Goal: Task Accomplishment & Management: Complete application form

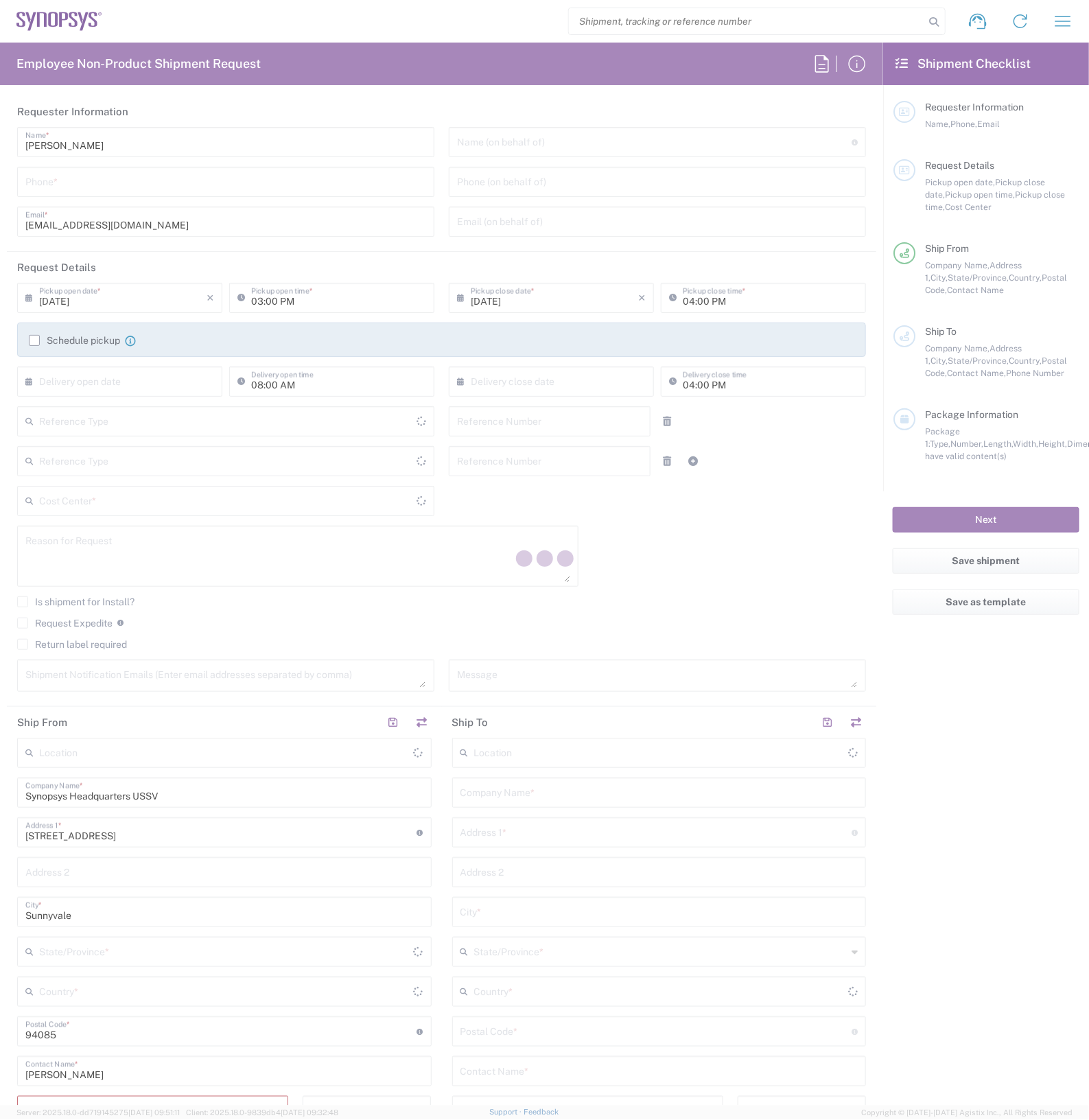
type input "Department"
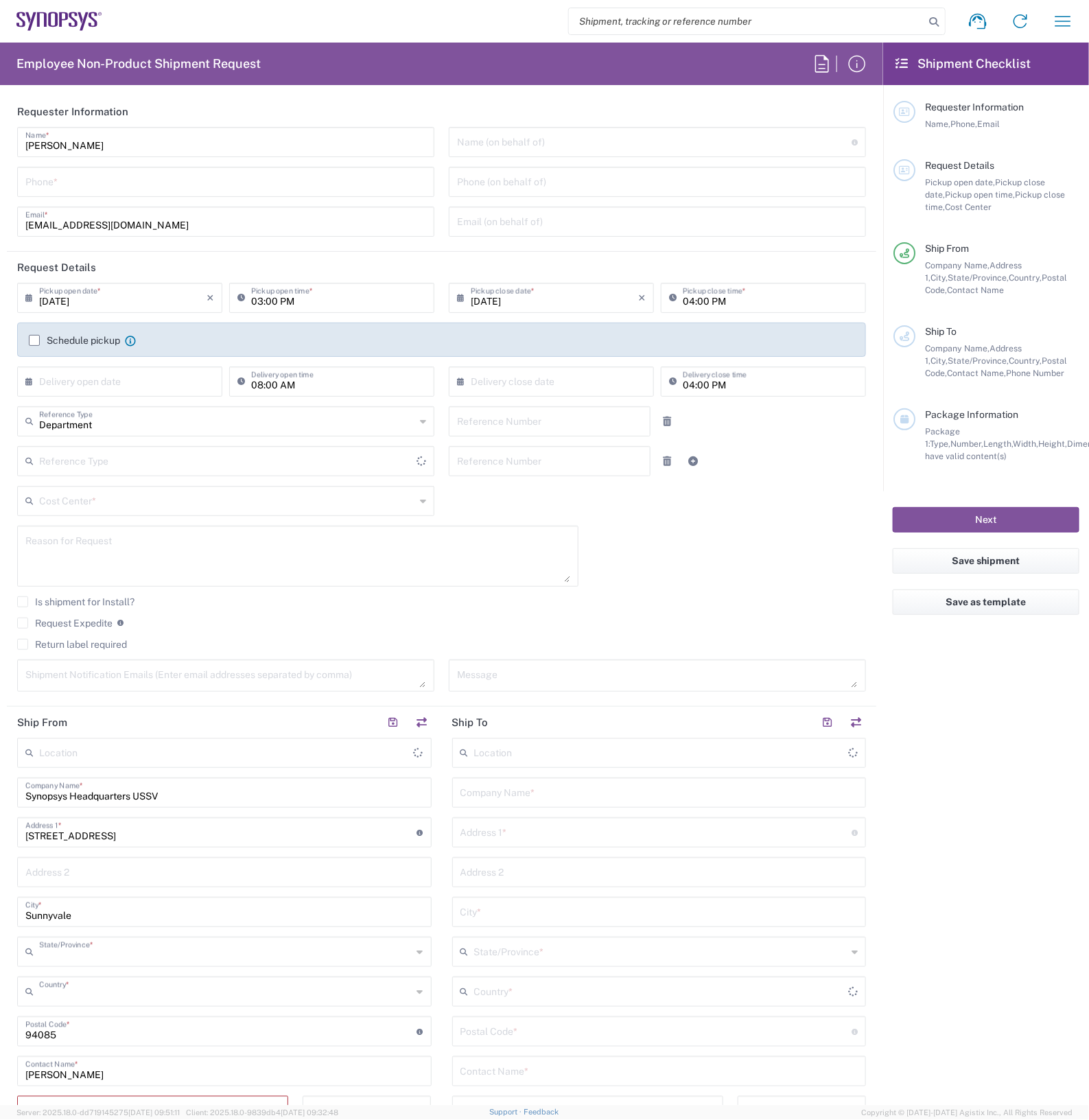
type input "California"
type input "United States"
type input "Delivered at Place"
type input "United States"
click at [123, 183] on input "tel" at bounding box center [226, 181] width 401 height 24
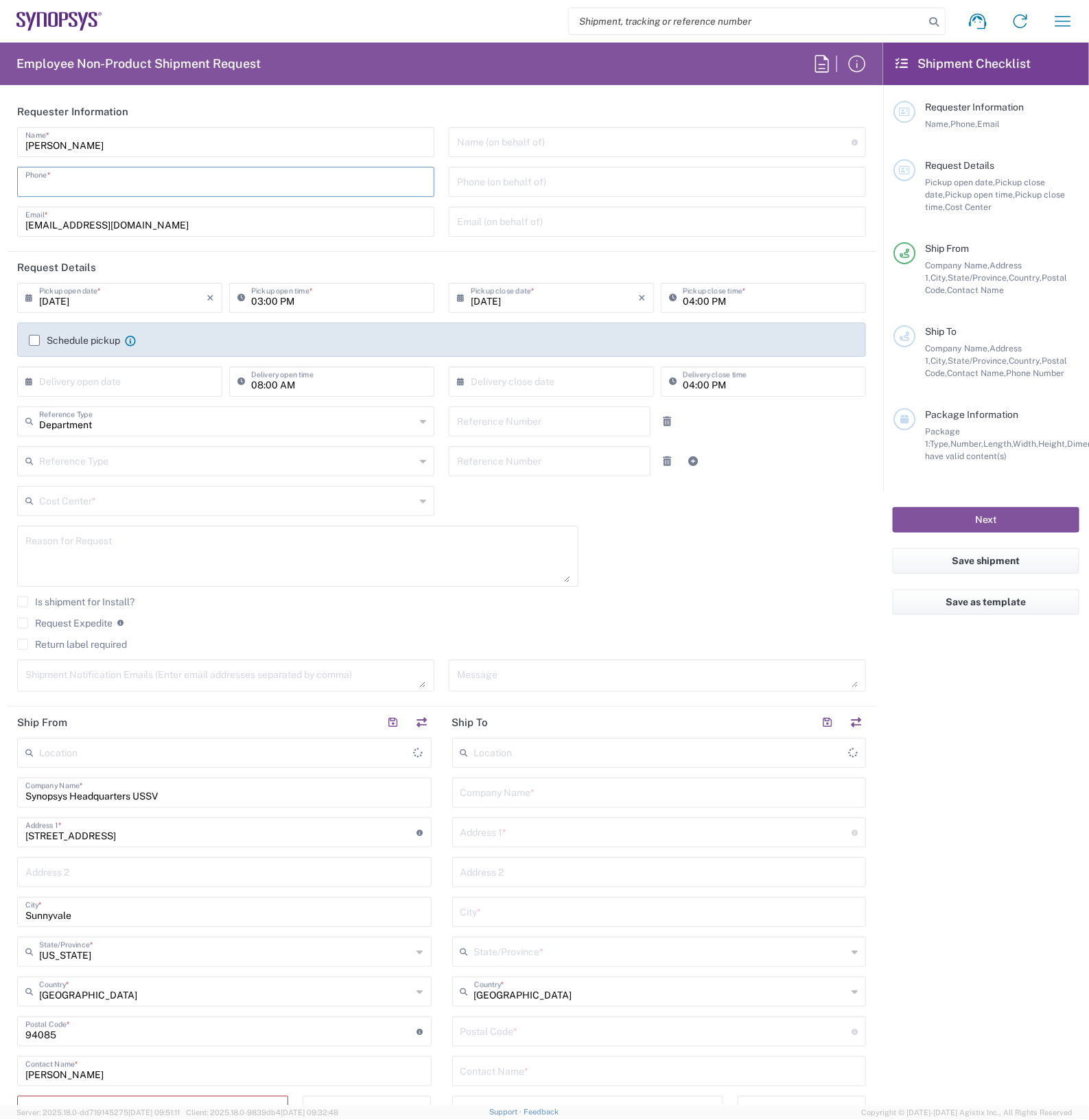
type input "Headquarters USSV"
type input "2797329134"
type input "wjesse@synopsys.com"
type input "2797329134"
type input "Cyxtera SC9"
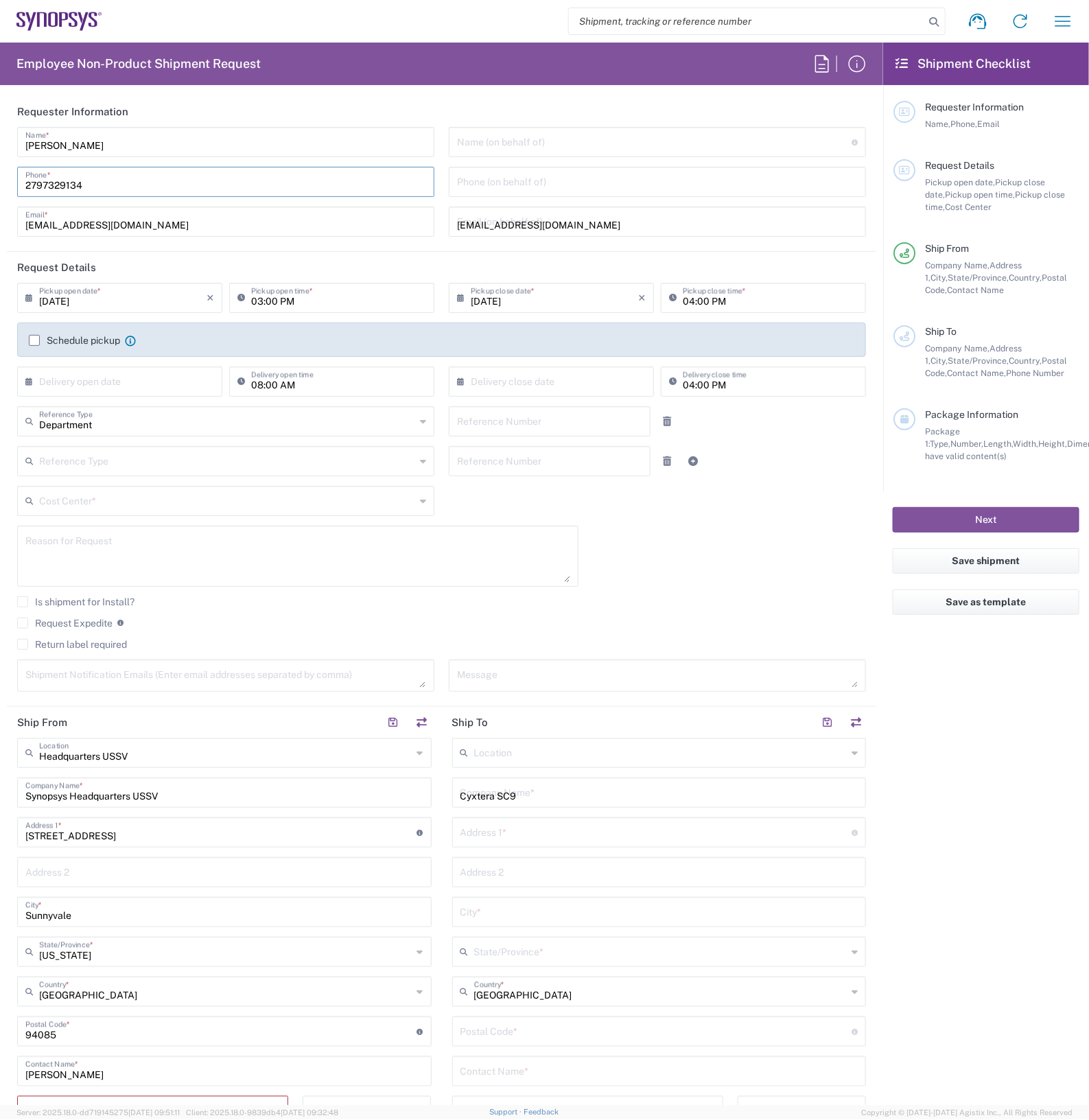
type input "4650 Old Ironsides Dr"
type input "Santa Clara"
type input "California"
type input "95054"
type input "2797329134"
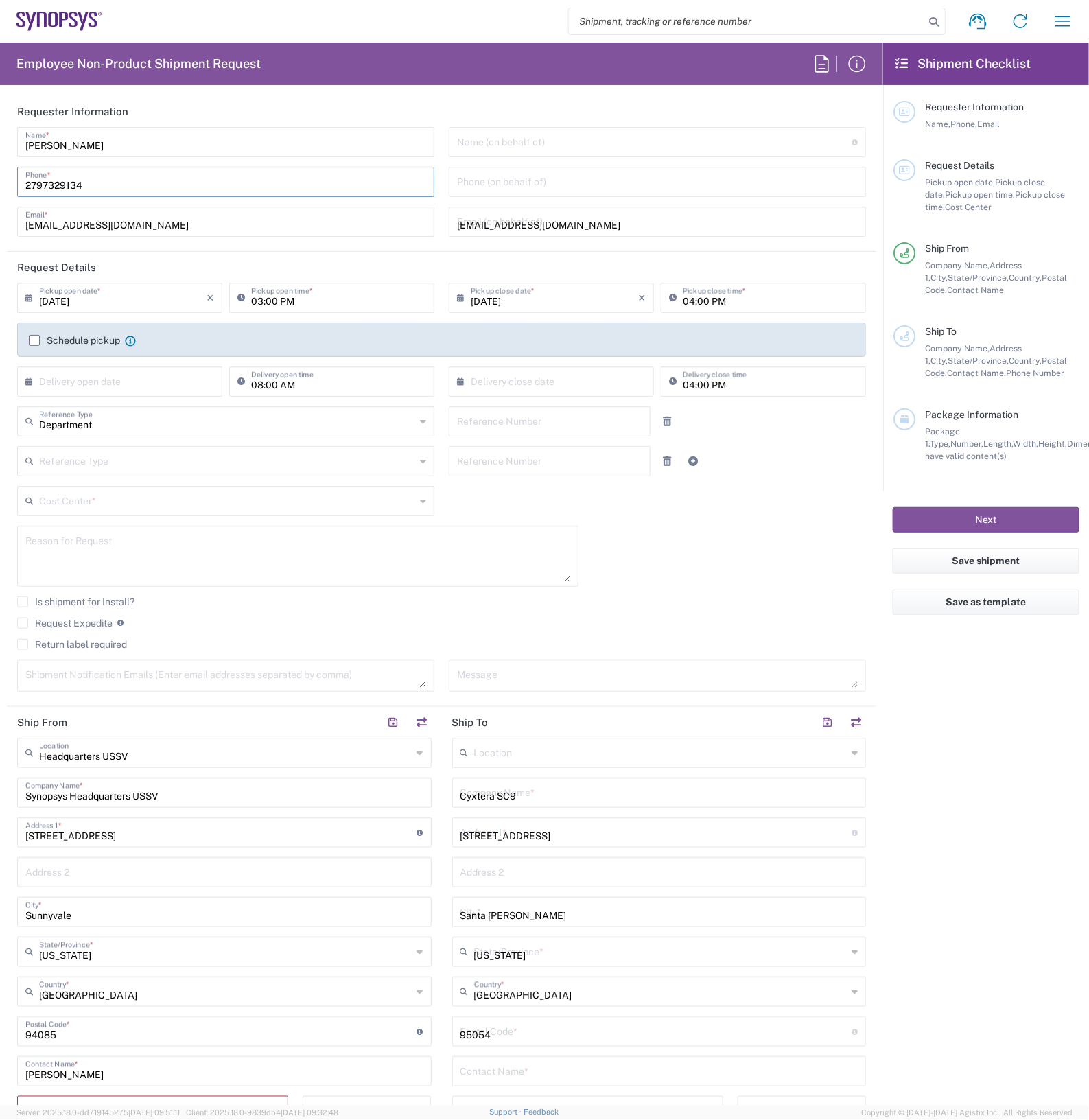
type input "wjesse@synopsys.com"
type input "ATTn Synopsys - Nicolas Tomaro"
click at [576, 150] on input "text" at bounding box center [654, 141] width 394 height 24
click at [576, 130] on input "text" at bounding box center [654, 141] width 394 height 24
type input "Headquarters USSV"
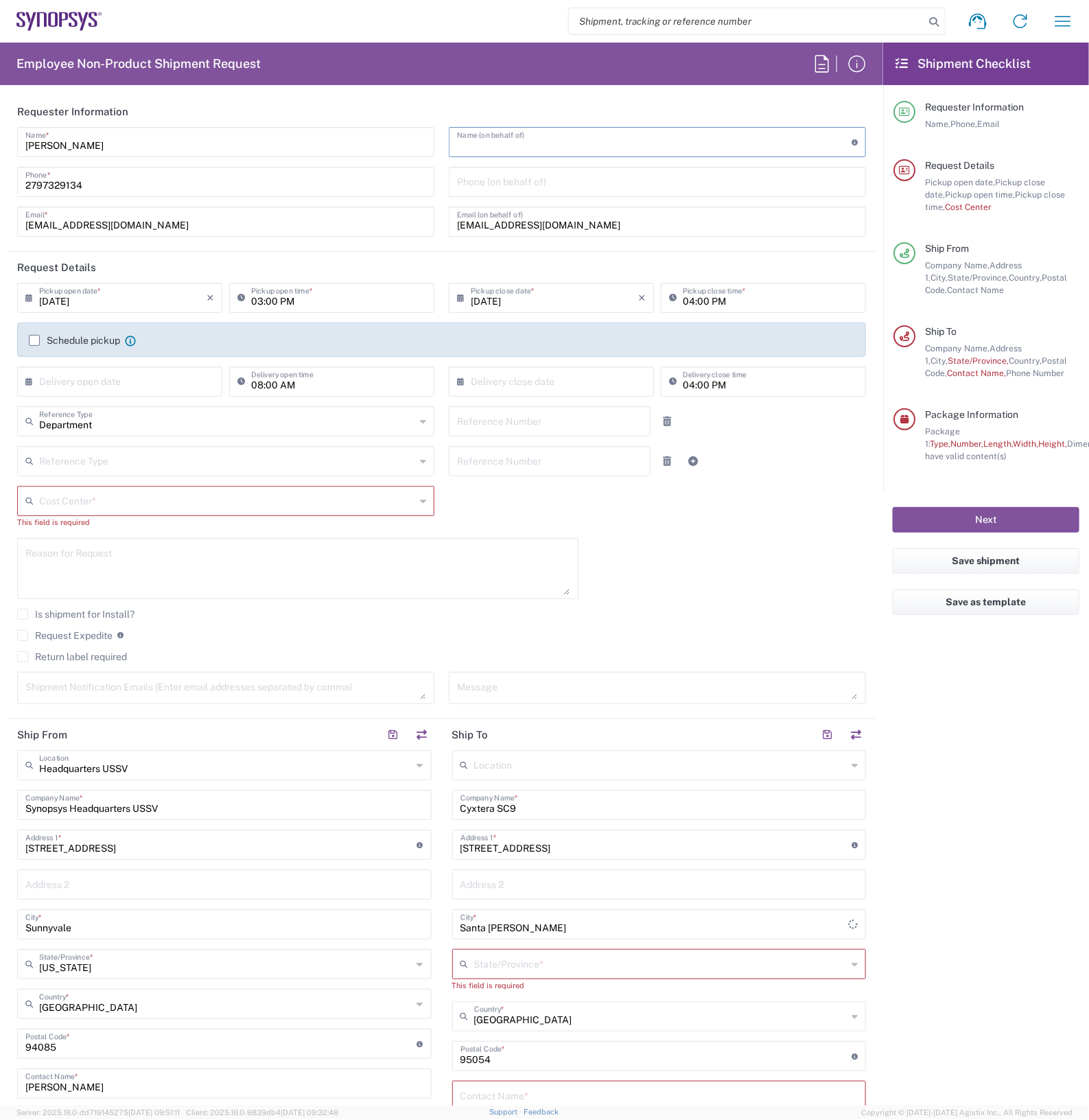
click at [578, 139] on input "text" at bounding box center [654, 141] width 394 height 24
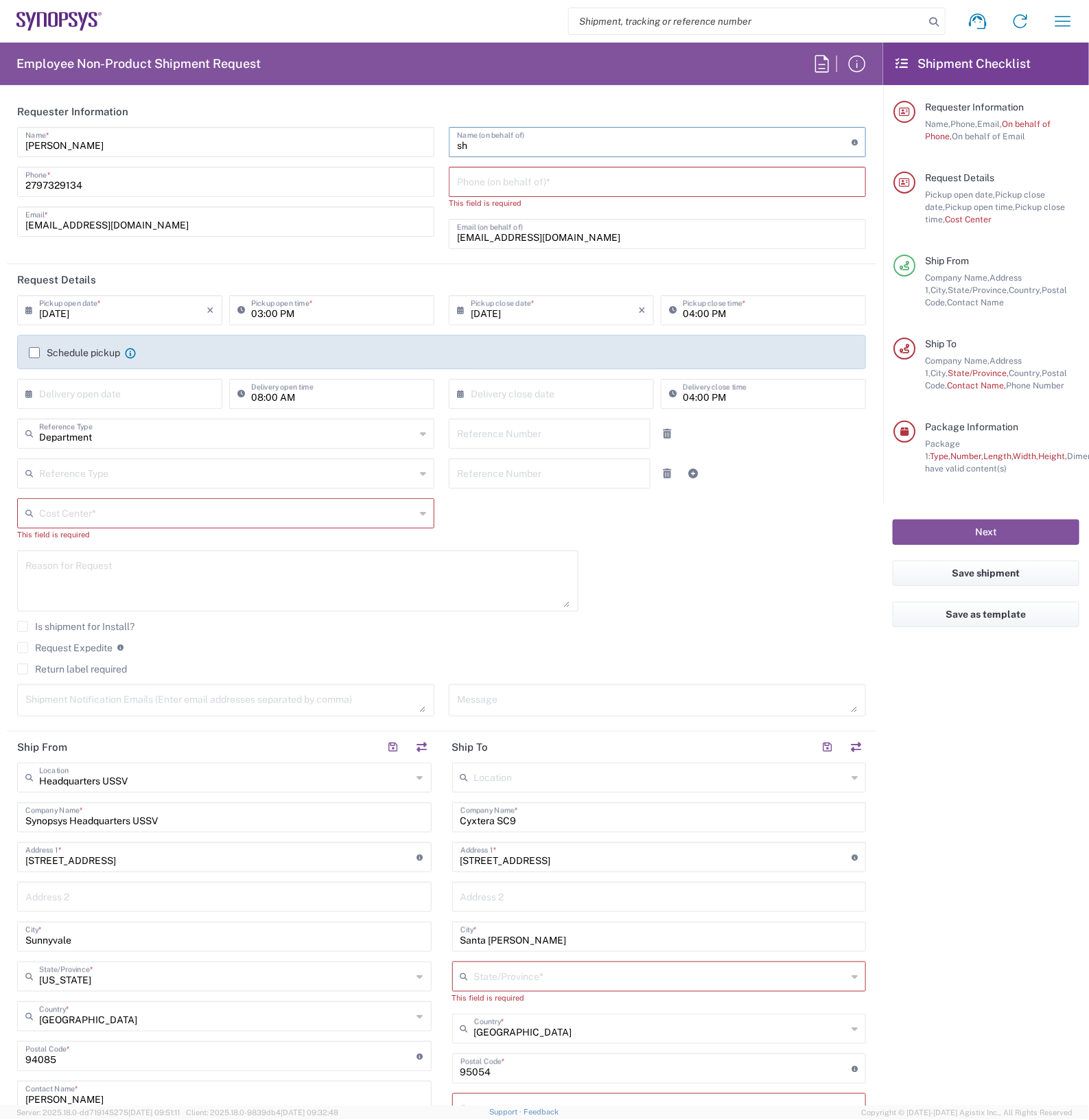
type input "s"
type input "Shaun Bramhall"
click at [626, 173] on input "tel" at bounding box center [657, 181] width 401 height 24
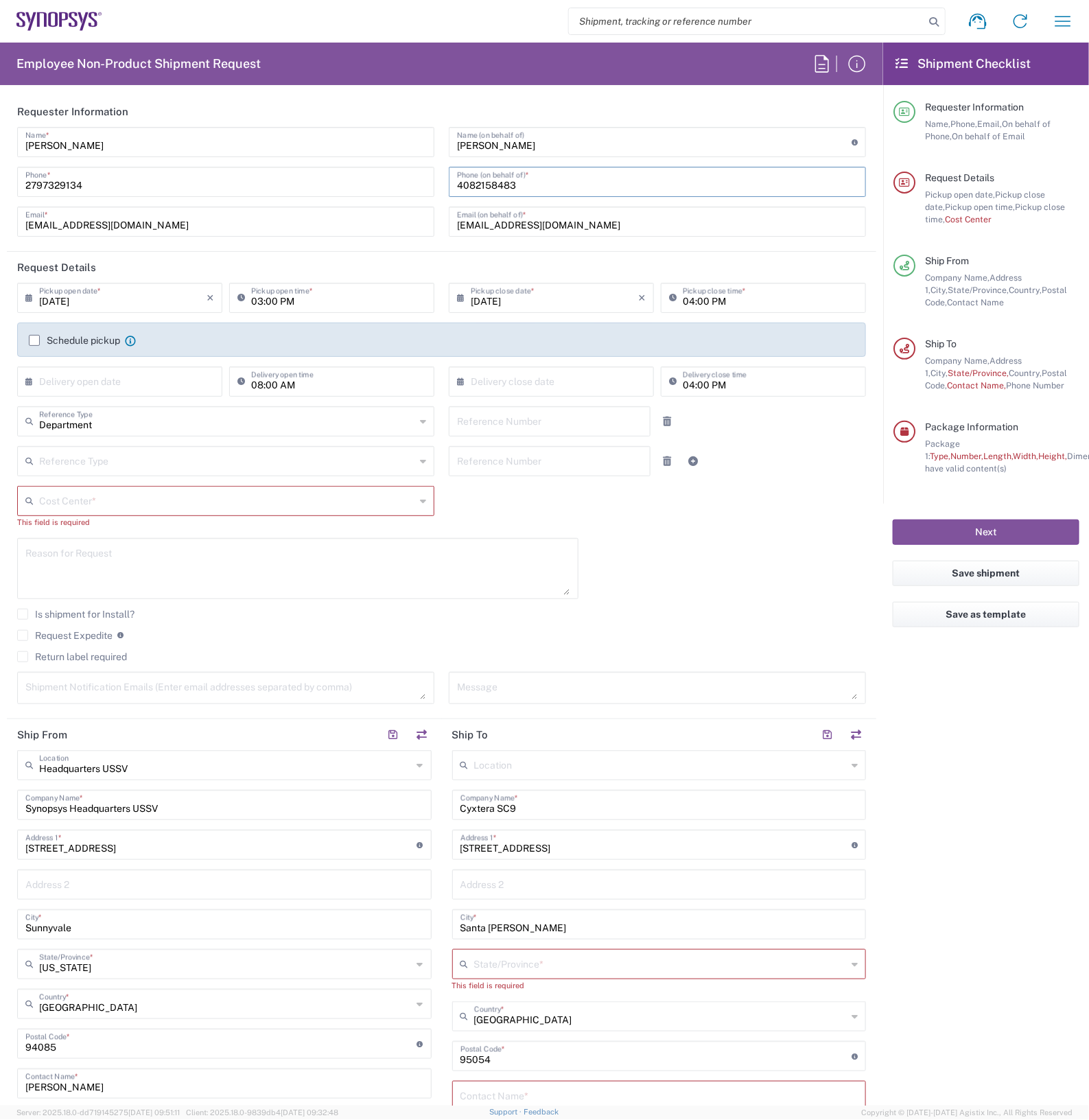
type input "4082158483"
click at [579, 228] on input "wjesse@synopsys.com" at bounding box center [657, 220] width 401 height 24
click at [579, 225] on input "wjesse@synopsys.com" at bounding box center [657, 220] width 401 height 24
click at [579, 223] on input "wjesse@synopsys.com" at bounding box center [657, 220] width 401 height 24
click at [580, 222] on input "wjesse@synopsys.com" at bounding box center [657, 220] width 401 height 24
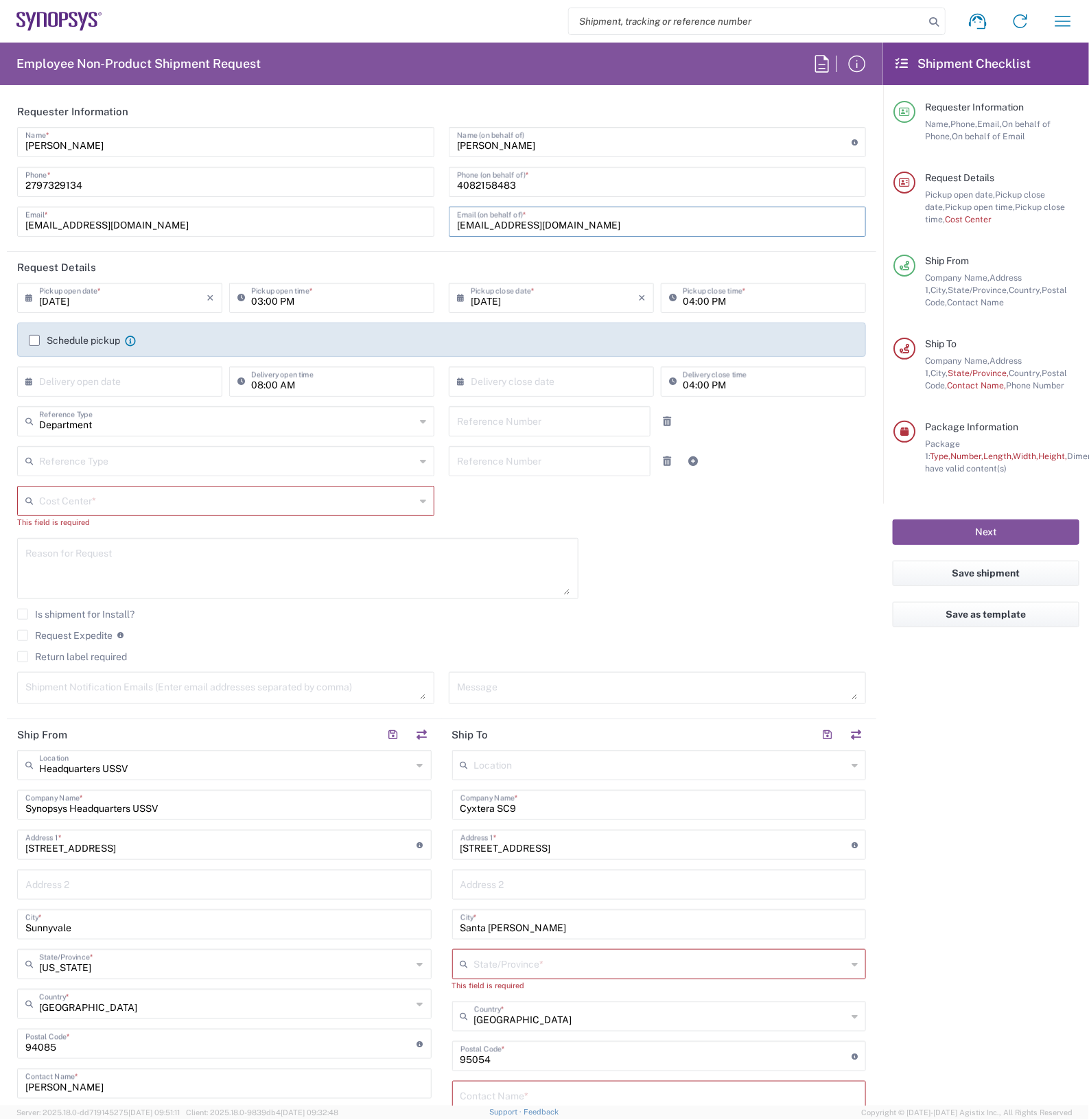
click at [579, 218] on input "wjesse@synopsys.com" at bounding box center [657, 220] width 401 height 24
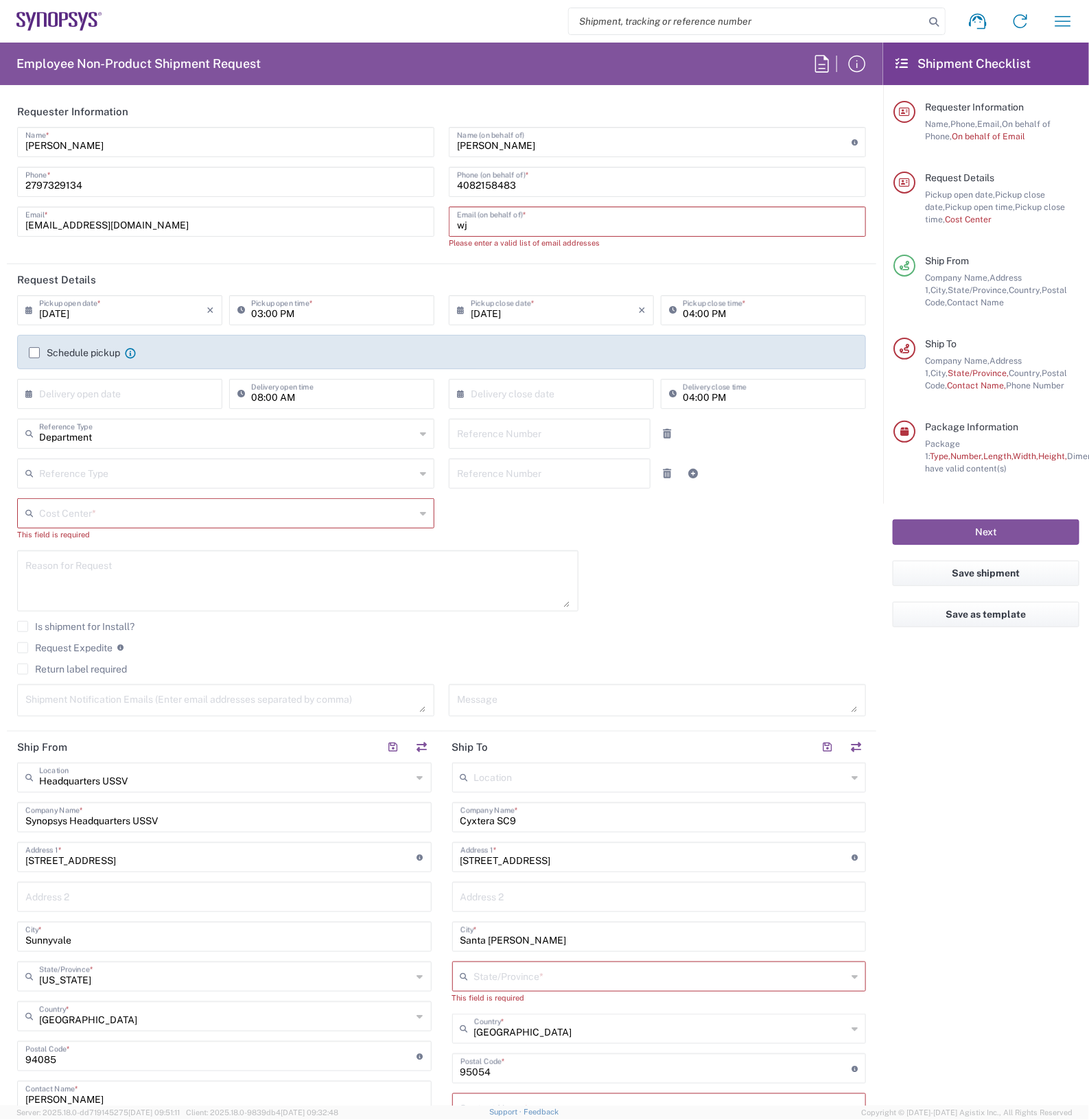
type input "w"
click at [490, 220] on input "text" at bounding box center [657, 220] width 401 height 24
paste input "bramhall@synopsys.com"
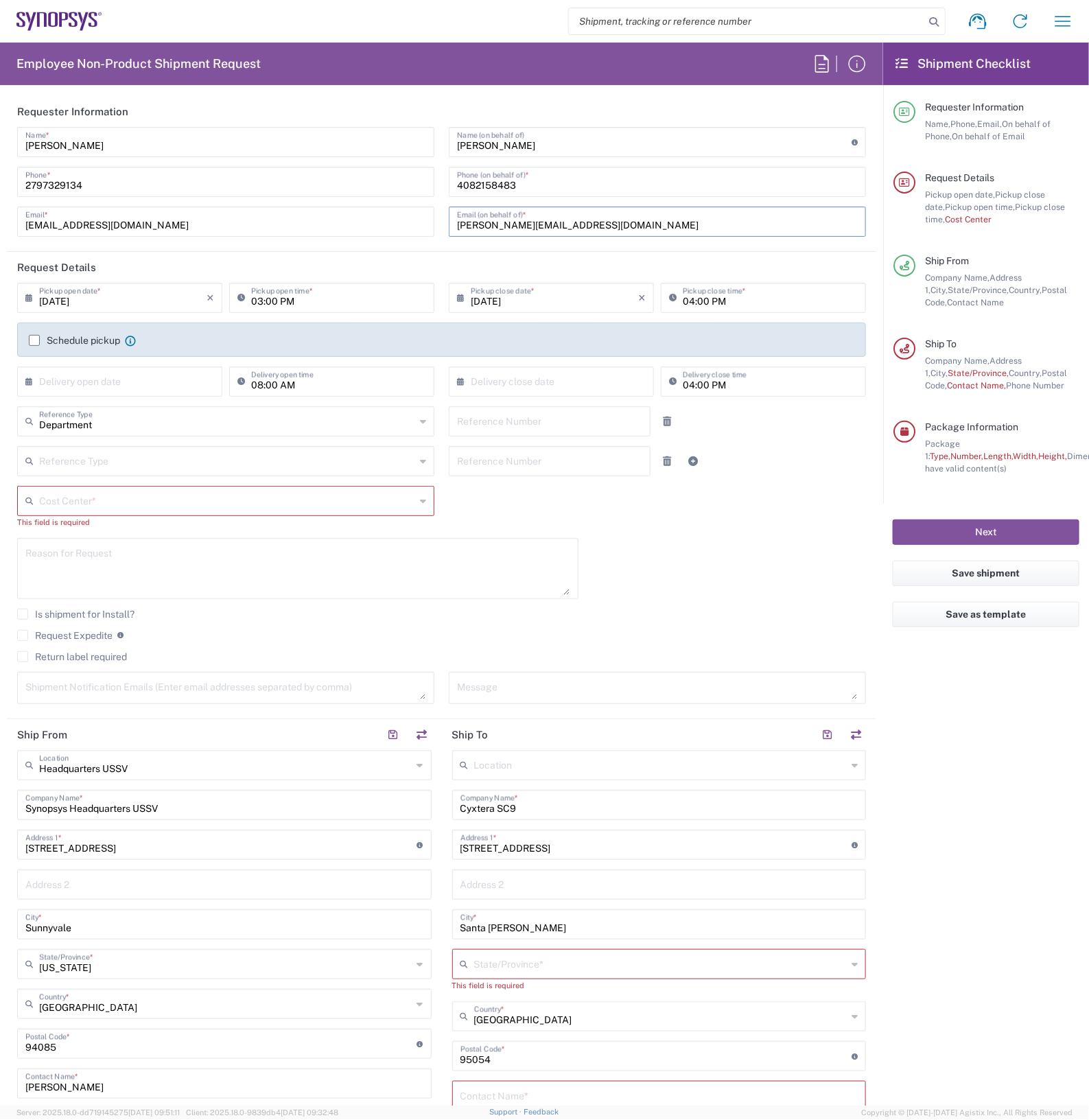
type input "bramhall@synopsys.com"
click at [138, 269] on header "Request Details" at bounding box center [441, 267] width 869 height 31
click at [144, 299] on input "09/12/2025" at bounding box center [122, 297] width 167 height 24
click at [104, 397] on span "16" at bounding box center [101, 403] width 20 height 20
type input "09/16/2025"
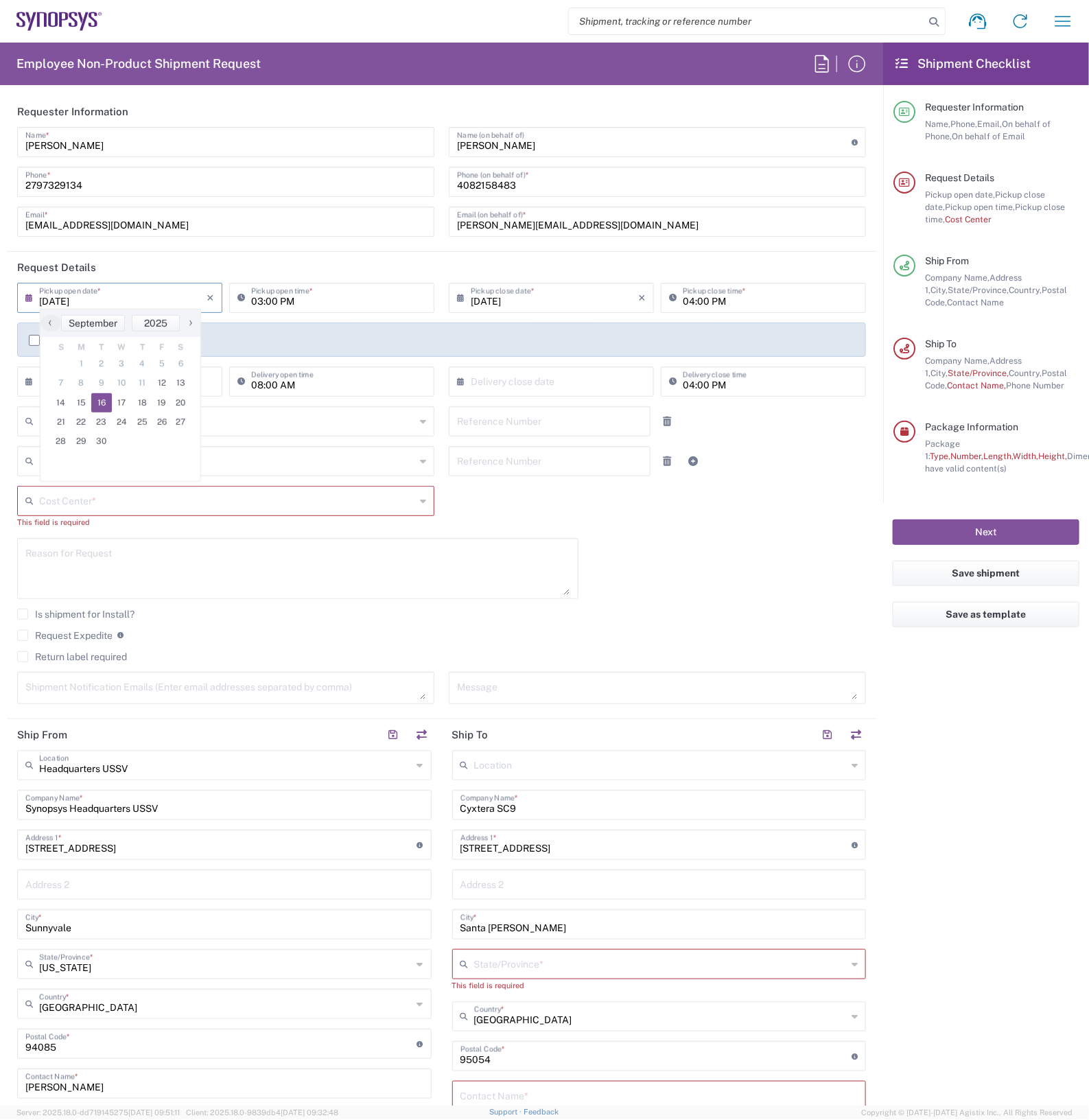
type input "09/16/2025"
drag, startPoint x: 254, startPoint y: 303, endPoint x: 266, endPoint y: 299, distance: 12.6
click at [255, 302] on input "03:00 PM" at bounding box center [339, 297] width 175 height 24
type input "01:00 PM"
drag, startPoint x: 677, startPoint y: 301, endPoint x: 690, endPoint y: 298, distance: 13.3
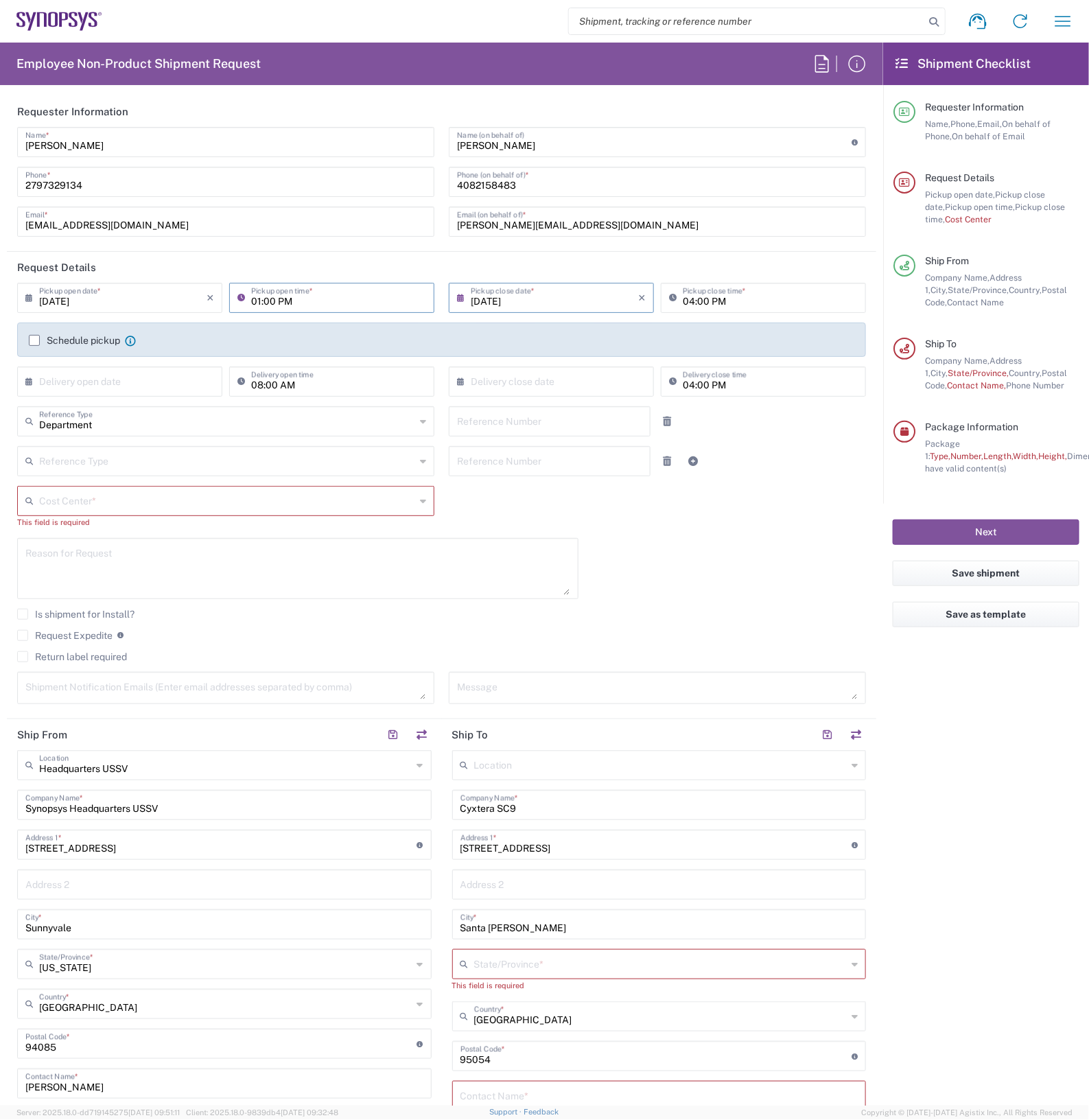
click at [682, 299] on input "04:00 PM" at bounding box center [770, 297] width 175 height 24
type input "02:00 PM"
click at [101, 381] on input "text" at bounding box center [122, 381] width 167 height 24
click at [126, 488] on span "17" at bounding box center [122, 486] width 20 height 20
type input "09/17/2025"
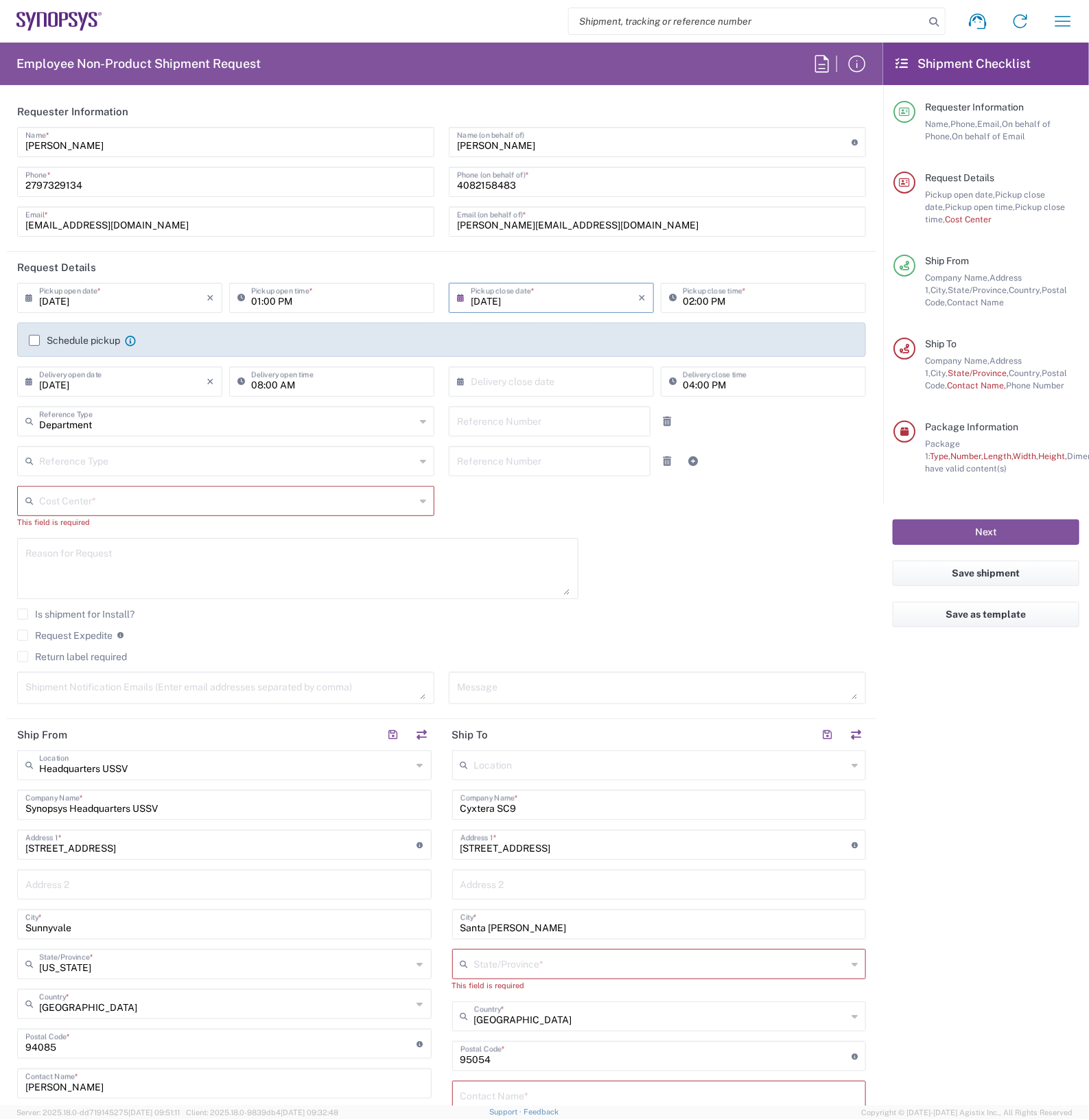
click at [471, 382] on input "text" at bounding box center [554, 381] width 167 height 24
click at [506, 508] on span "22" at bounding box center [507, 506] width 20 height 20
type input "09/22/2025"
click at [682, 389] on input "04:00 PM" at bounding box center [770, 381] width 175 height 24
click at [722, 387] on input "10:00 PM" at bounding box center [770, 381] width 175 height 24
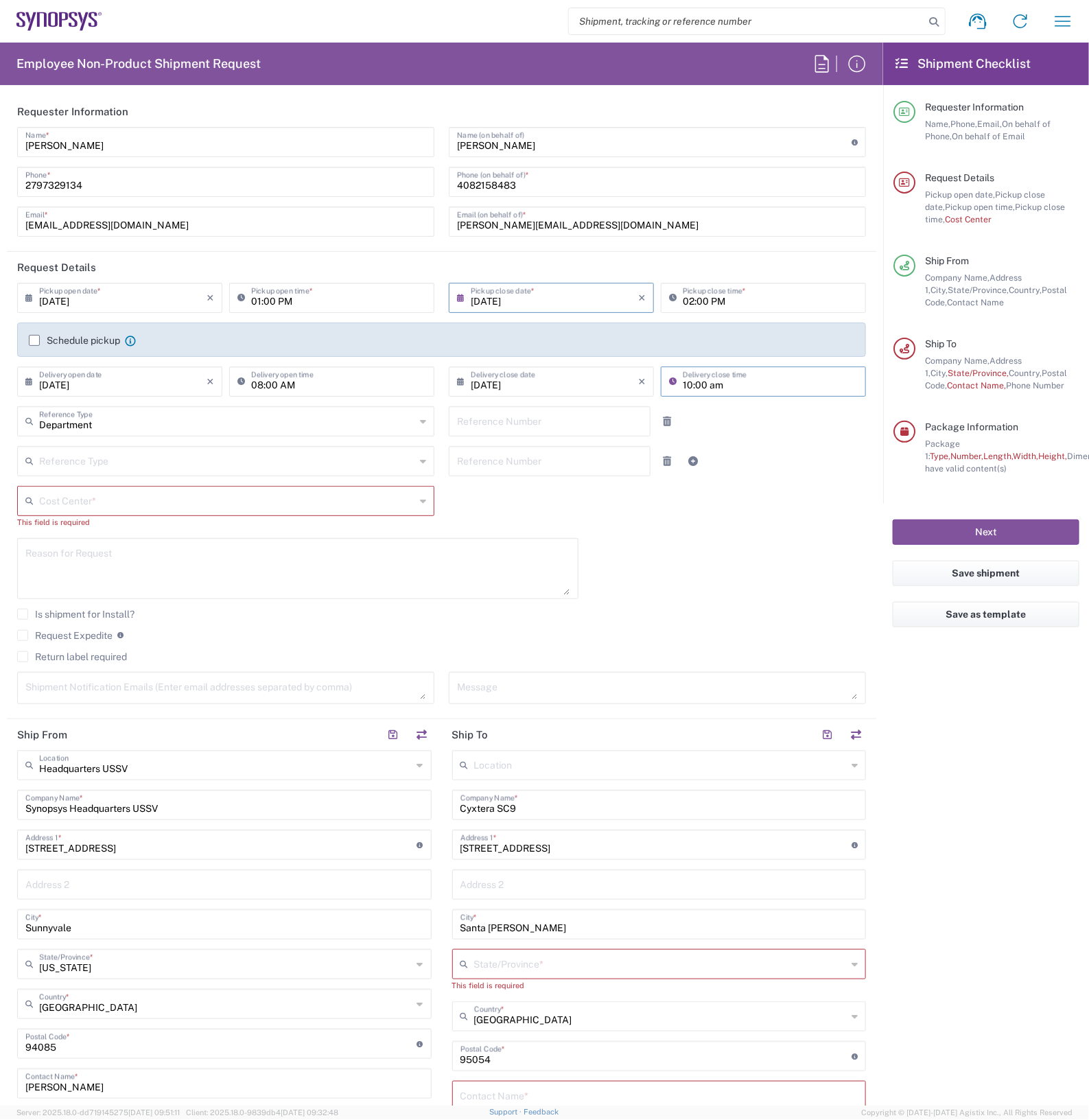
type input "10:00 AM"
click at [116, 299] on input "09/16/2025" at bounding box center [122, 297] width 167 height 24
click at [89, 399] on span "15" at bounding box center [82, 403] width 20 height 20
type input "09/15/2025"
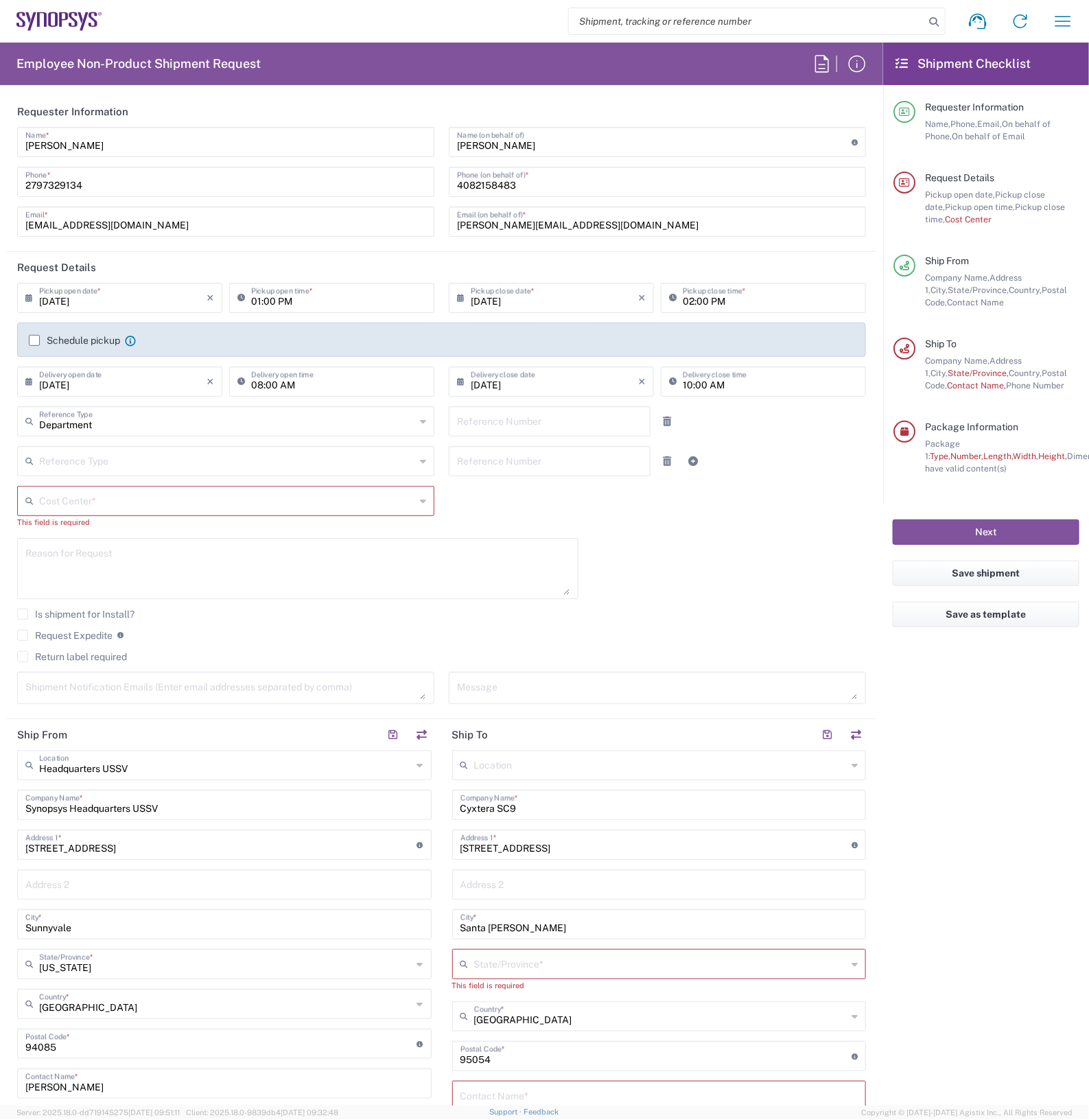
click at [133, 303] on input "09/15/2025" at bounding box center [122, 297] width 167 height 24
click at [544, 308] on input "09/15/2025" at bounding box center [554, 297] width 167 height 24
click at [581, 252] on header "Request Details" at bounding box center [441, 267] width 869 height 31
click at [412, 497] on div "Cost Center *" at bounding box center [225, 501] width 417 height 31
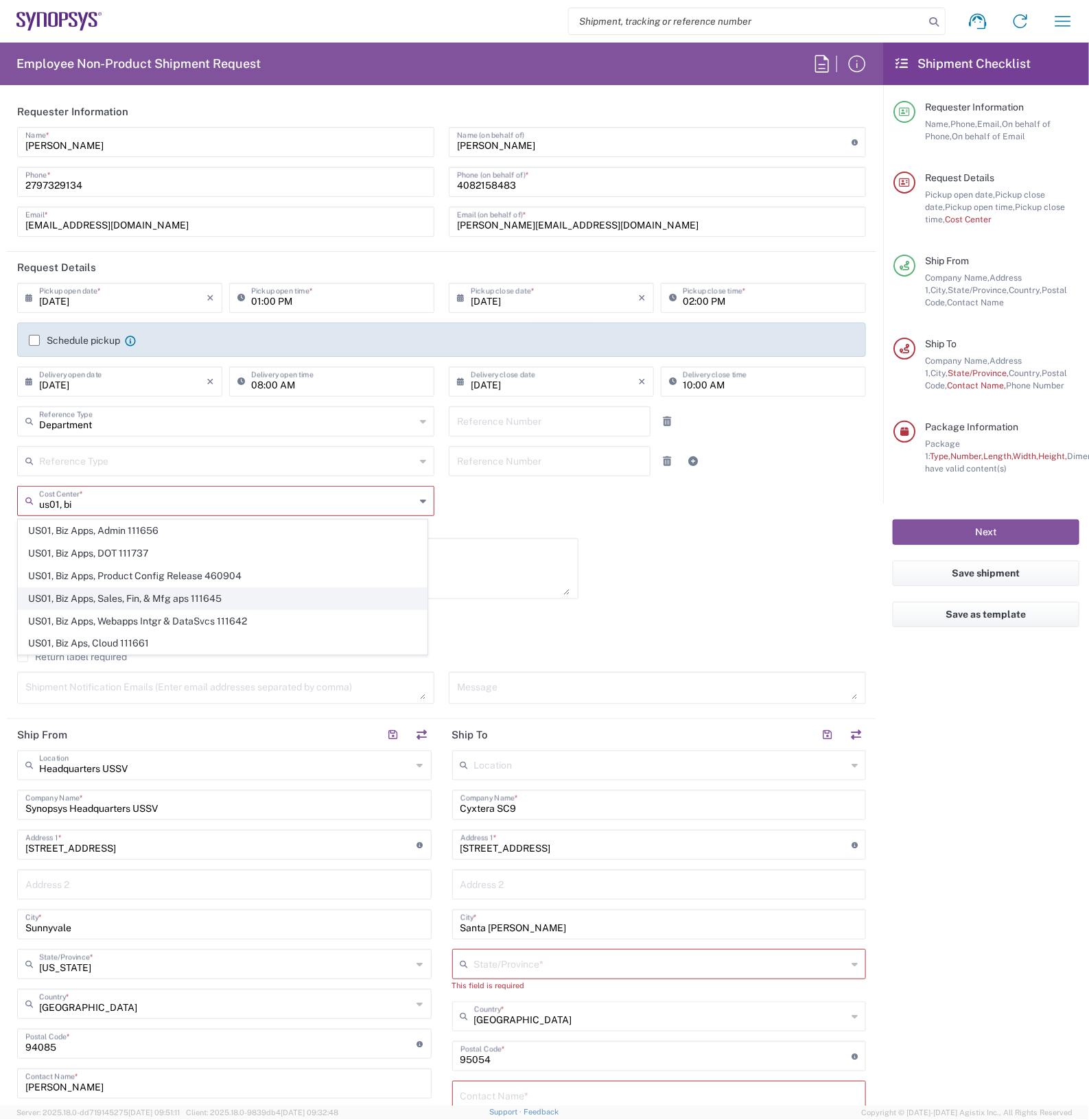
click at [209, 591] on span "US01, Biz Apps, Sales, Fin, & Mfg aps 111645" at bounding box center [223, 598] width 408 height 21
type input "US01, Biz Apps, Sales, Fin, & Mfg aps 111645"
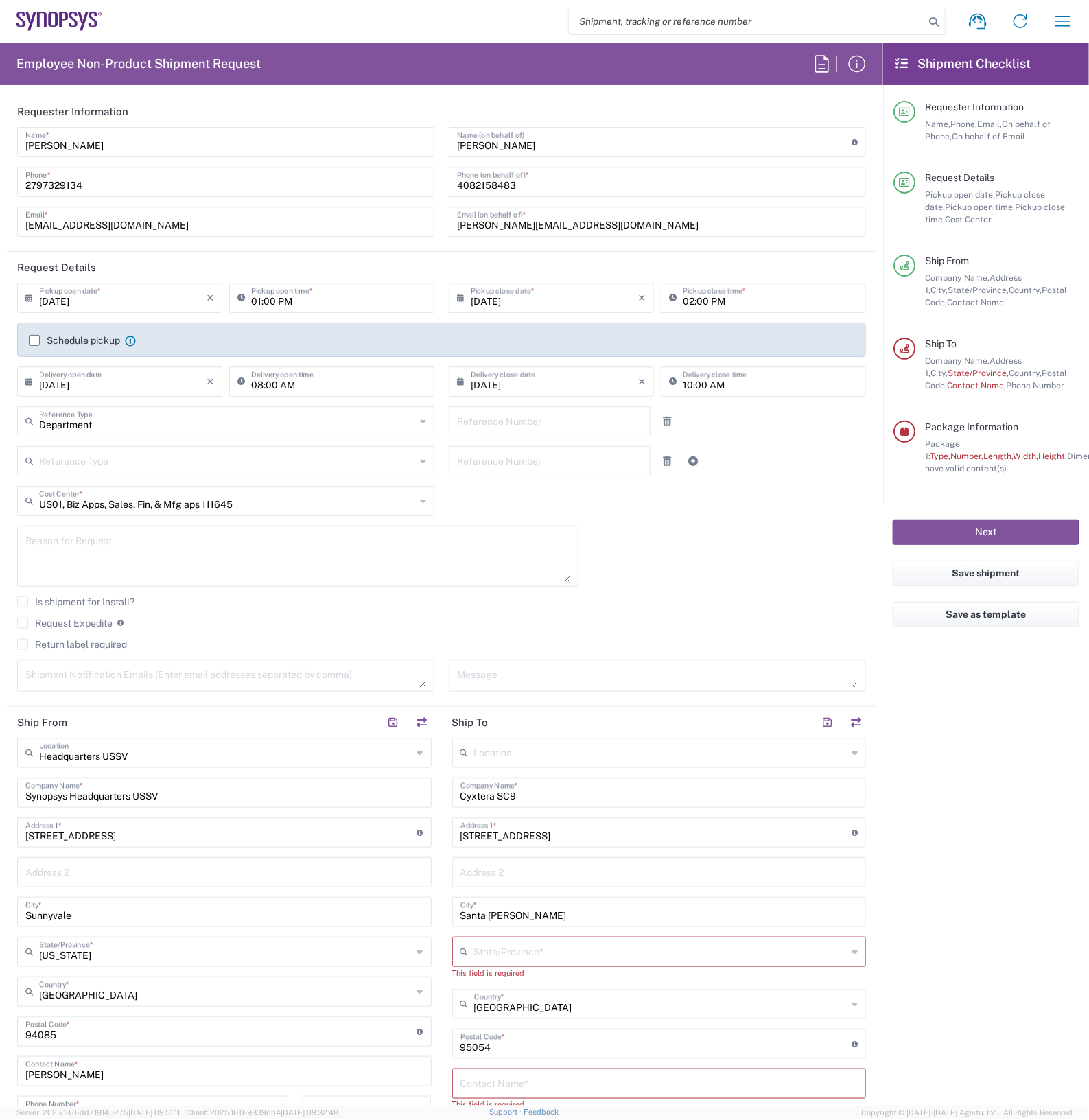
click at [179, 534] on textarea at bounding box center [297, 556] width 544 height 53
type textarea "non serial material transport"
click at [217, 673] on textarea at bounding box center [226, 676] width 401 height 24
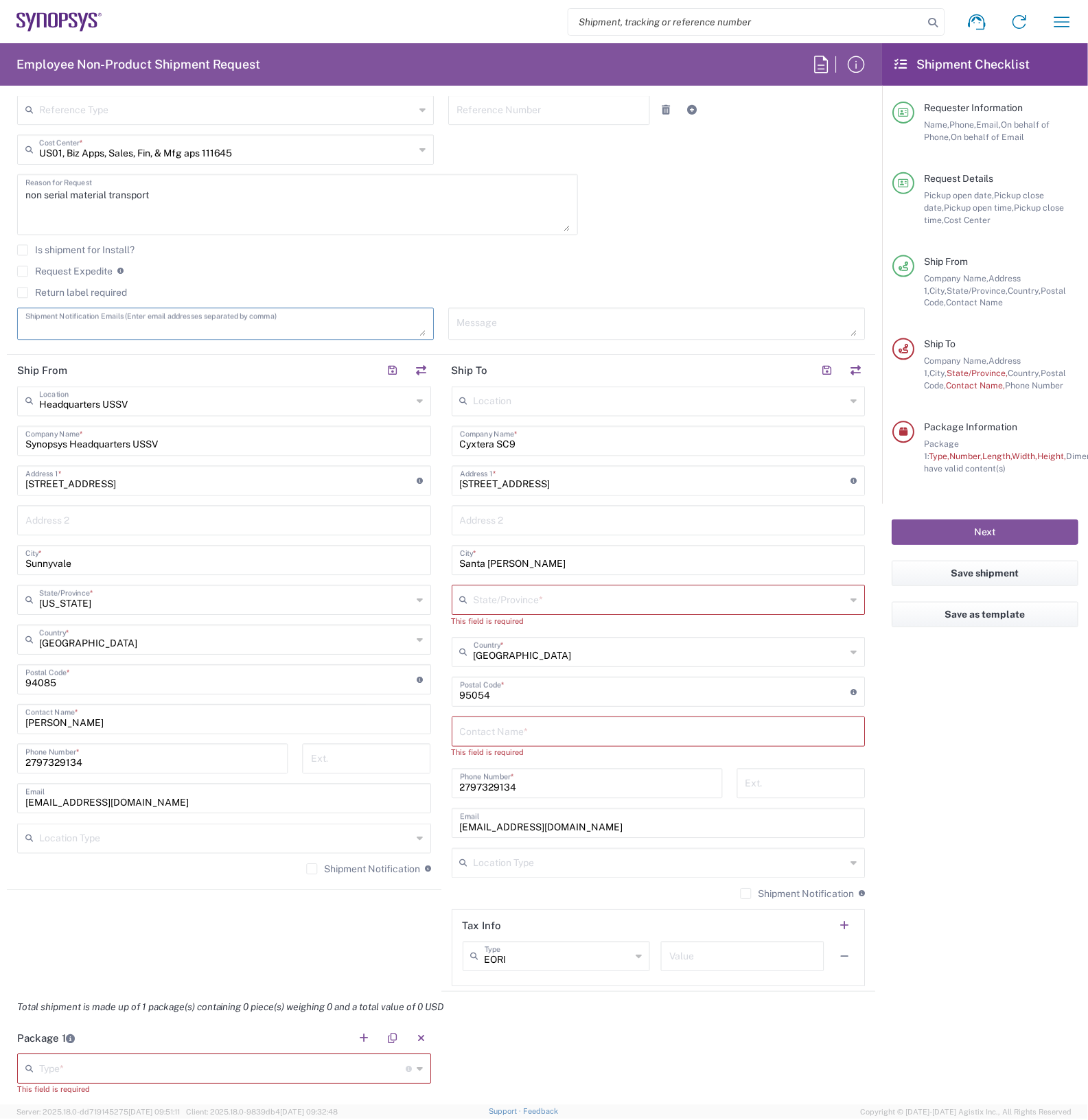
scroll to position [257, 0]
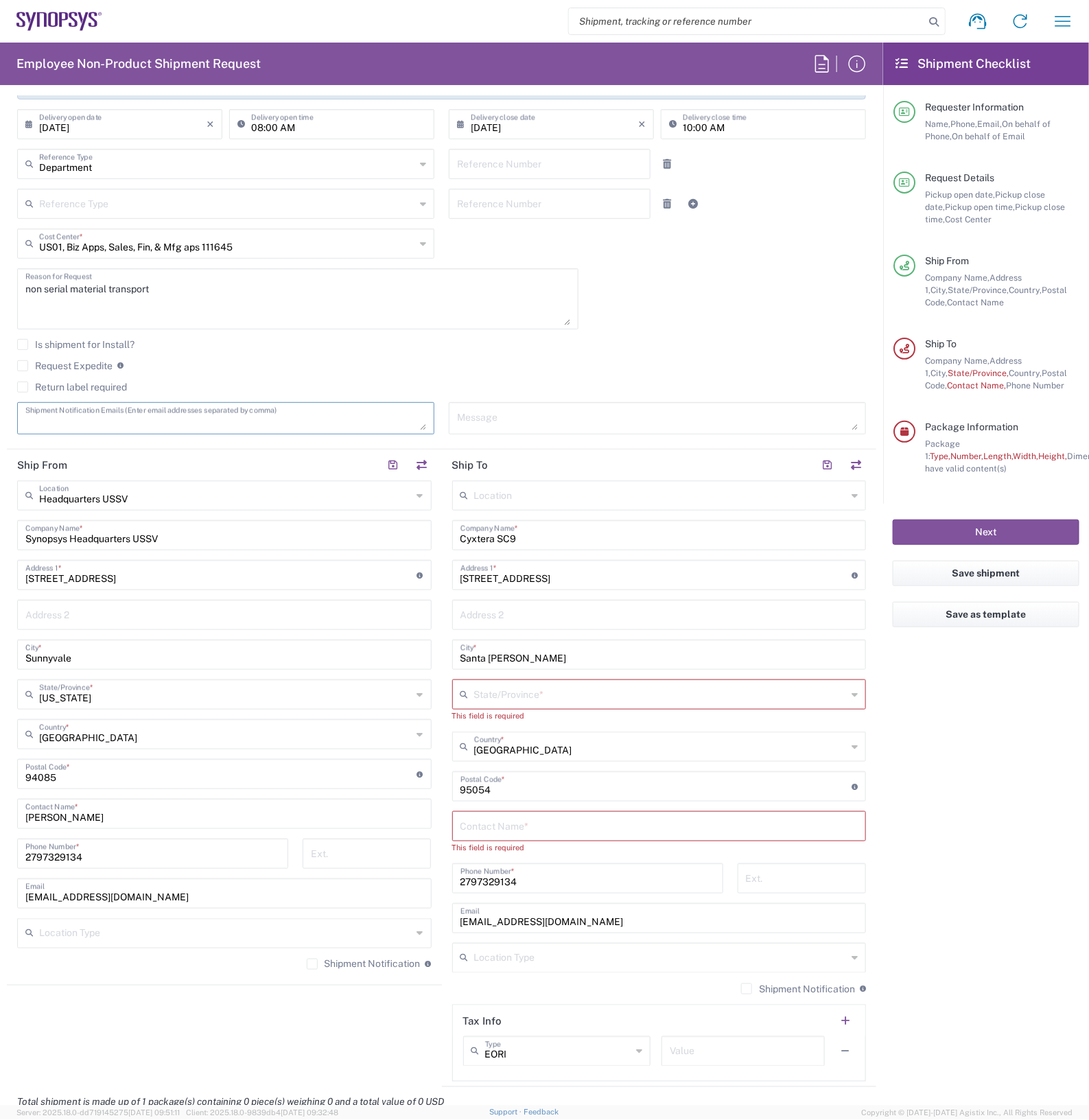
click at [190, 574] on input "675 Almanor Ave" at bounding box center [221, 574] width 392 height 24
click at [193, 575] on input "675 Almanor Ave" at bounding box center [221, 574] width 392 height 24
click at [194, 574] on input "675 Almanor Ave" at bounding box center [221, 574] width 392 height 24
click at [195, 574] on input "675 Almanor Ave" at bounding box center [221, 574] width 392 height 24
click at [206, 539] on input "Synopsys Headquarters USSV" at bounding box center [224, 535] width 398 height 24
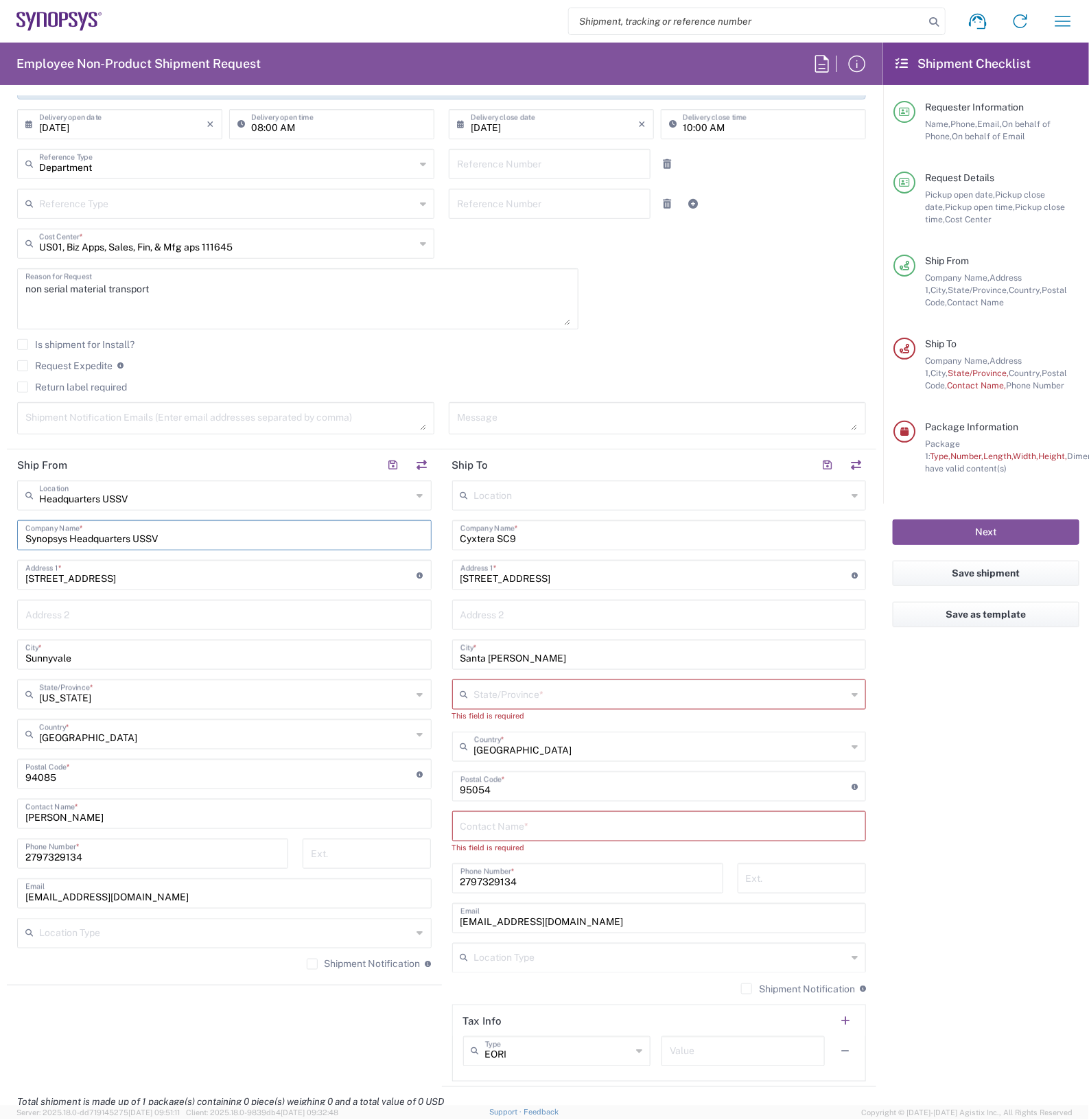
click at [206, 539] on input "Synopsys Headquarters USSV" at bounding box center [224, 535] width 398 height 24
click at [207, 540] on input "Synopsys Headquarters USSV" at bounding box center [224, 535] width 398 height 24
type input "I"
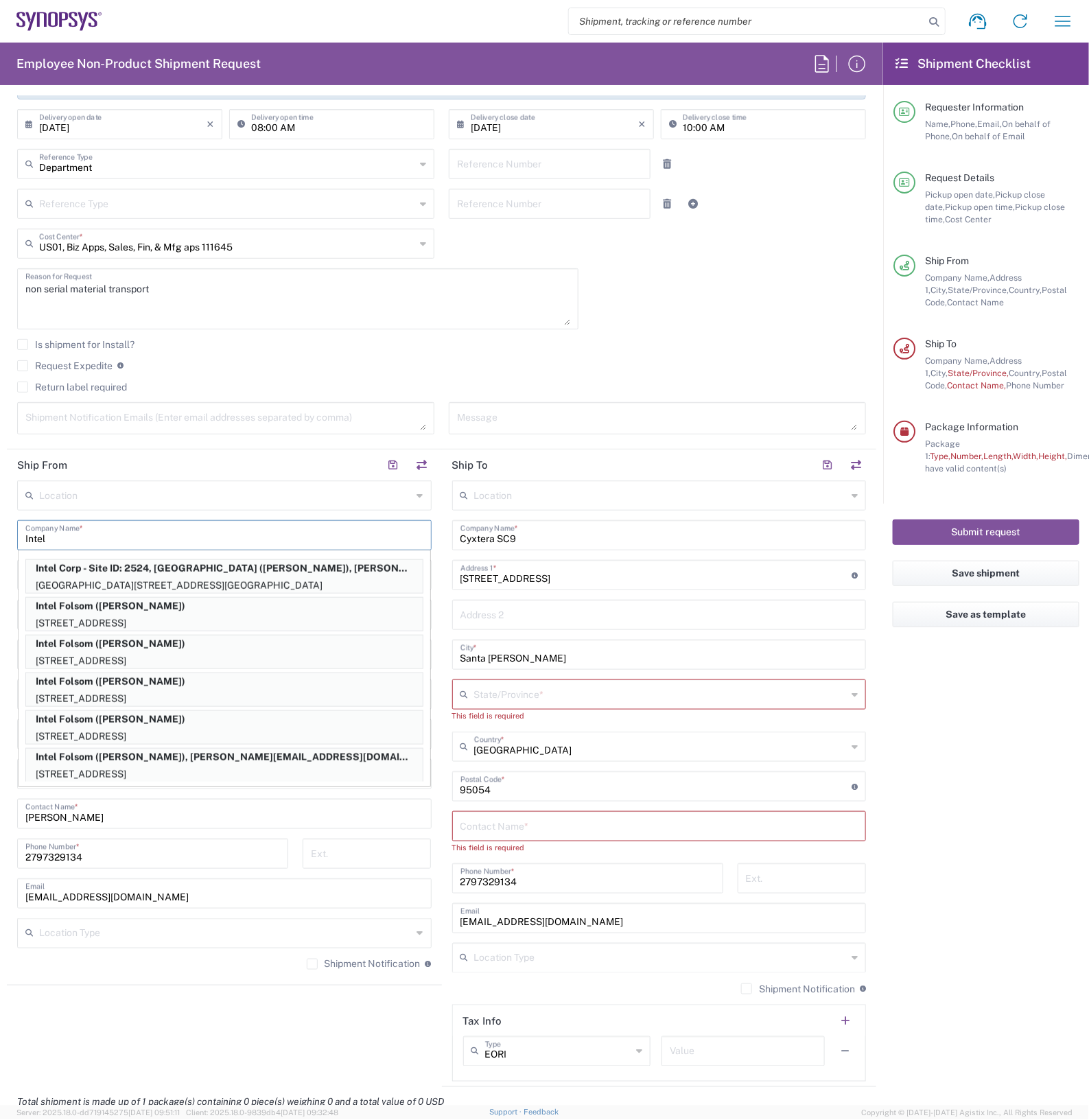
click at [1, 563] on form "Requester Information Nicolas Tomaro Name * 2797329134 Phone * ntomaro@synopsys…" at bounding box center [441, 601] width 883 height 1010
click at [87, 537] on input "Intel" at bounding box center [224, 535] width 398 height 24
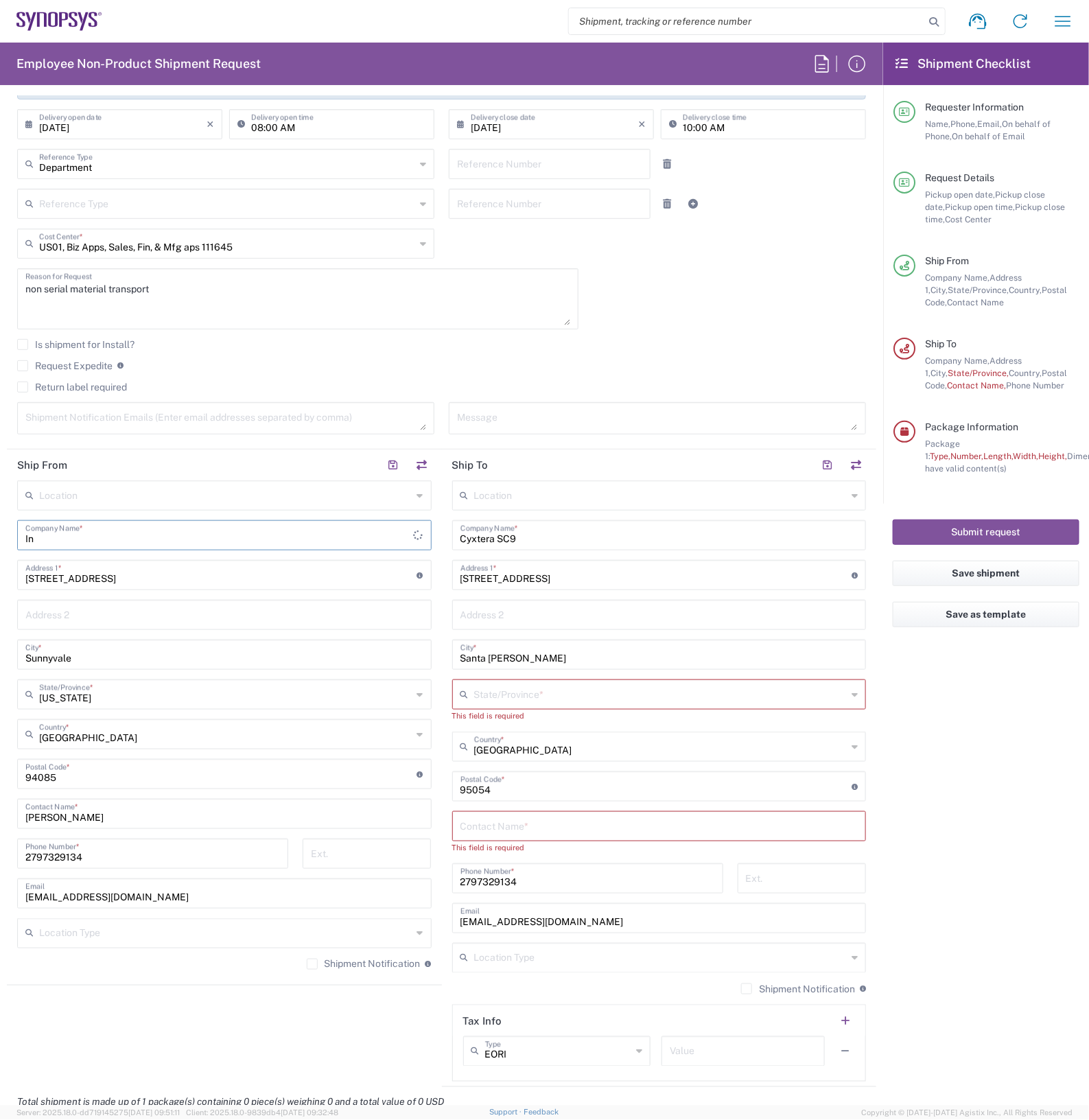
type input "I"
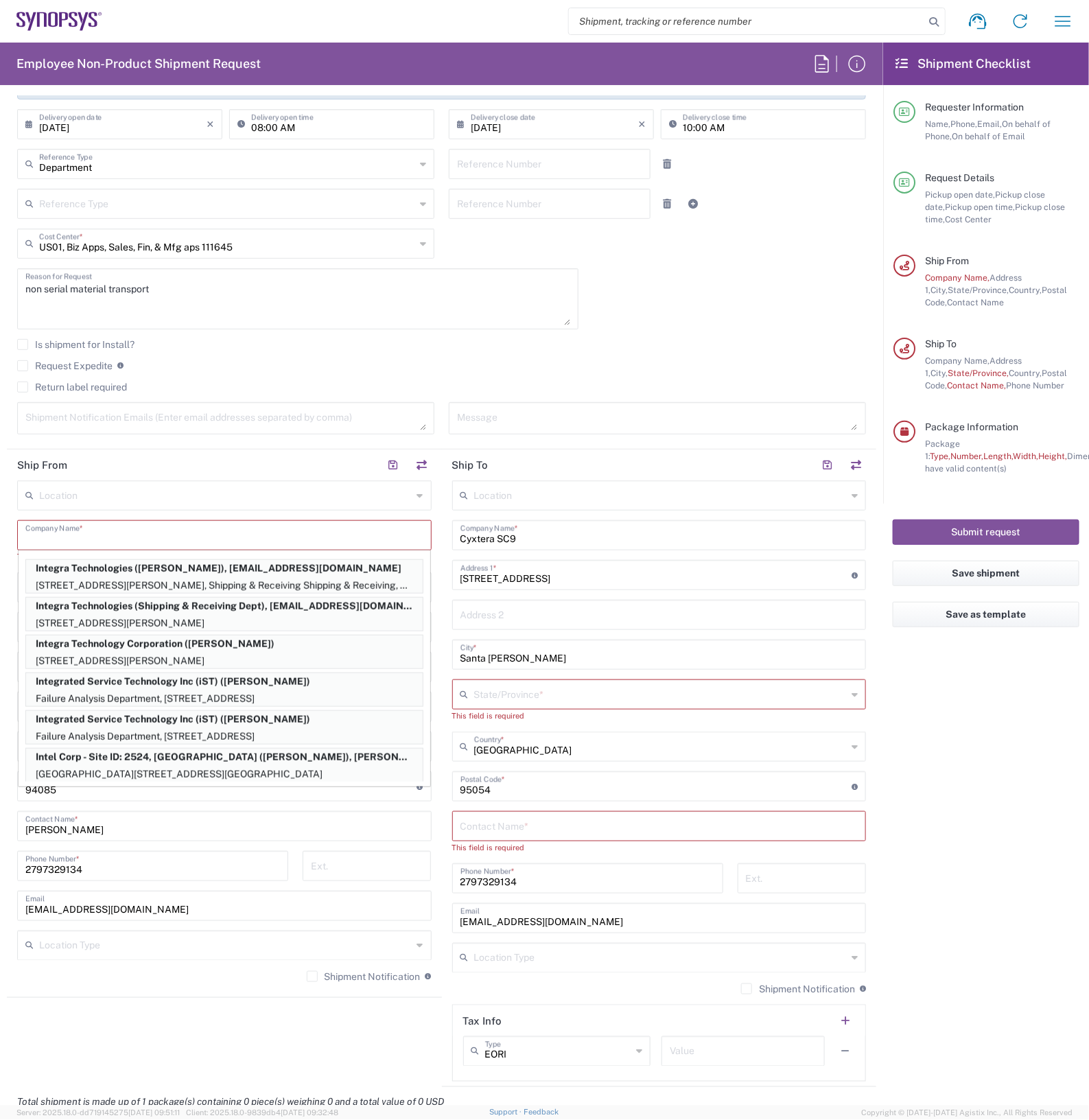
click at [96, 540] on input "text" at bounding box center [224, 535] width 398 height 24
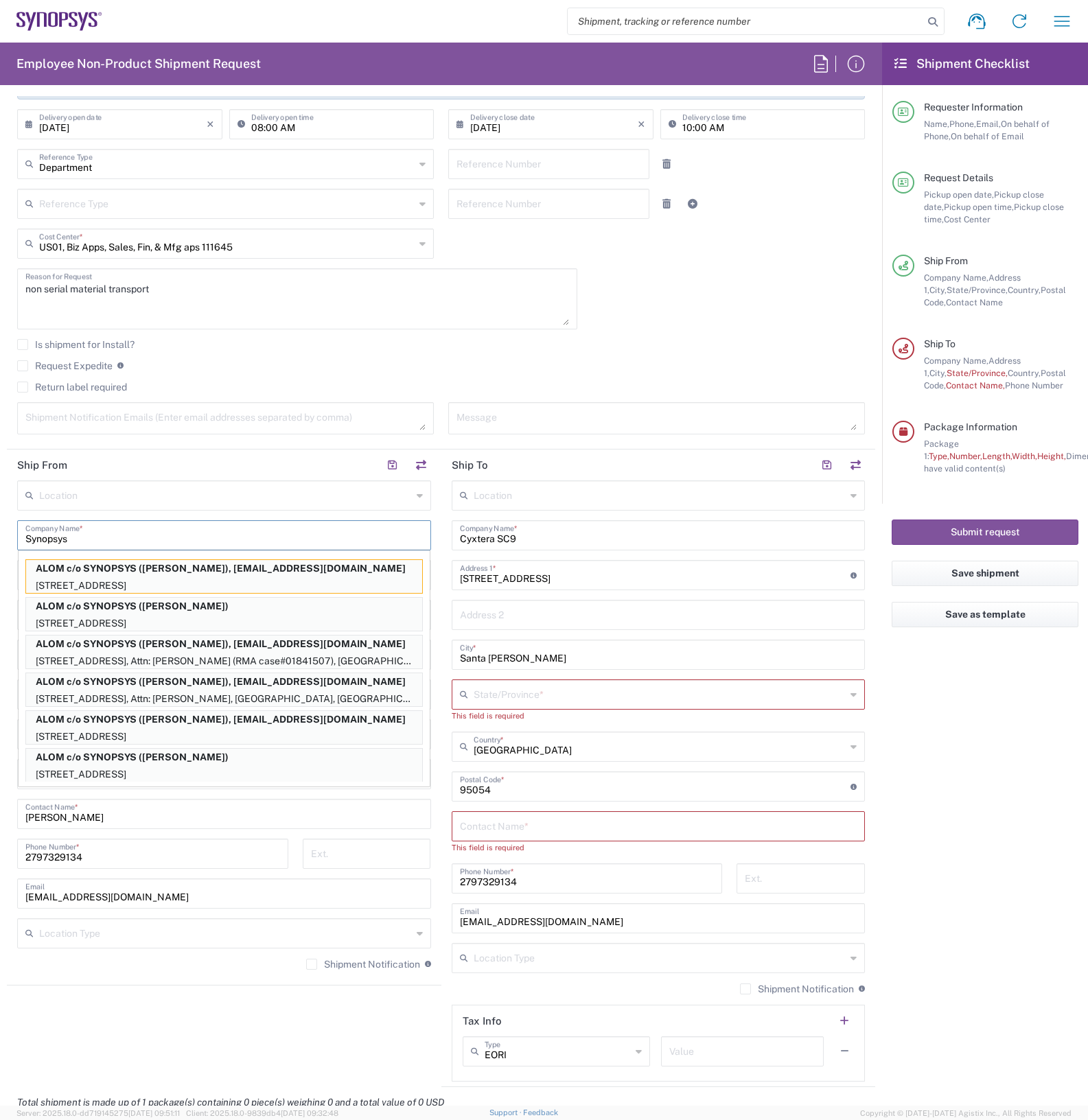
click at [1, 658] on form "Requester Information Nicolas Tomaro Name * 2797329134 Phone * ntomaro@synopsys…" at bounding box center [441, 601] width 882 height 1010
click at [2, 660] on form "Requester Information Nicolas Tomaro Name * 2797329134 Phone * ntomaro@synopsys…" at bounding box center [441, 601] width 882 height 1010
click at [142, 1015] on agx-shipment-stop-widget "Ship From Location Aachen DE04 Agrate Brianza IT01 Aschheim DE02 Atlanta US60 A…" at bounding box center [224, 768] width 434 height 637
type input "ALOM c/o SYNOPSYS"
type input "48105 Warm Springs Blvd."
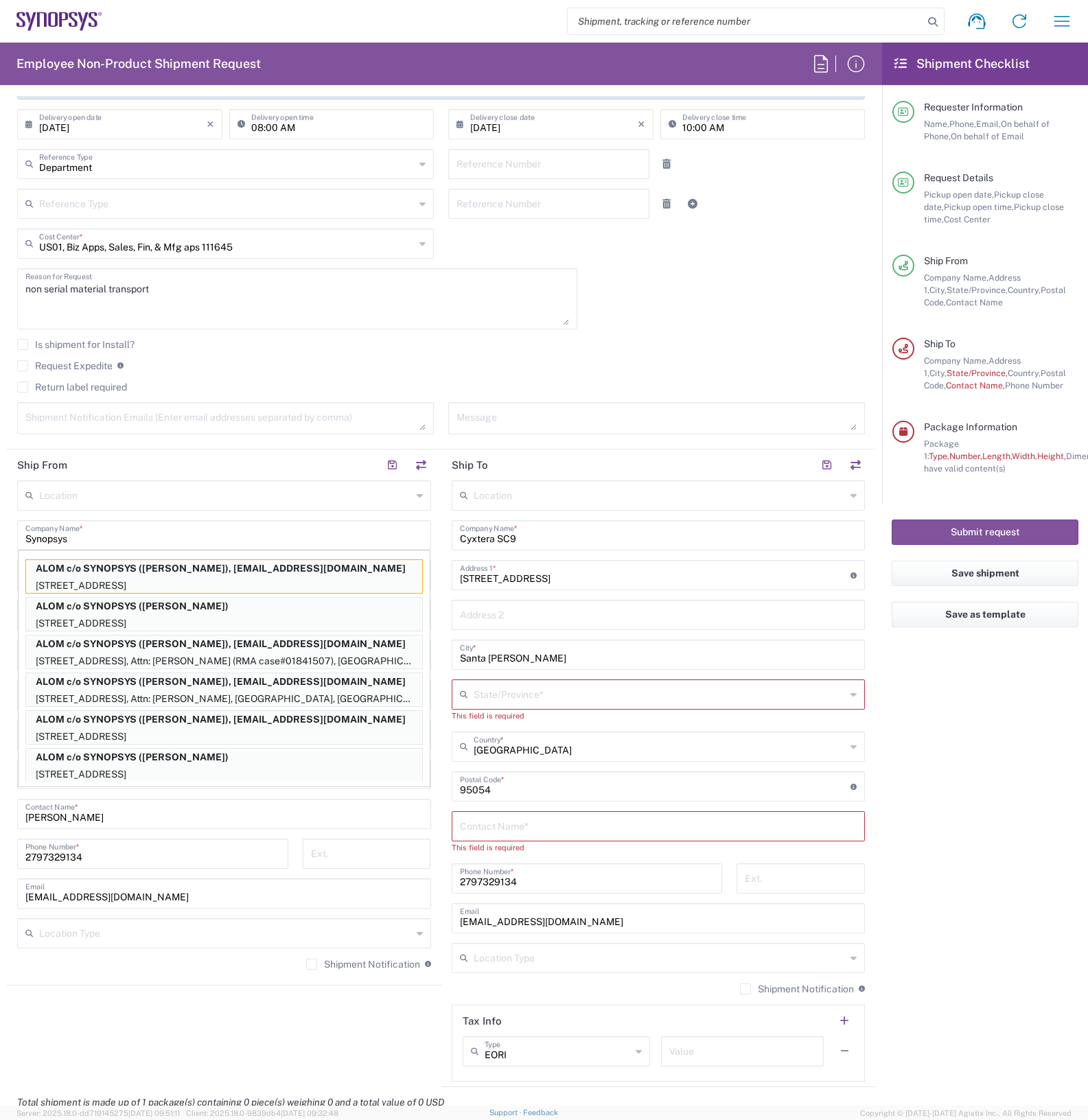
type input "Fremont"
type input "94539"
type input "Esmeralda Madriz"
type input "4085551212"
type input "synopsyssupport@alom.com"
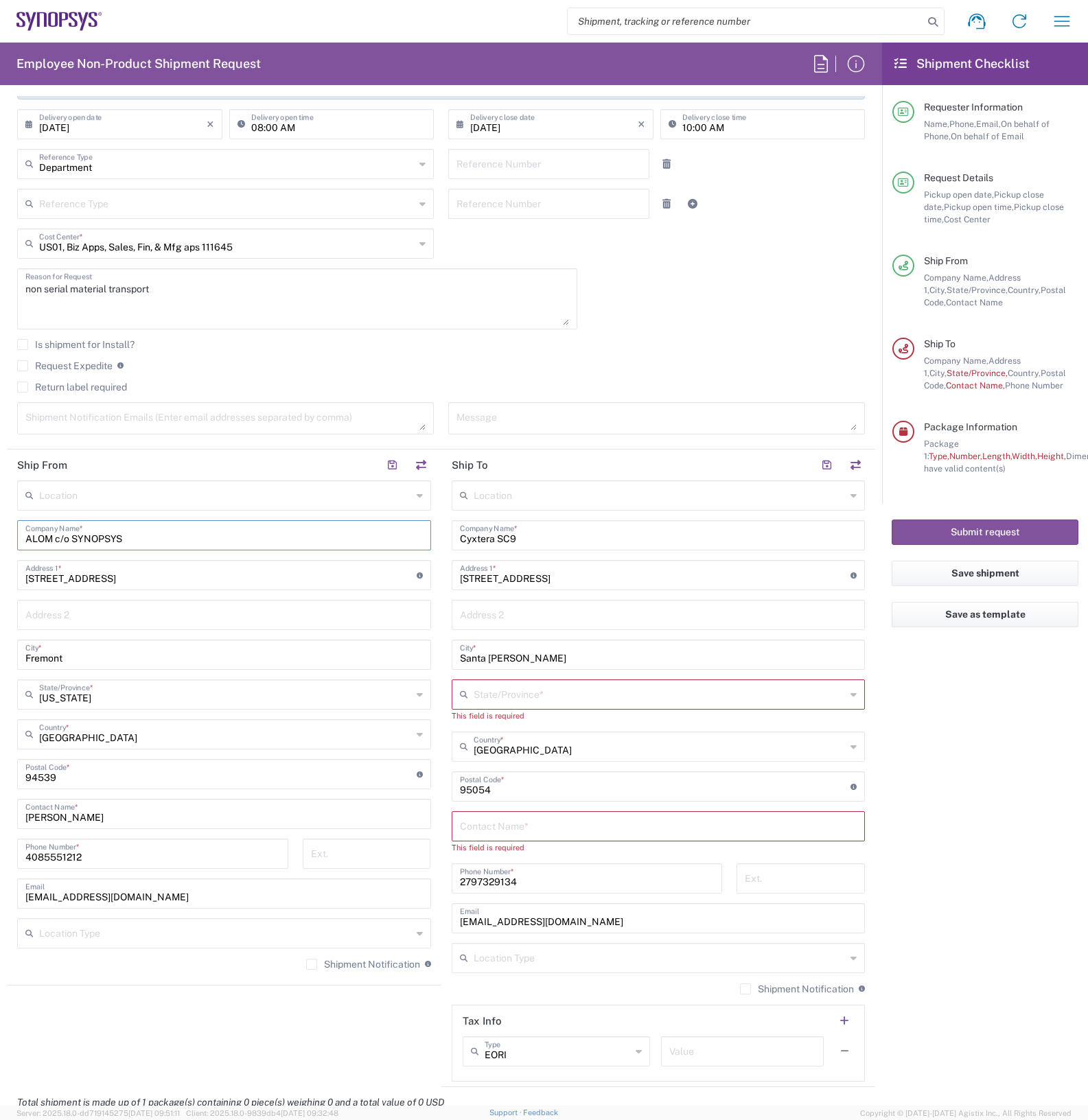
click at [265, 571] on input "48105 Warm Springs Blvd." at bounding box center [221, 574] width 391 height 24
type input "4"
type input "1900 Prairie City Rd"
type input "FM6 Dock"
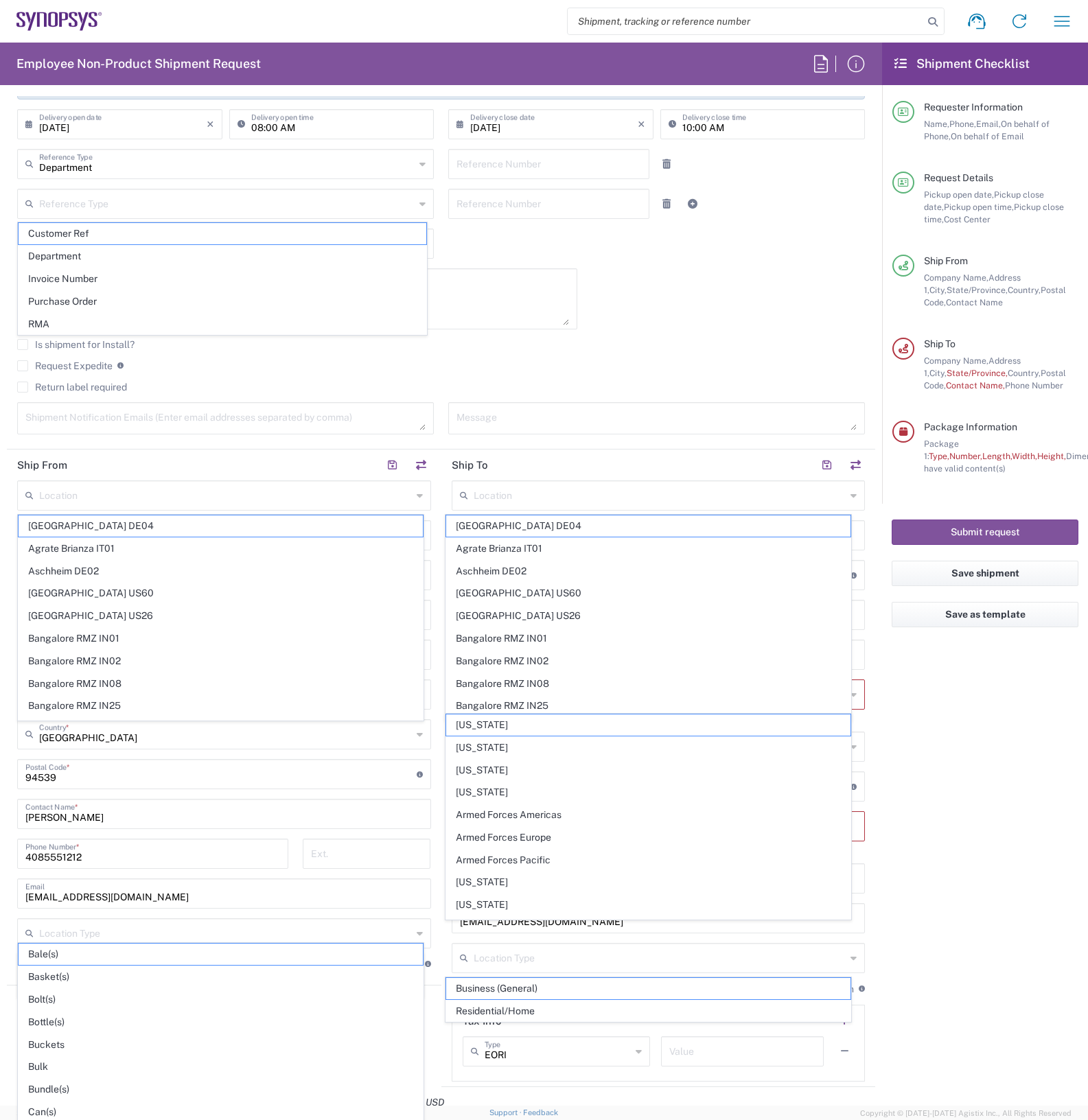
click at [5, 733] on form "Requester Information Nicolas Tomaro Name * 2797329134 Phone * ntomaro@synopsys…" at bounding box center [441, 601] width 882 height 1010
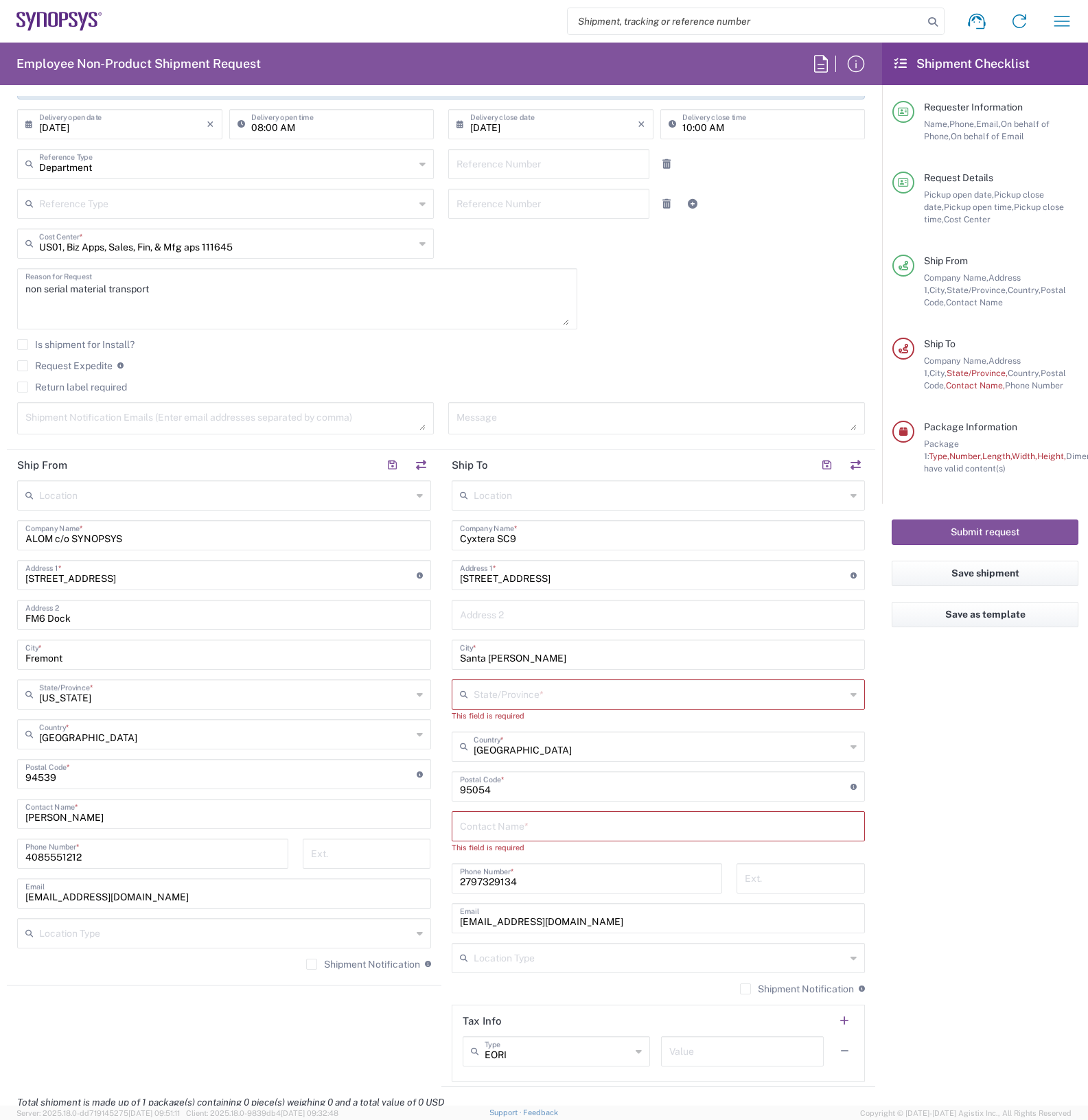
click at [177, 530] on input "ALOM c/o SYNOPSYS" at bounding box center [224, 535] width 398 height 24
click at [77, 536] on input "ALOM c/o SYNOPSYS" at bounding box center [224, 535] width 398 height 24
click at [67, 544] on input "ALOM c/o SYNOPSYS" at bounding box center [224, 535] width 398 height 24
click at [72, 540] on input "ALOM c/o SYNOPSYS" at bounding box center [224, 535] width 398 height 24
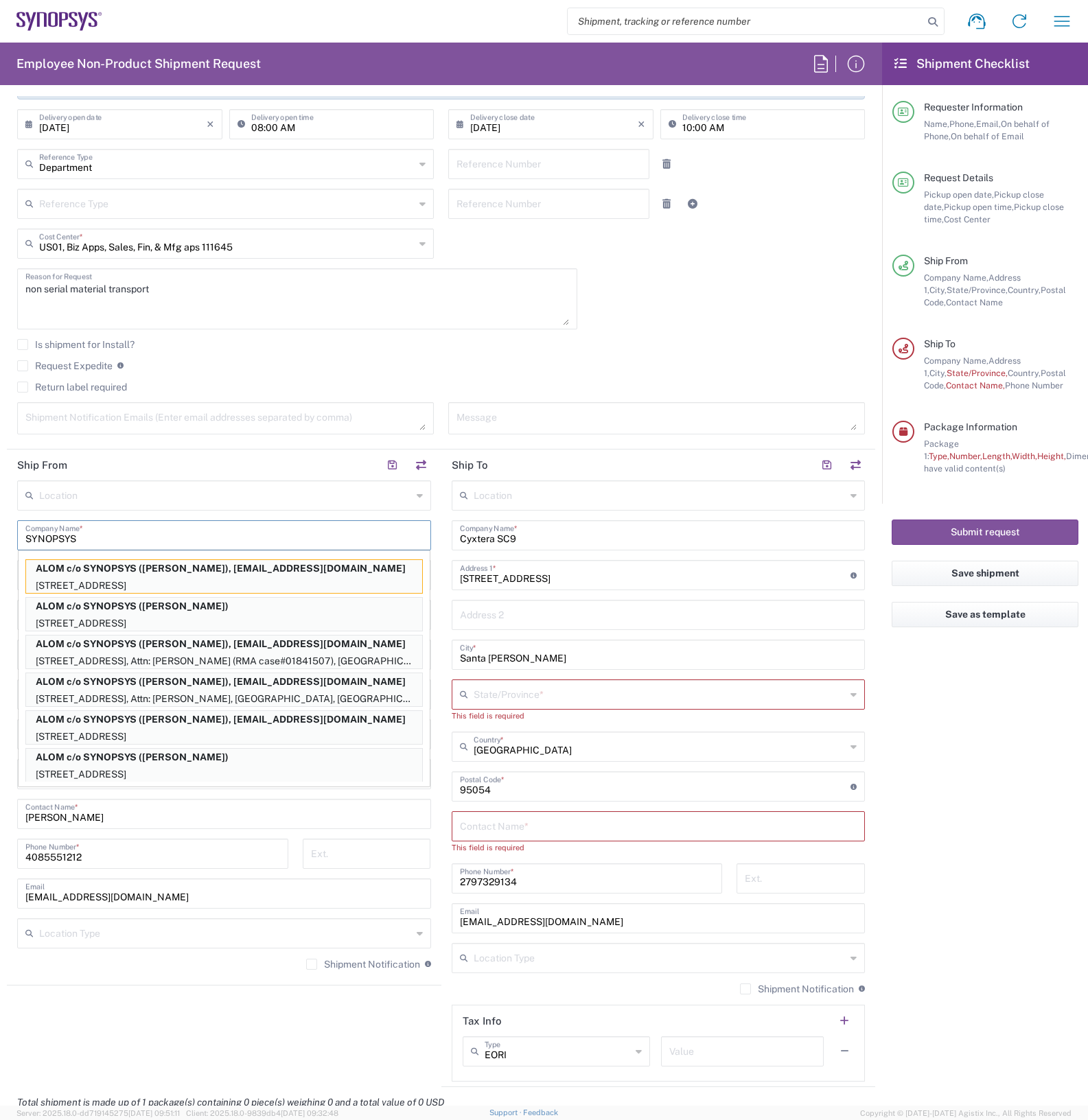
type input "SYNOPSYS"
click at [151, 1017] on agx-shipment-stop-widget "Ship From Location Aachen DE04 Agrate Brianza IT01 Aschheim DE02 Atlanta US60 A…" at bounding box center [224, 768] width 434 height 637
click at [155, 1014] on agx-shipment-stop-widget "Ship From Location Aachen DE04 Agrate Brianza IT01 Aschheim DE02 Atlanta US60 A…" at bounding box center [224, 768] width 434 height 637
click at [155, 1013] on agx-shipment-stop-widget "Ship From Location Aachen DE04 Agrate Brianza IT01 Aschheim DE02 Atlanta US60 A…" at bounding box center [224, 768] width 434 height 637
click at [113, 534] on input "SYNOPSYS" at bounding box center [224, 535] width 398 height 24
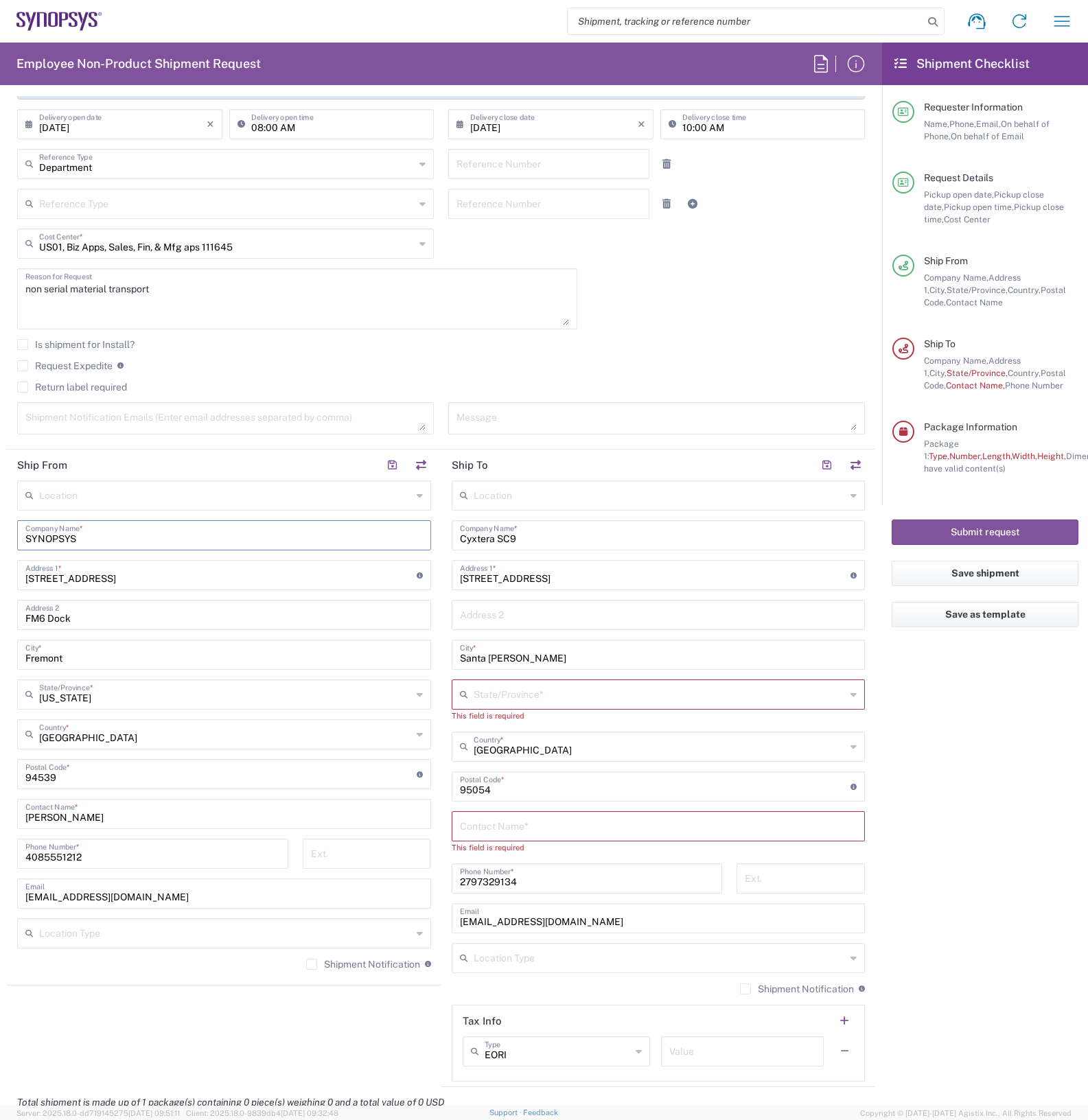
click at [117, 649] on input "Fremont" at bounding box center [224, 653] width 398 height 24
type input "F"
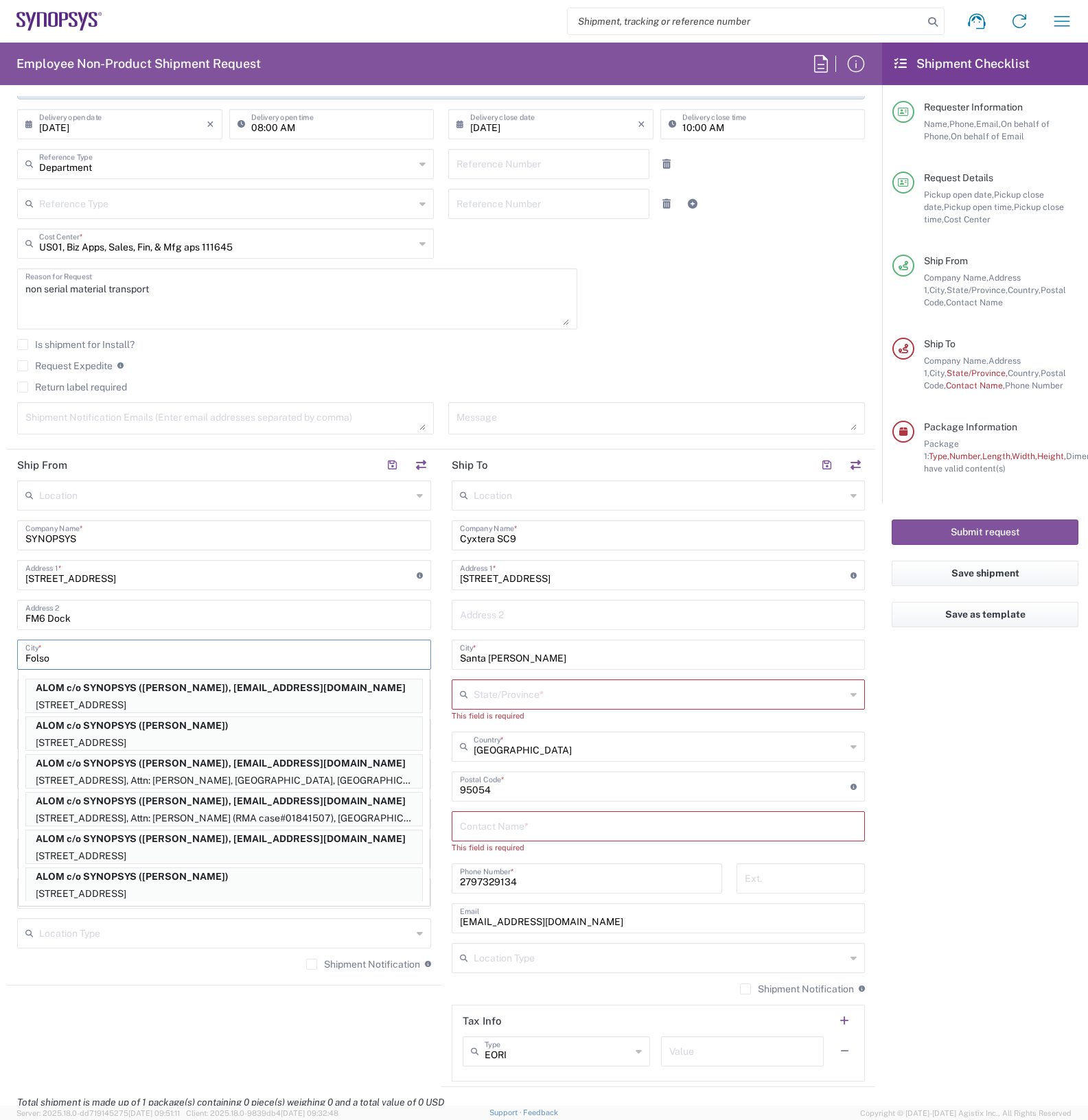
type input "Folsom"
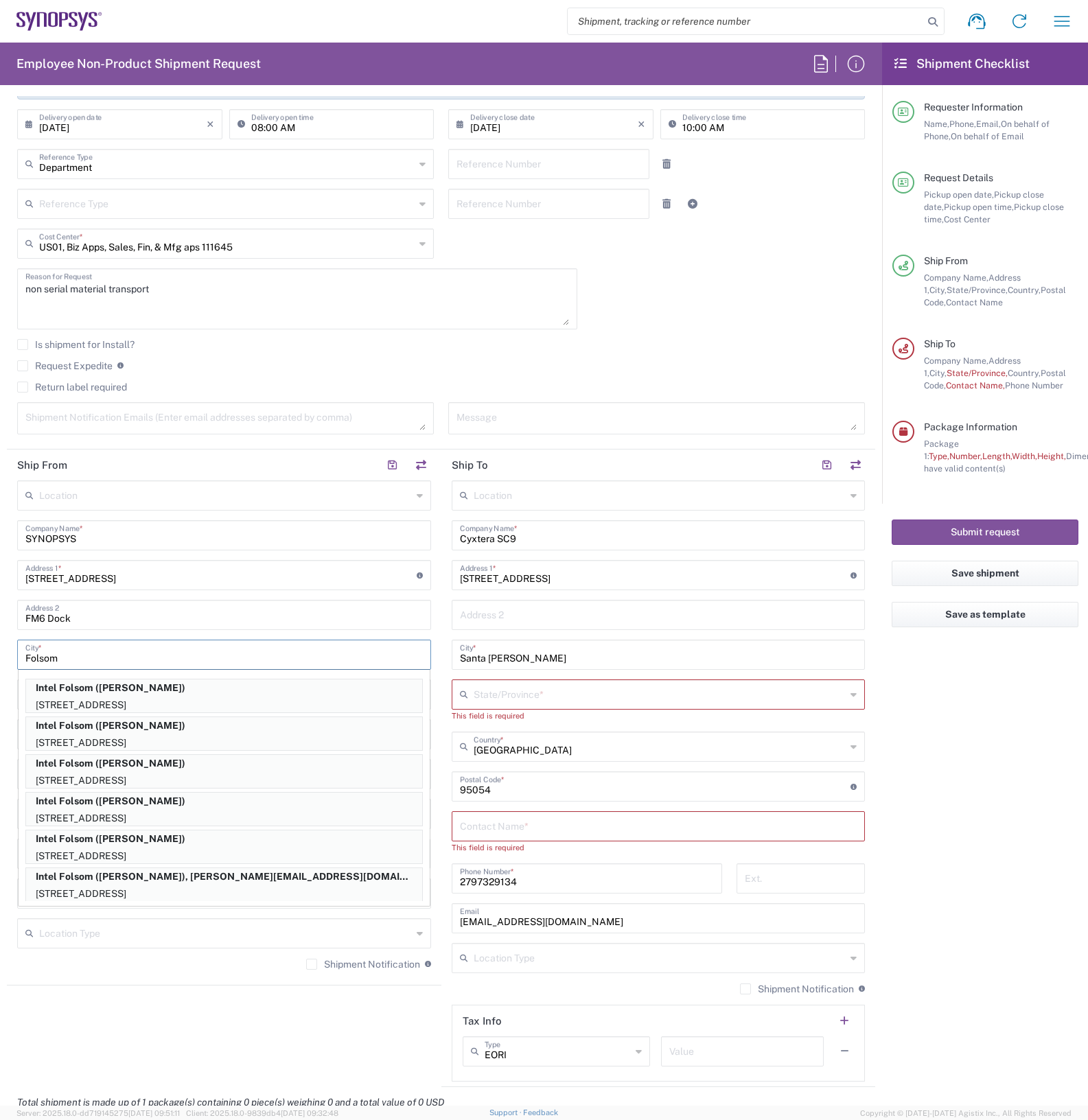
type input "Intel Folsom"
type input "SACRAMENTO"
type input "95630-9599"
type input "Nicolas Z. Tomaro"
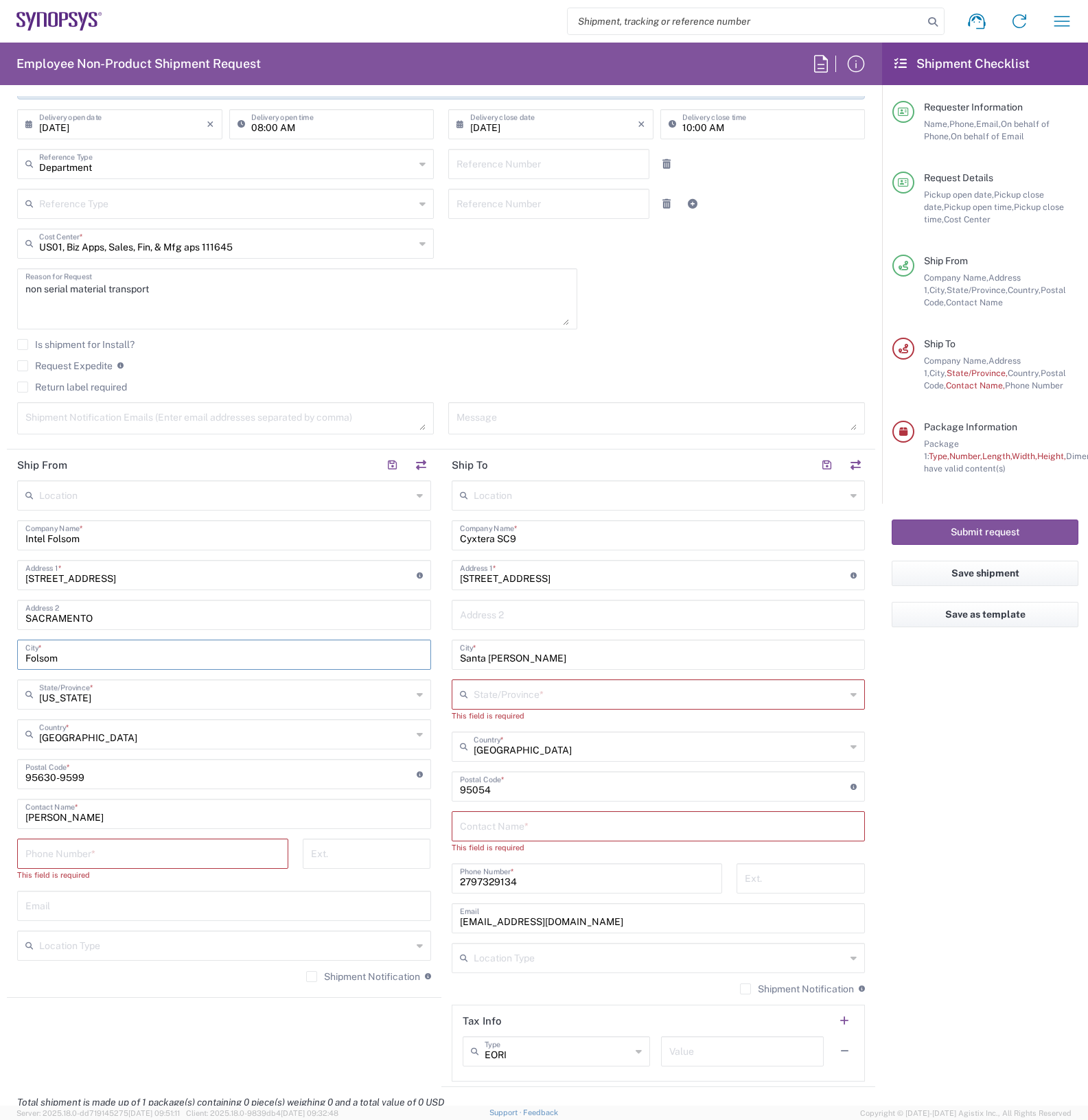
type input "Folsom"
click at [166, 813] on input "Nicolas Z. Tomaro" at bounding box center [224, 812] width 398 height 24
type input "N"
type input "Shaun Bramhall"
click at [112, 857] on input "tel" at bounding box center [153, 852] width 255 height 24
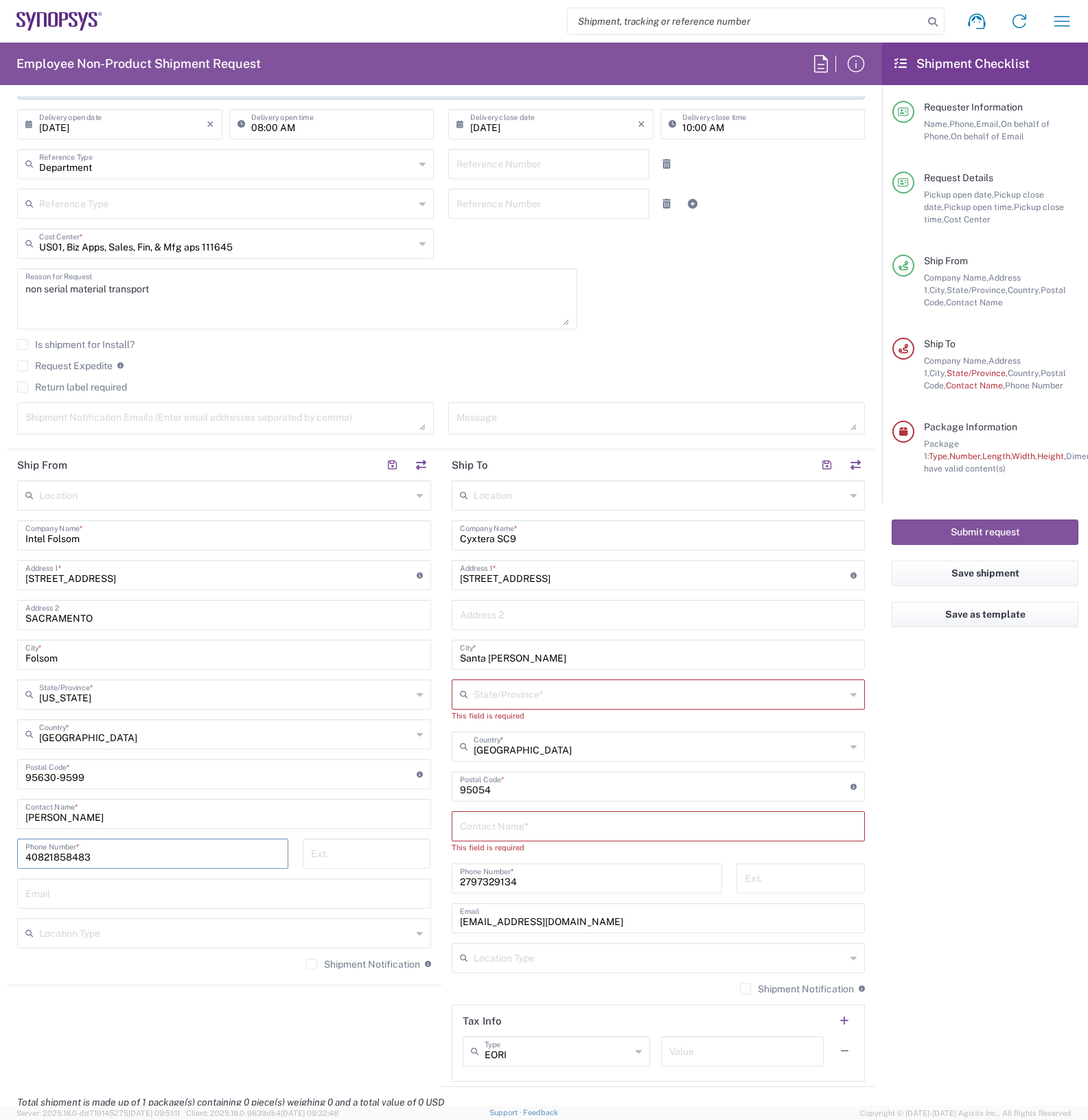
click at [60, 859] on input "40821858483" at bounding box center [153, 852] width 255 height 24
type input "4082158483"
click at [173, 891] on input "text" at bounding box center [224, 892] width 398 height 24
click at [200, 1047] on agx-shipment-stop-widget "Ship From Location Aachen DE04 Agrate Brianza IT01 Aschheim DE02 Atlanta US60 A…" at bounding box center [224, 768] width 434 height 637
click at [553, 536] on input "Cyxtera SC9" at bounding box center [659, 535] width 398 height 24
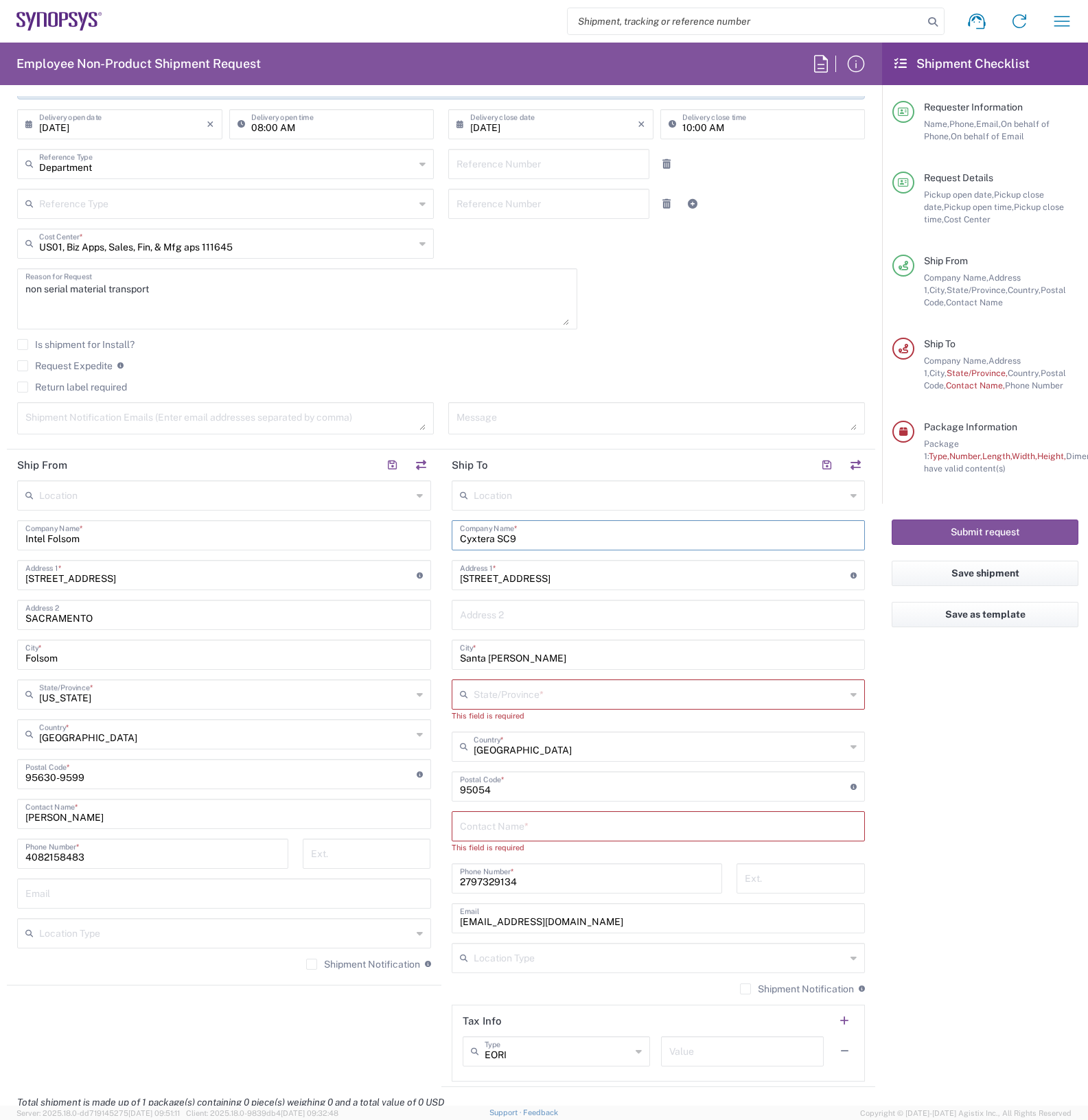
click at [553, 536] on input "Cyxtera SC9" at bounding box center [659, 535] width 398 height 24
type input "Telehouse Canada Inc- Beanfield c/o Tenstorrent"
click at [994, 801] on agx-form-checklist "Shipment Checklist Requester Information Name, Phone, Email, On behalf of Phone…" at bounding box center [985, 574] width 206 height 1063
click at [615, 576] on input "4650 Old Ironsides Dr" at bounding box center [655, 574] width 391 height 24
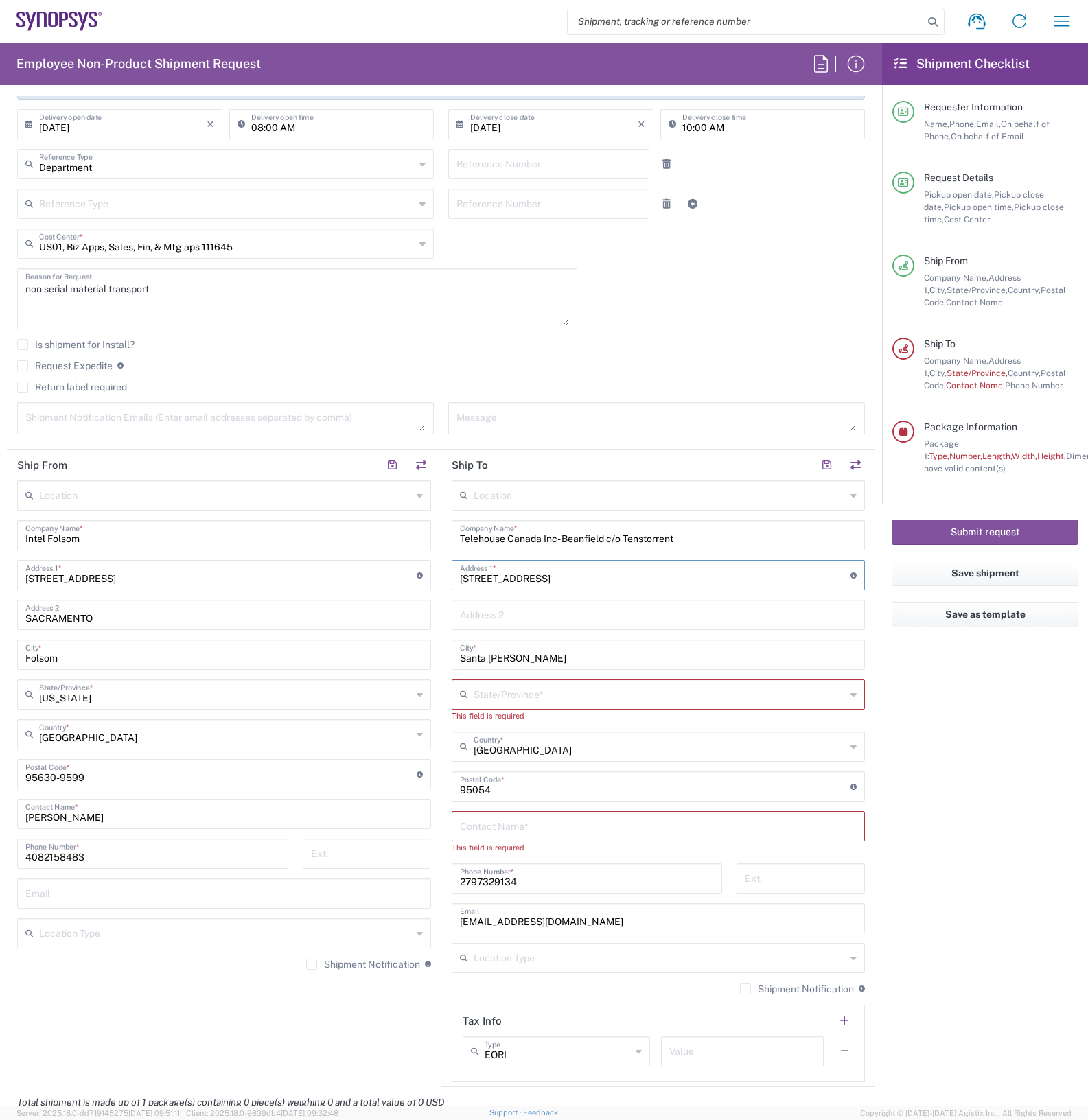
click at [616, 576] on input "4650 Old Ironsides Dr" at bounding box center [655, 574] width 391 height 24
type input "4"
type input "35 john st"
click at [520, 647] on input "Santa Clara" at bounding box center [659, 653] width 398 height 24
type input "S"
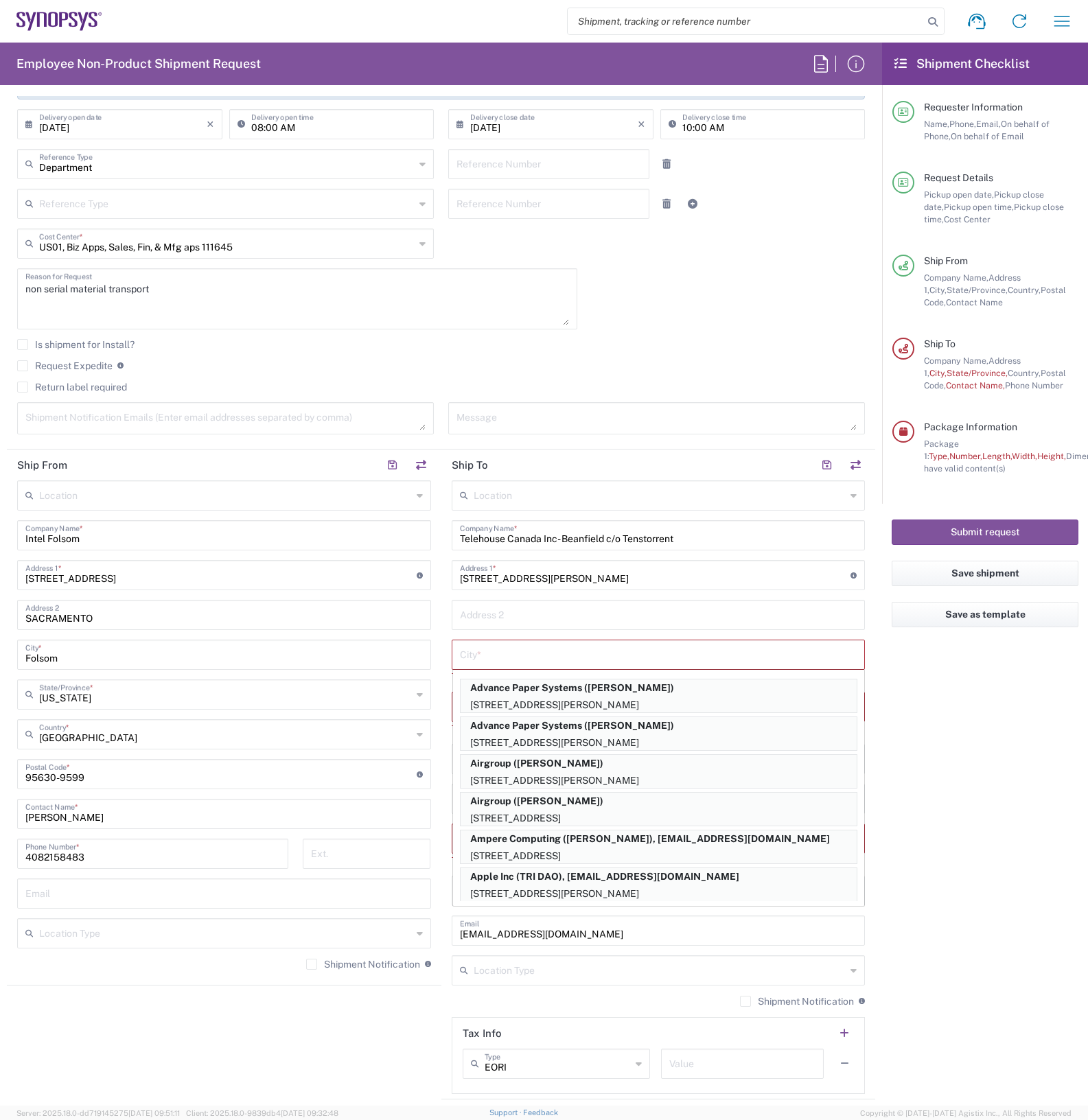
click at [887, 867] on agx-form-checklist "Shipment Checklist Requester Information Name, Phone, Email, On behalf of Phone…" at bounding box center [985, 574] width 206 height 1063
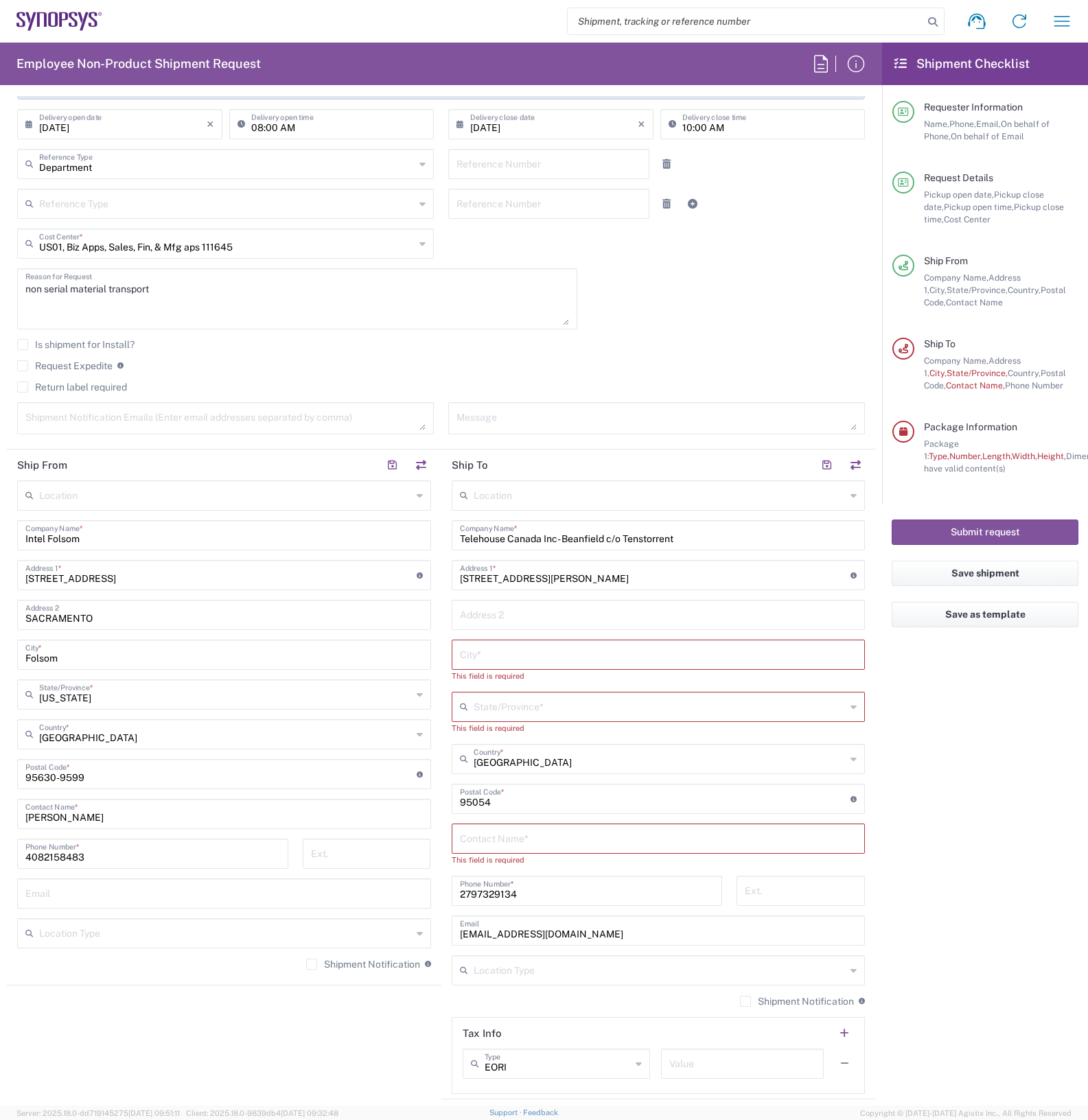
click at [844, 763] on div "United States Country *" at bounding box center [658, 759] width 414 height 31
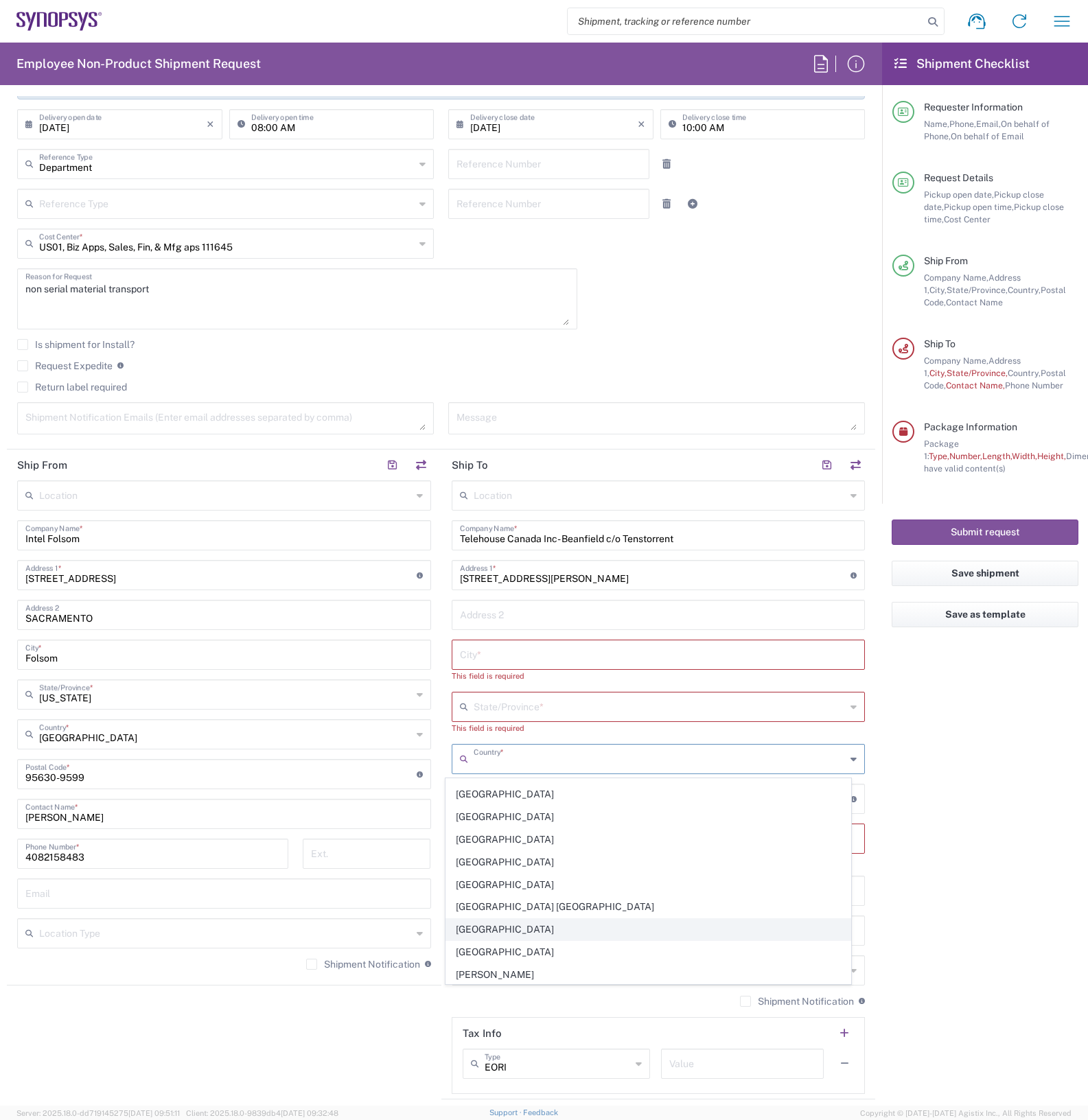
scroll to position [857, 0]
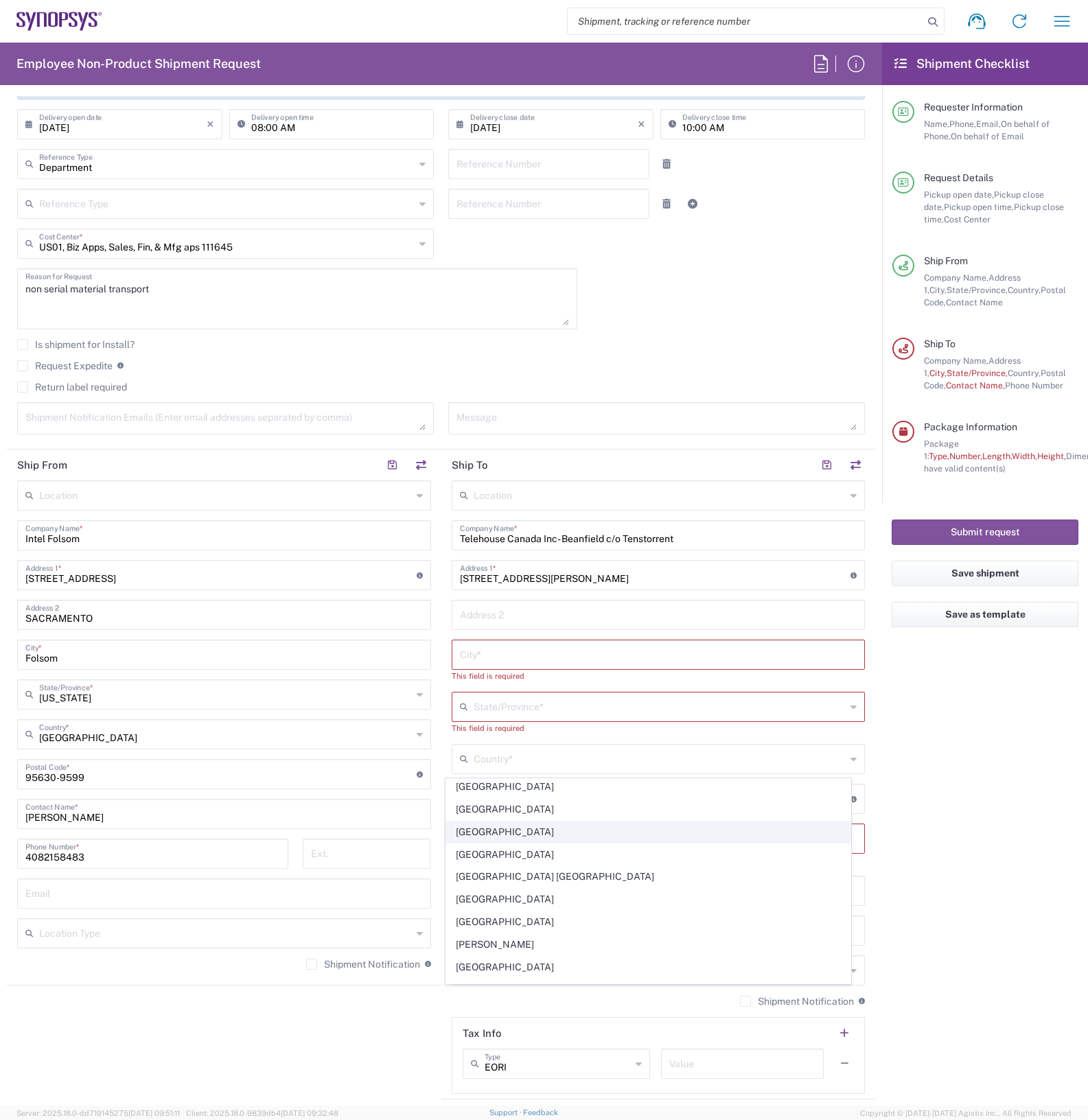
click at [520, 843] on span "Canada" at bounding box center [649, 832] width 405 height 21
type input "Canada"
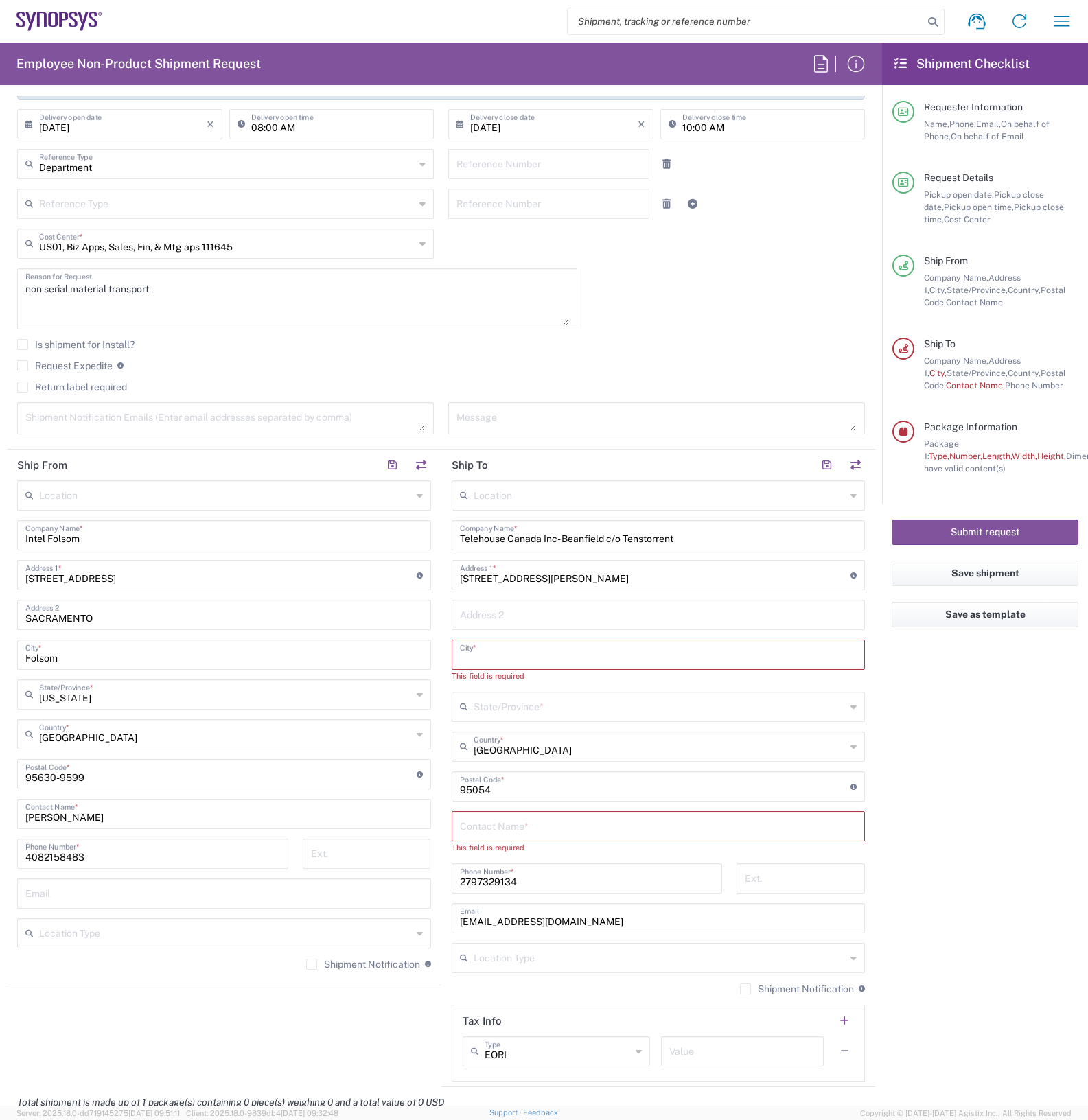
click at [522, 660] on input "text" at bounding box center [659, 653] width 398 height 24
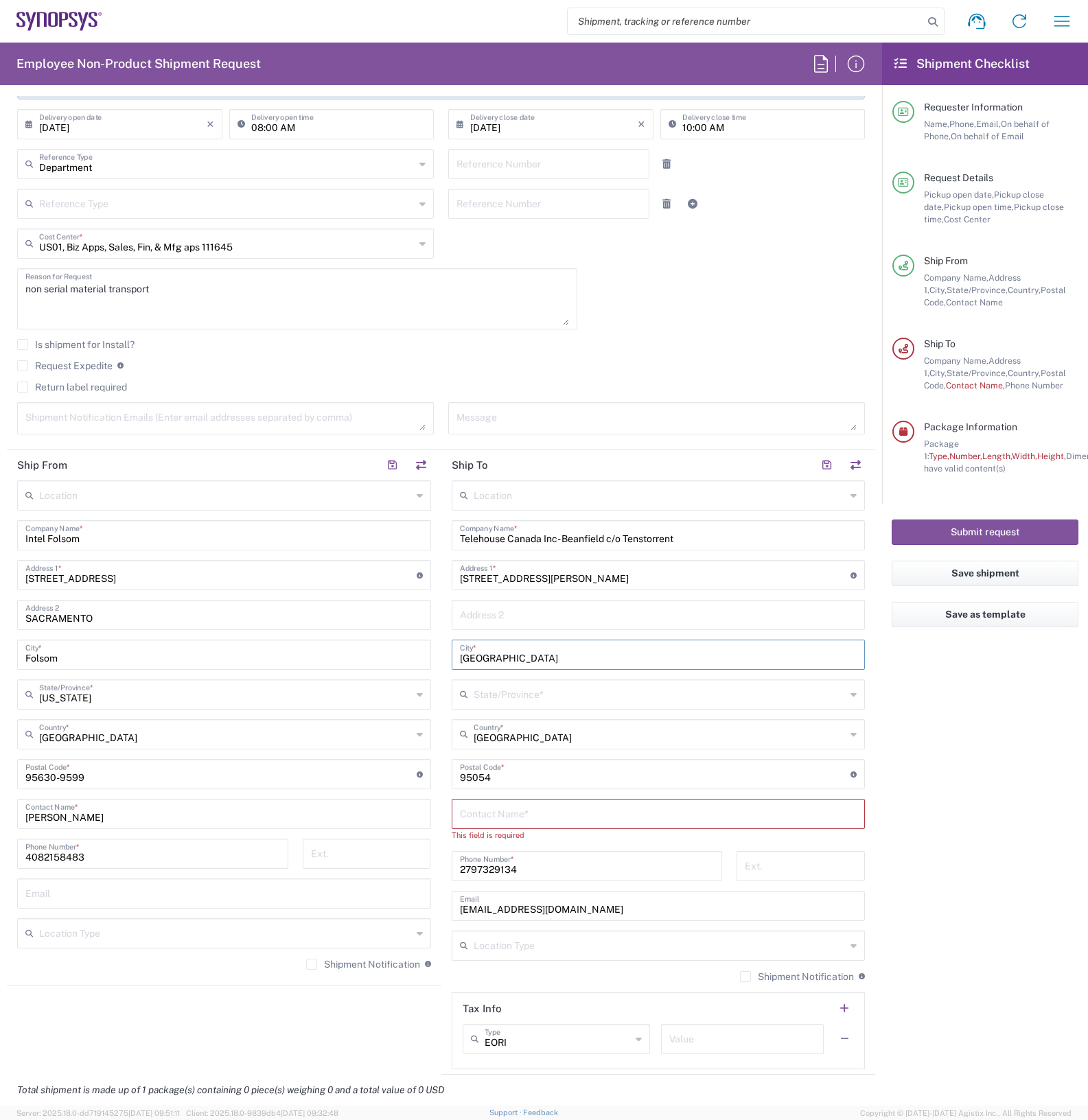
type input "Toronto"
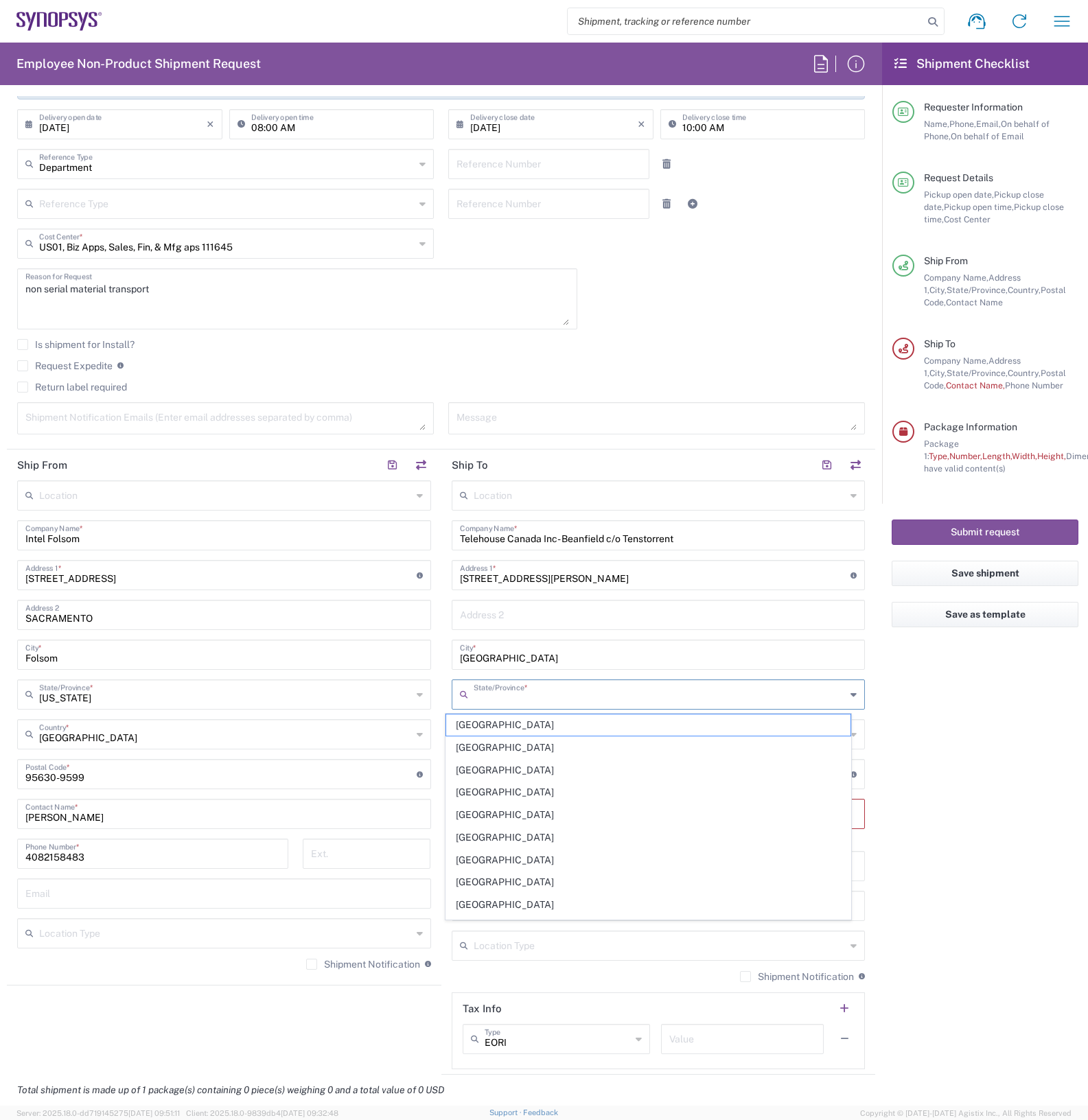
click at [537, 697] on input "text" at bounding box center [660, 693] width 372 height 24
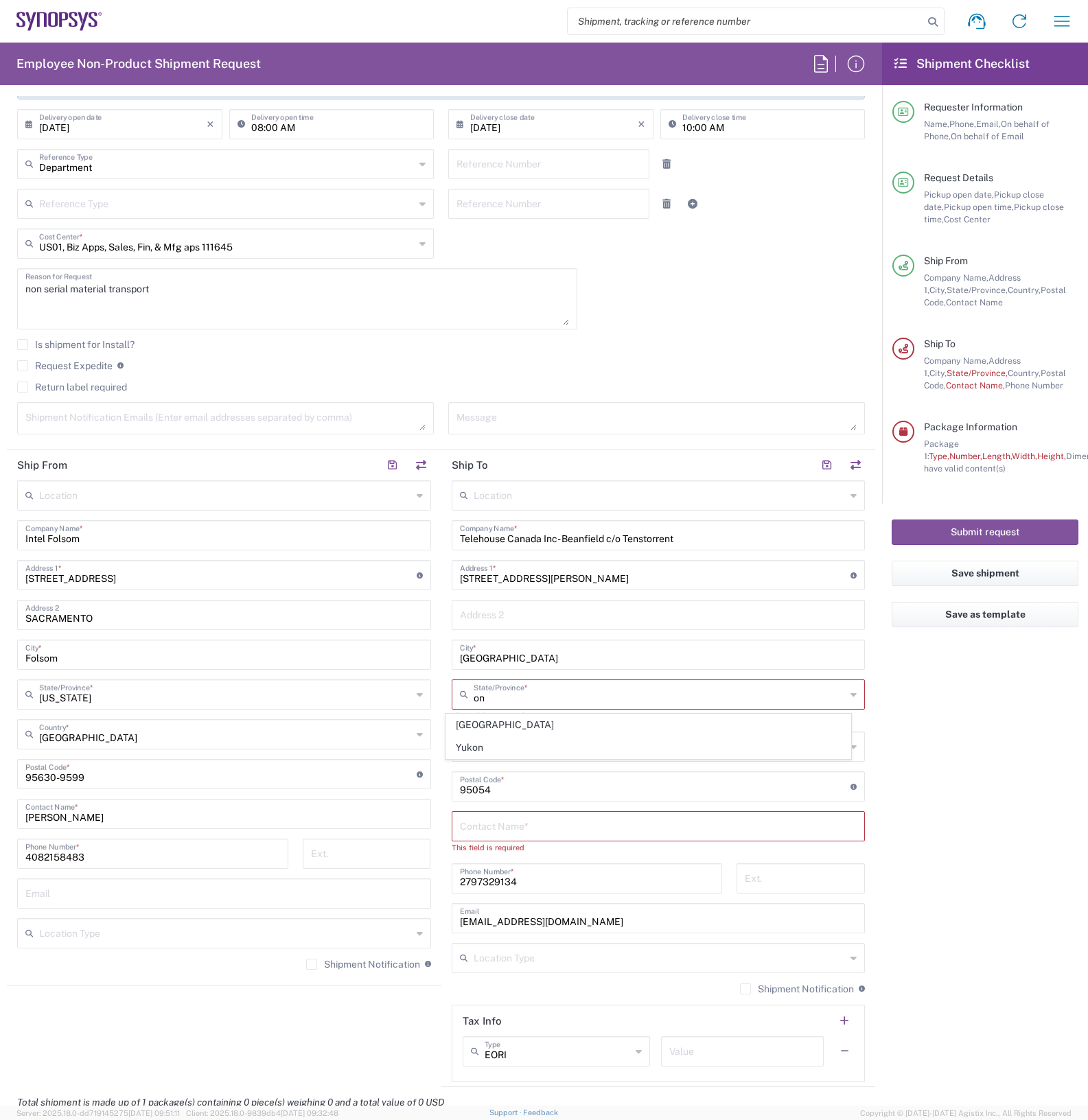
drag, startPoint x: 483, startPoint y: 726, endPoint x: 492, endPoint y: 726, distance: 9.0
click at [485, 726] on span "Ontario" at bounding box center [649, 725] width 405 height 21
type input "Ontario"
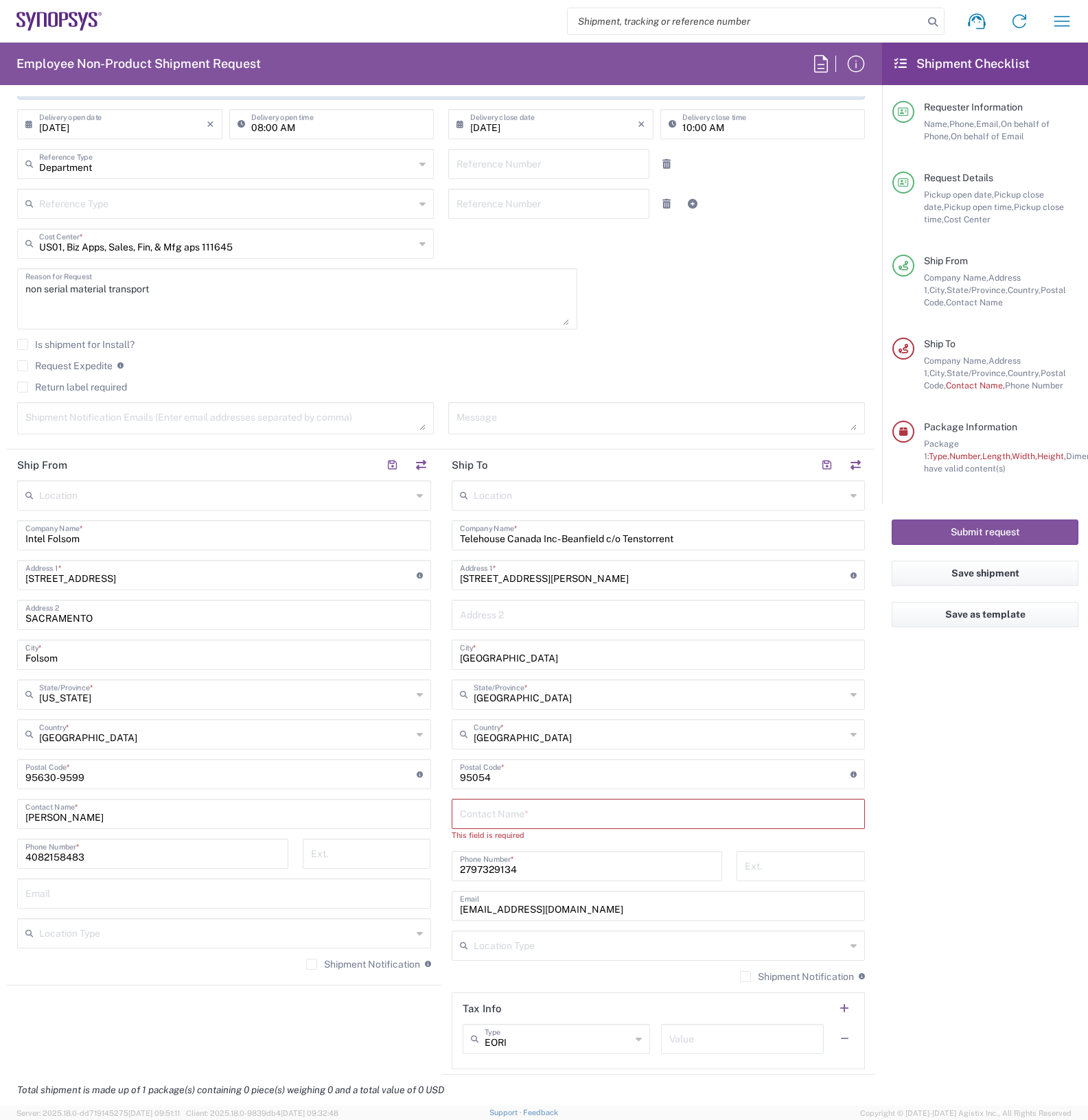
click at [518, 786] on div "Postal Code * Enter Postal Code here" at bounding box center [658, 774] width 414 height 31
click at [513, 768] on input "undefined" at bounding box center [655, 773] width 391 height 24
type input "9"
type input "M5V 3G7"
click at [526, 799] on div "Contact Name *" at bounding box center [658, 814] width 414 height 31
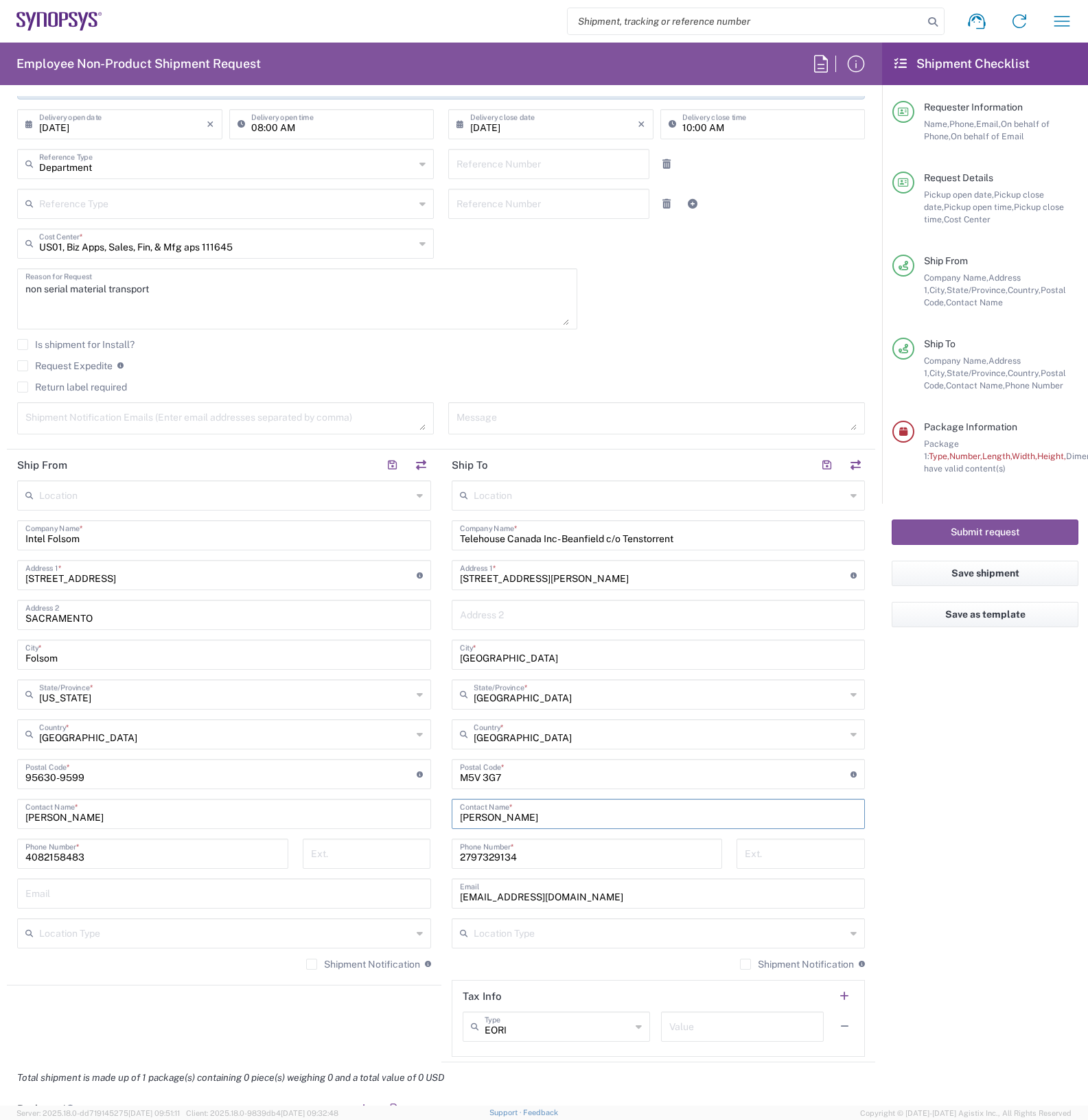
type input "Misbah Patel"
click at [524, 855] on input "2797329134" at bounding box center [587, 852] width 255 height 24
type input "2"
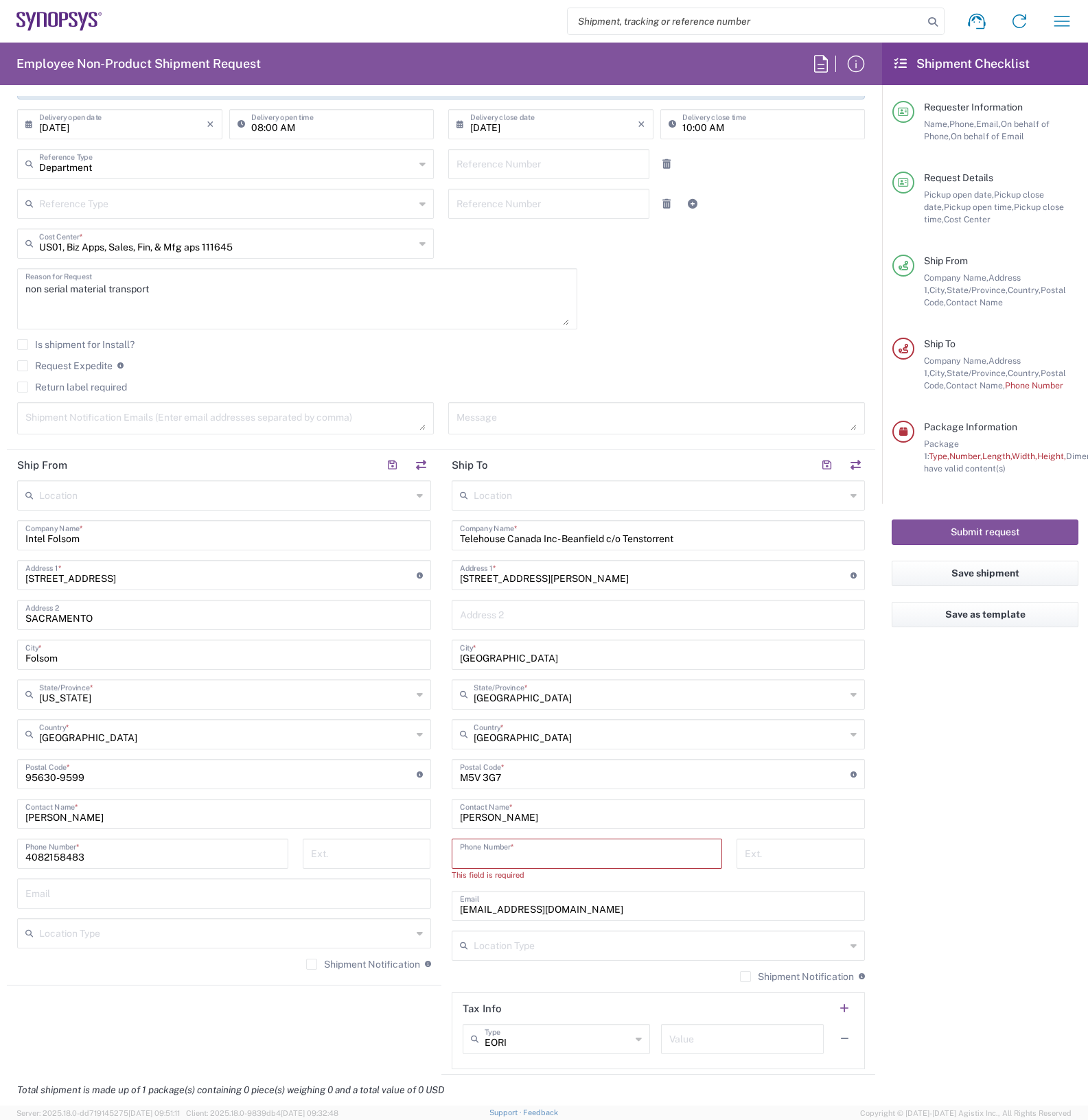
click at [599, 903] on input "wjesse@synopsys.com" at bounding box center [659, 905] width 398 height 24
click at [596, 903] on input "wjesse@synopsys.com" at bounding box center [659, 905] width 398 height 24
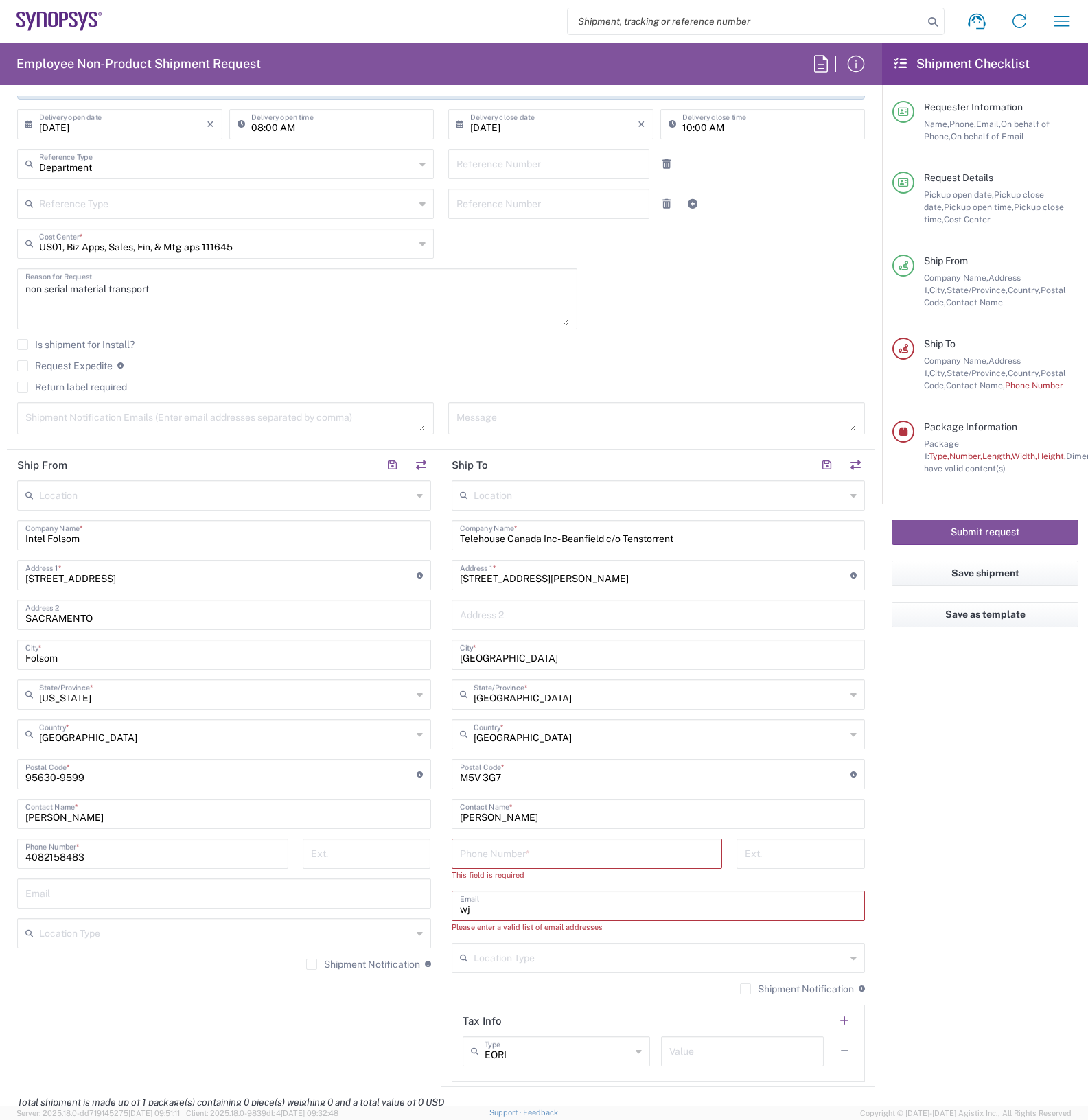
type input "w"
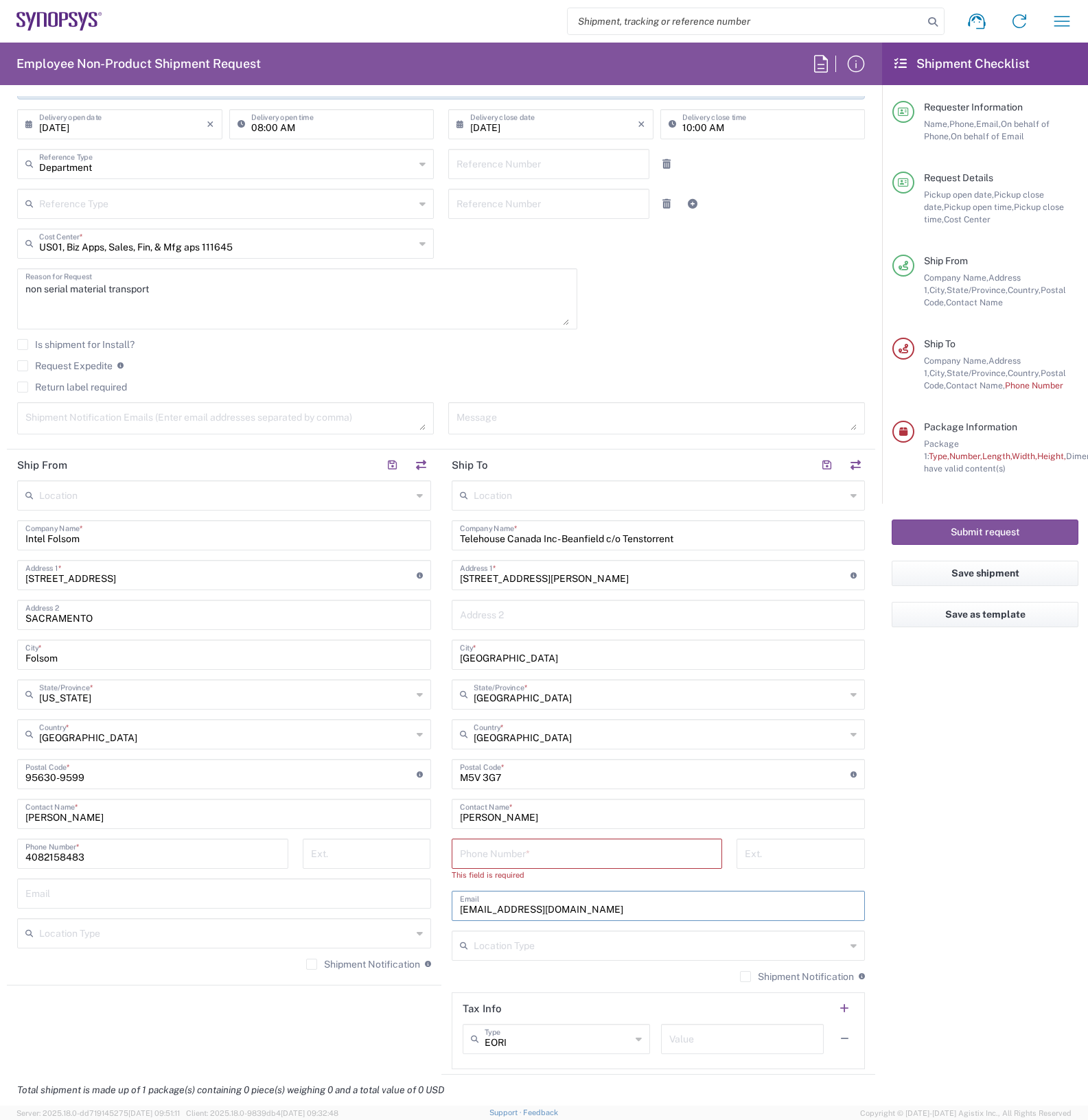
type input "mpatel@tenstorrent.com"
click at [105, 416] on textarea at bounding box center [225, 418] width 400 height 24
type textarea "tuanlam@synopsys.com"
click at [275, 348] on agx-checkbox-control "Is shipment for Install?" at bounding box center [440, 344] width 847 height 11
click at [255, 292] on textarea "non serial material transport" at bounding box center [298, 299] width 544 height 53
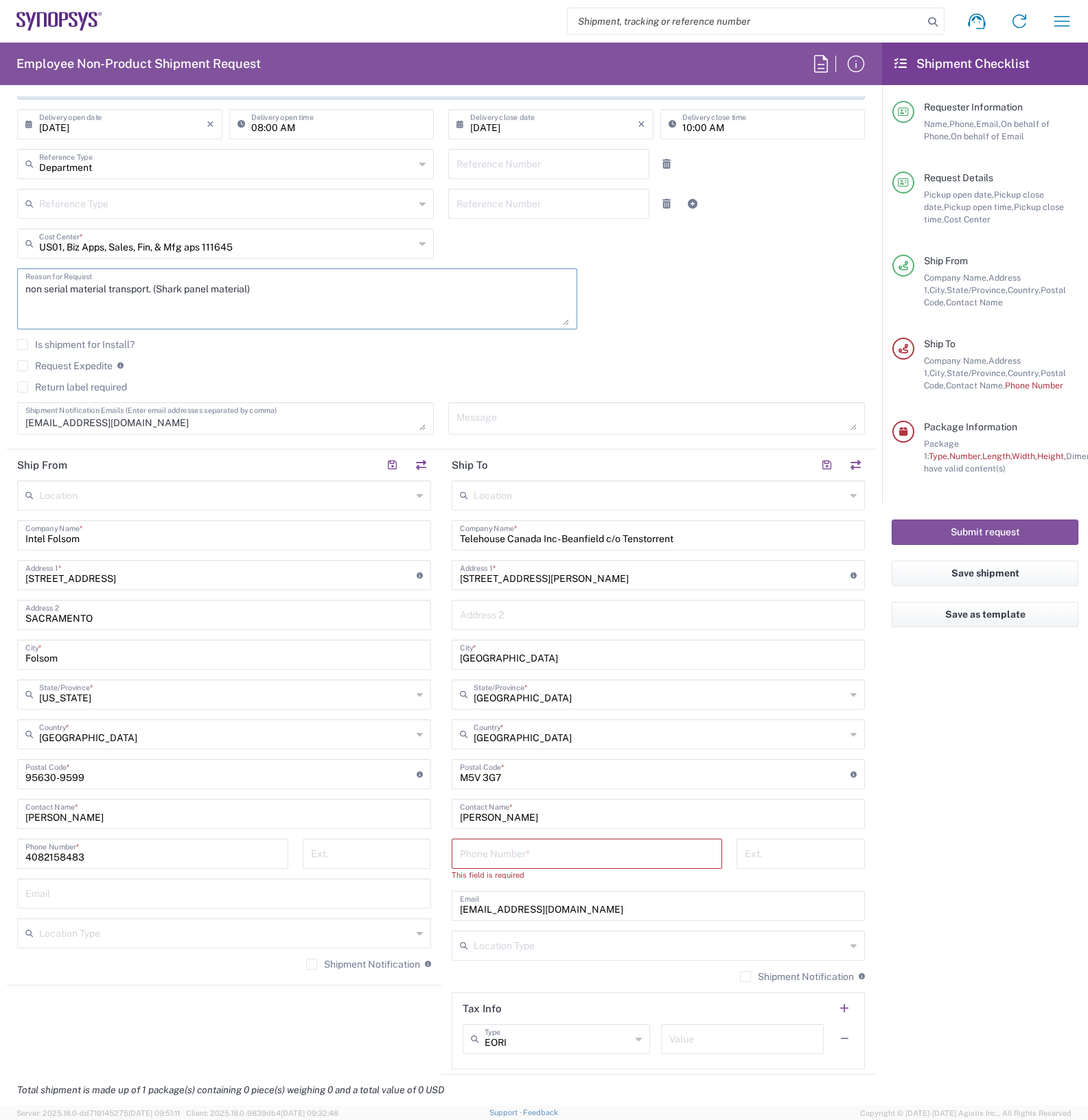
type textarea "non serial material transport. (Shark panel material)"
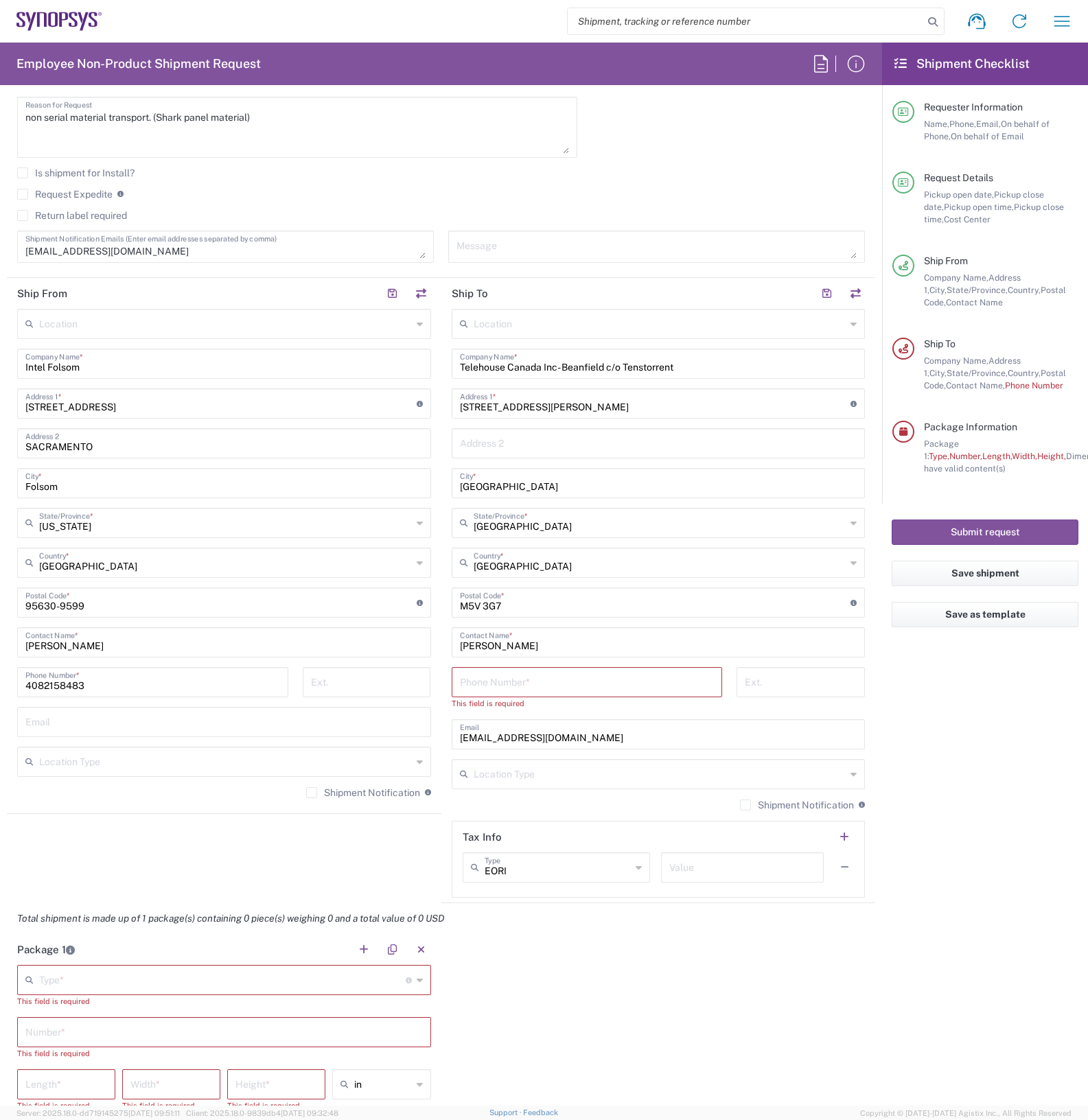
scroll to position [515, 0]
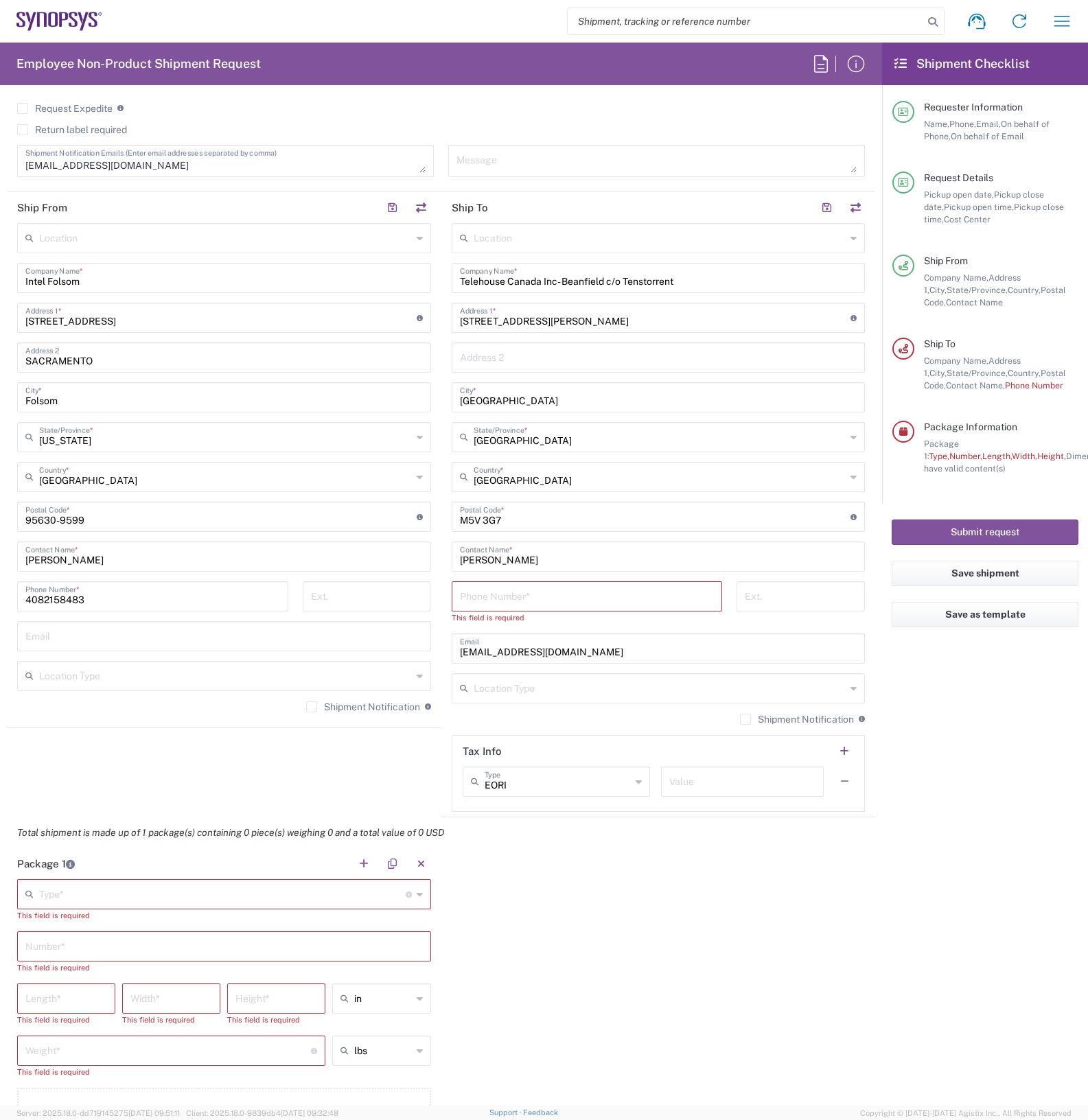
click at [416, 893] on div "Type * Material used to package goods" at bounding box center [224, 894] width 414 height 31
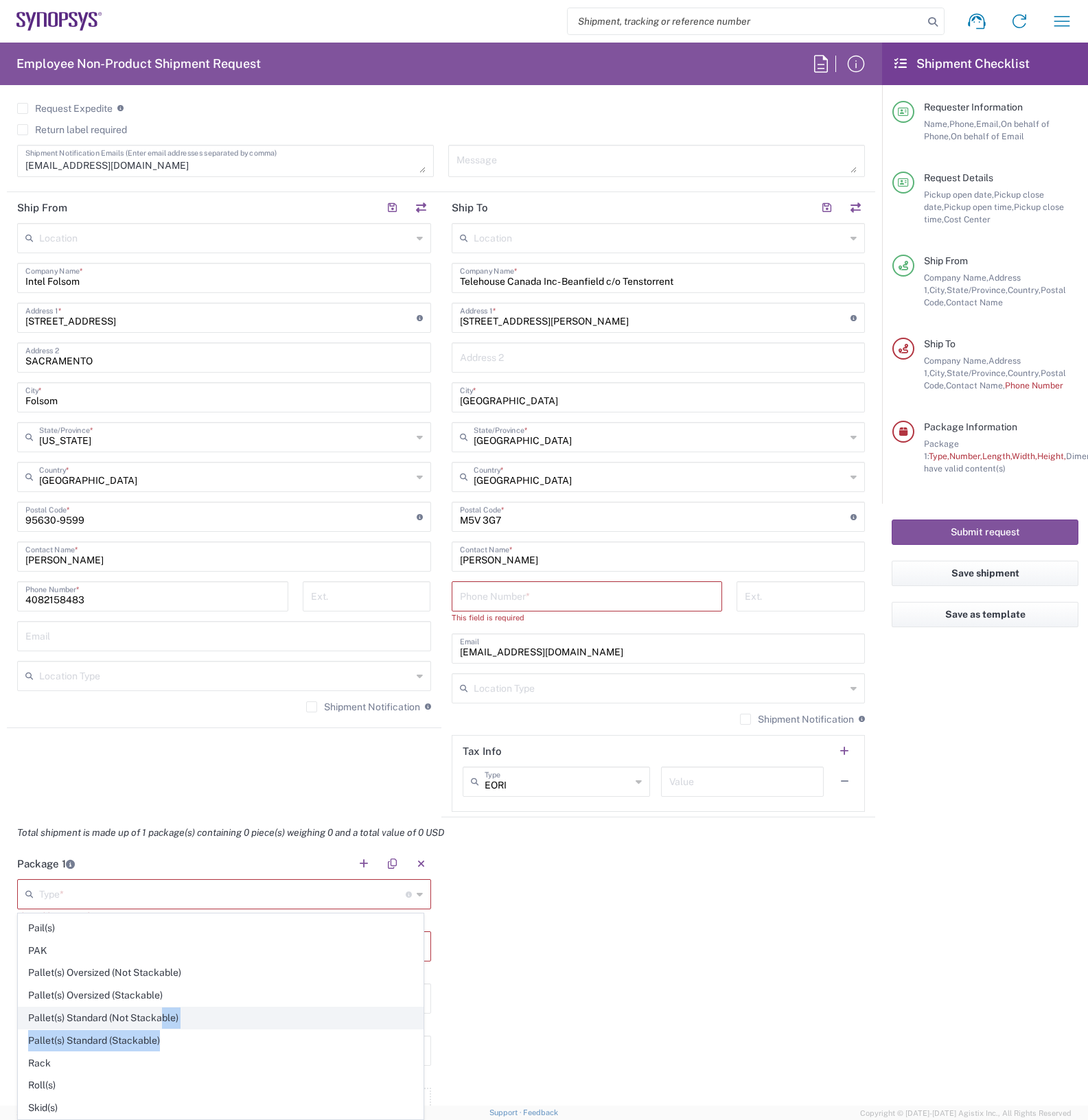
drag, startPoint x: 160, startPoint y: 1050, endPoint x: 160, endPoint y: 1021, distance: 29.0
click at [162, 1022] on ul "Bale(s) Basket(s) Bolt(s) Bottle(s) Buckets Bulk Bundle(s) Can(s) Cardboard Box…" at bounding box center [220, 826] width 405 height 855
click at [159, 1021] on span "Pallet(s) Standard (Not Stackable)" at bounding box center [221, 1017] width 405 height 21
type input "Pallet(s) Standard (Not Stackable)"
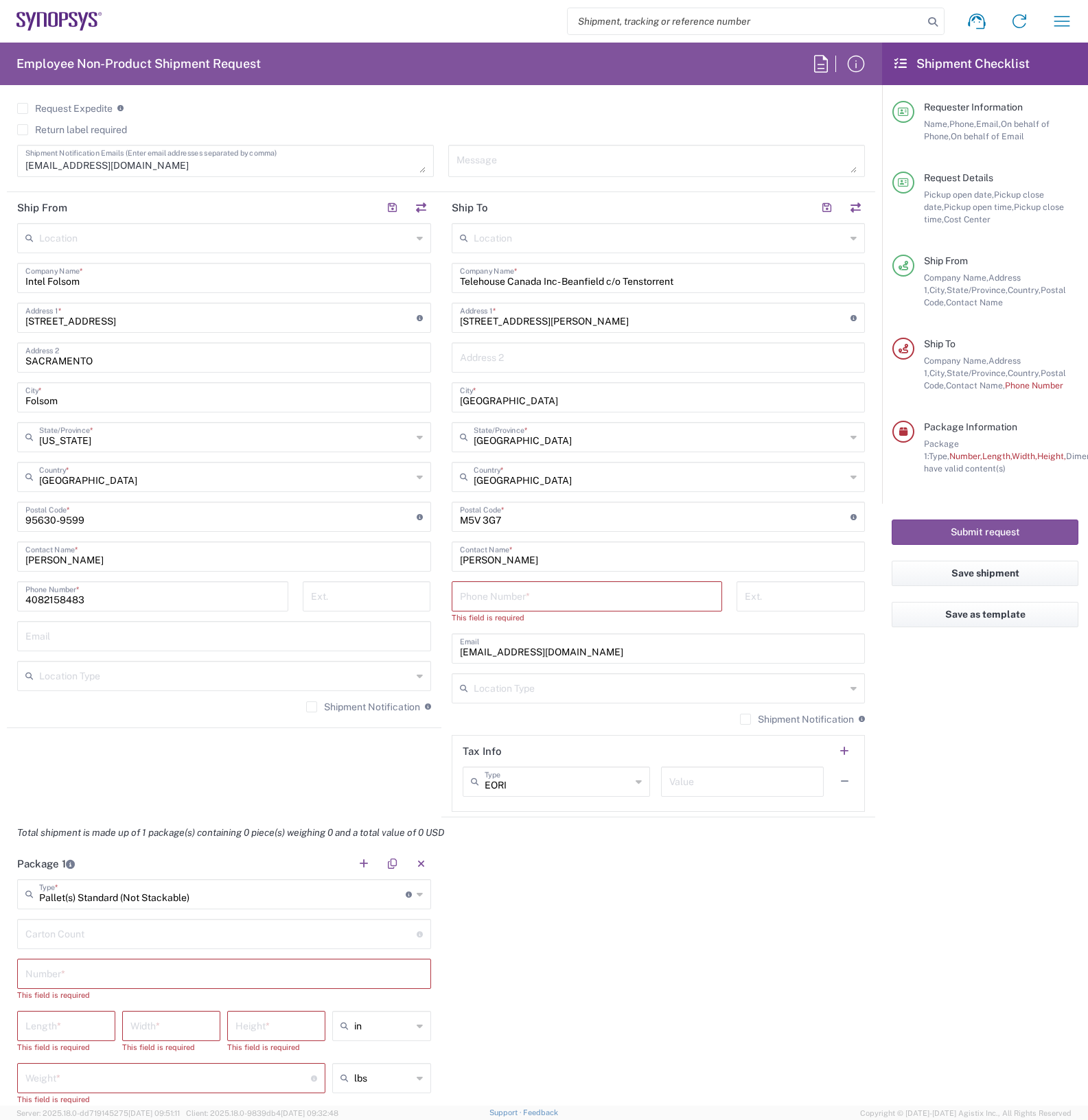
click at [212, 934] on input "number" at bounding box center [221, 933] width 391 height 24
type input "1"
click at [204, 973] on input "text" at bounding box center [224, 973] width 398 height 24
type input "`"
type input "1"
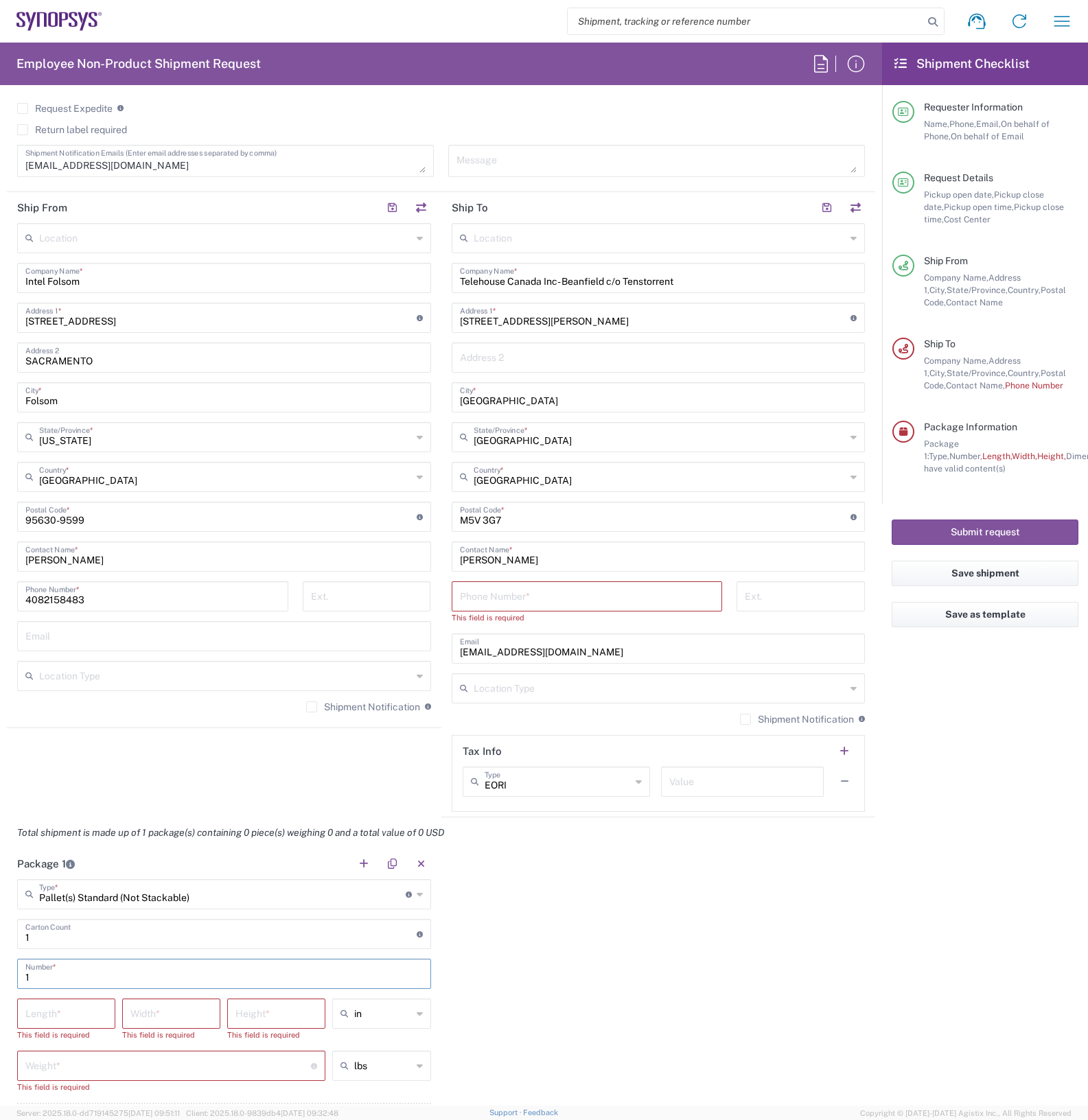
click at [62, 1012] on input "number" at bounding box center [66, 1012] width 82 height 24
type input "37.5"
type input "47"
type input "17"
click at [60, 1047] on input "number" at bounding box center [168, 1052] width 286 height 24
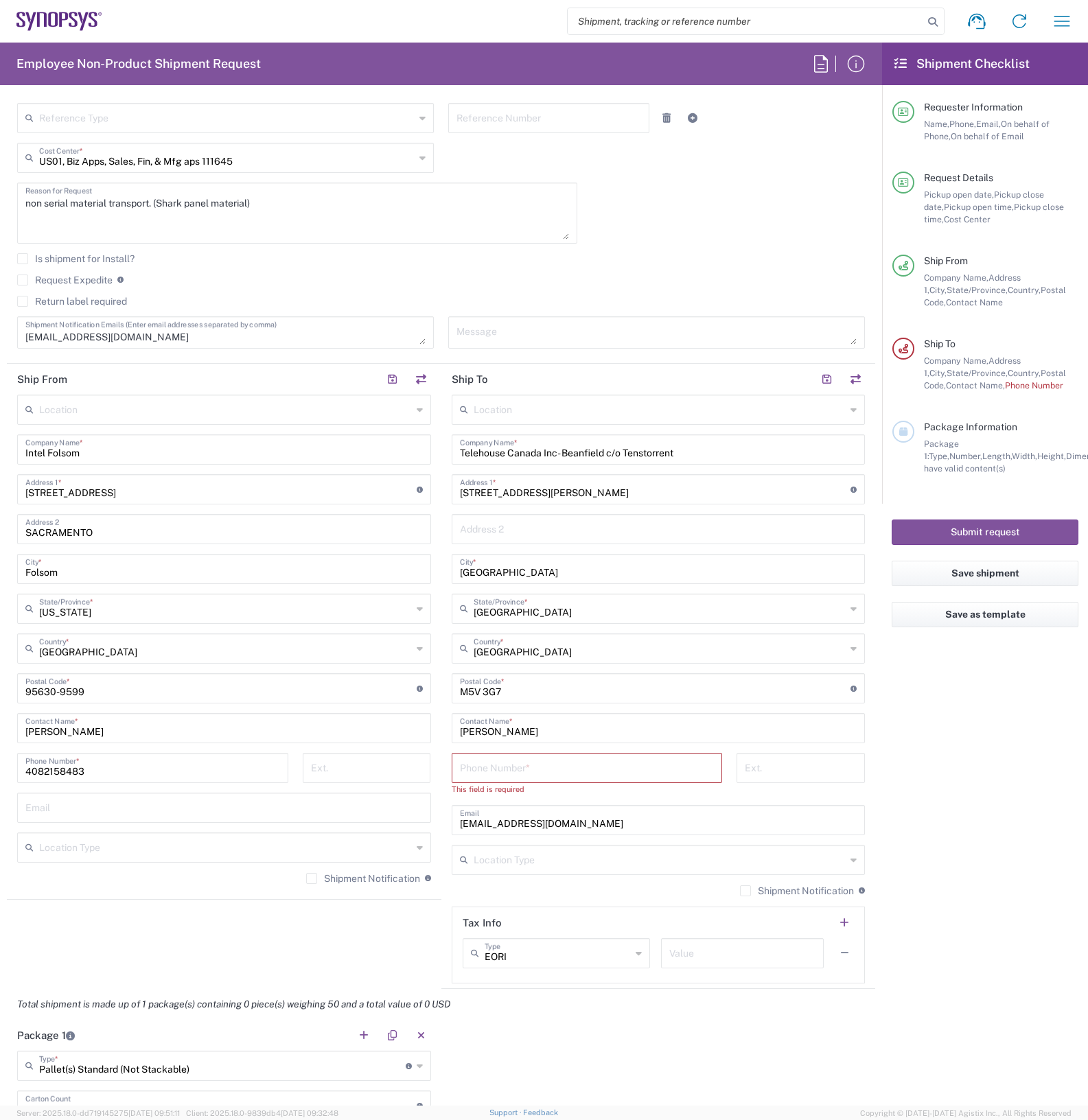
scroll to position [0, 0]
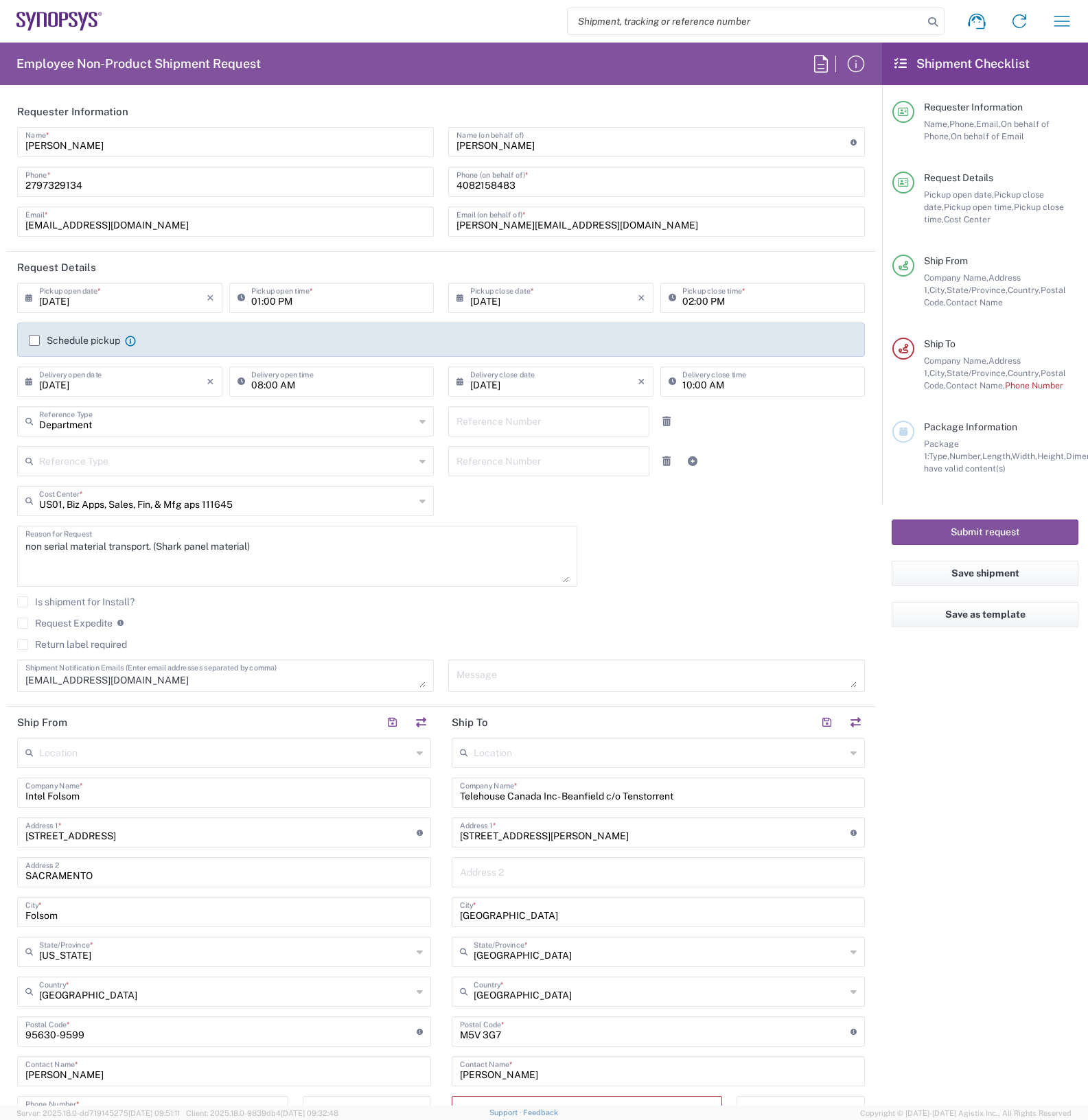
type input "50"
click at [221, 688] on div "tuanlam@synopsys.com Shipment Notification Emails (Enter email addresses separa…" at bounding box center [225, 676] width 416 height 32
drag, startPoint x: 218, startPoint y: 688, endPoint x: 170, endPoint y: 674, distance: 50.0
click at [169, 675] on textarea "tuanlam@synopsys.com" at bounding box center [225, 676] width 400 height 24
click at [166, 682] on textarea "tuanlam@synopsys.com" at bounding box center [225, 676] width 400 height 24
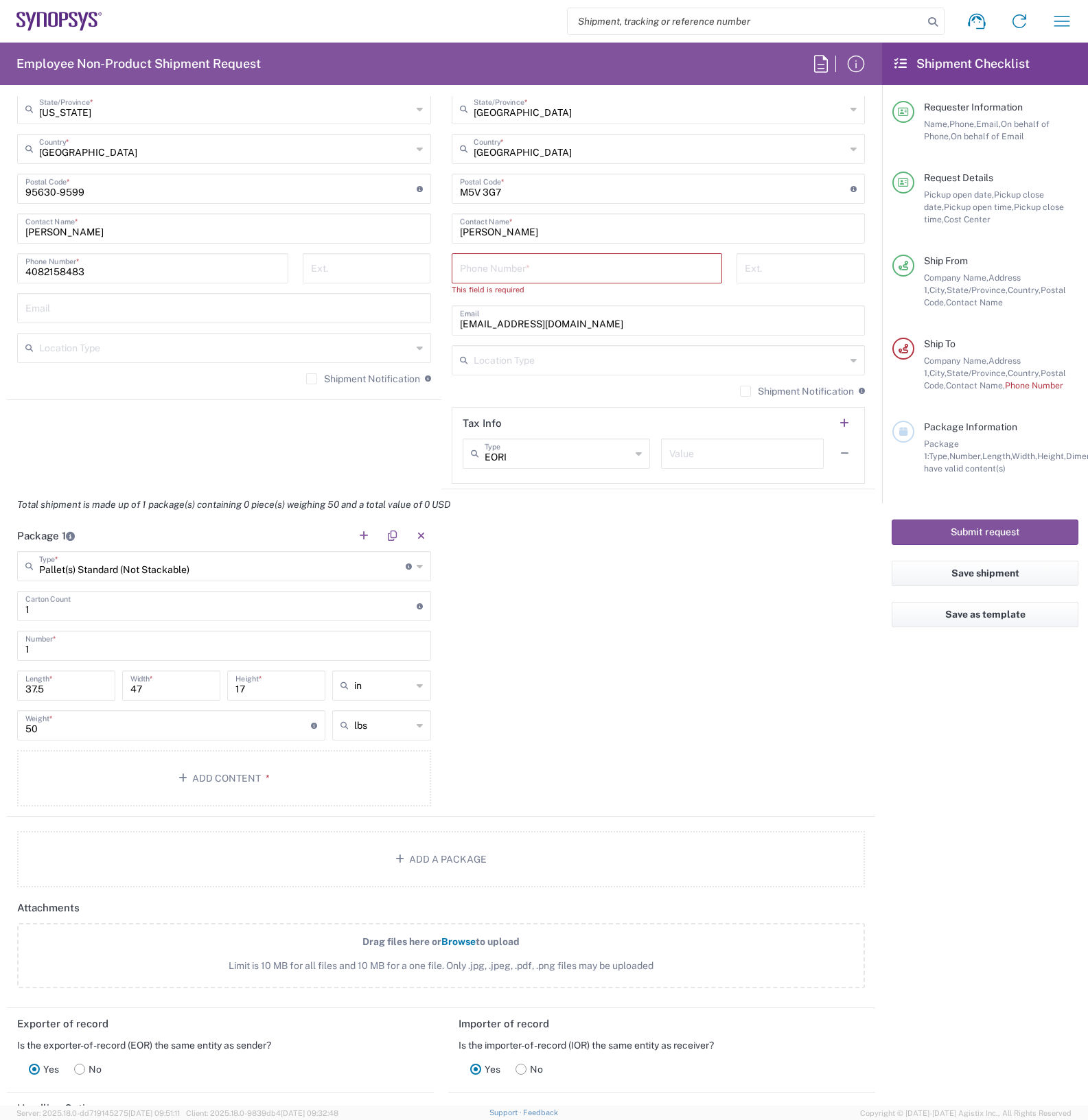
scroll to position [857, 0]
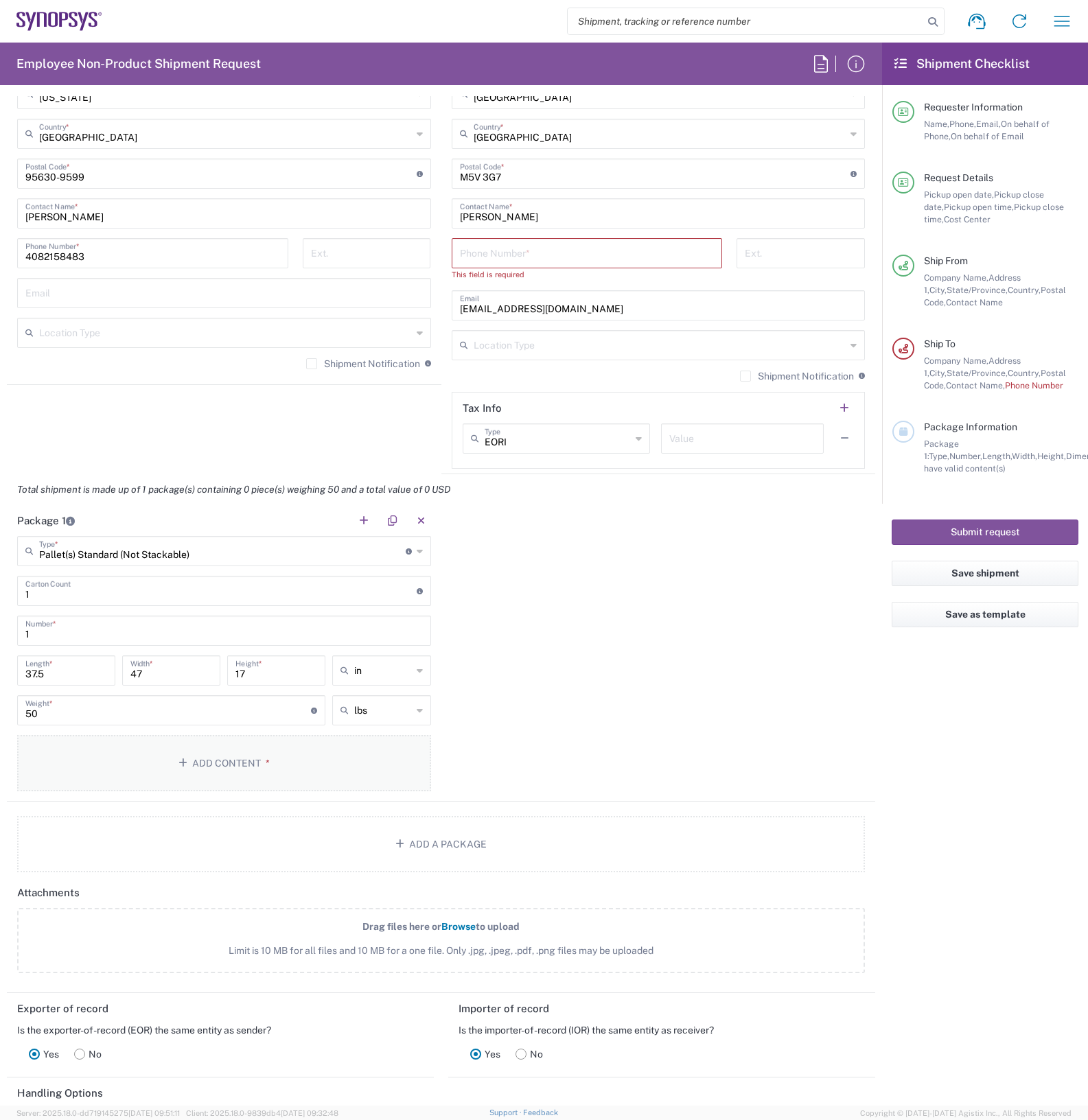
type textarea "tuanlam@synopsys.com, bramhall@synopsys.com"
click at [262, 771] on button "Add Content *" at bounding box center [224, 763] width 414 height 56
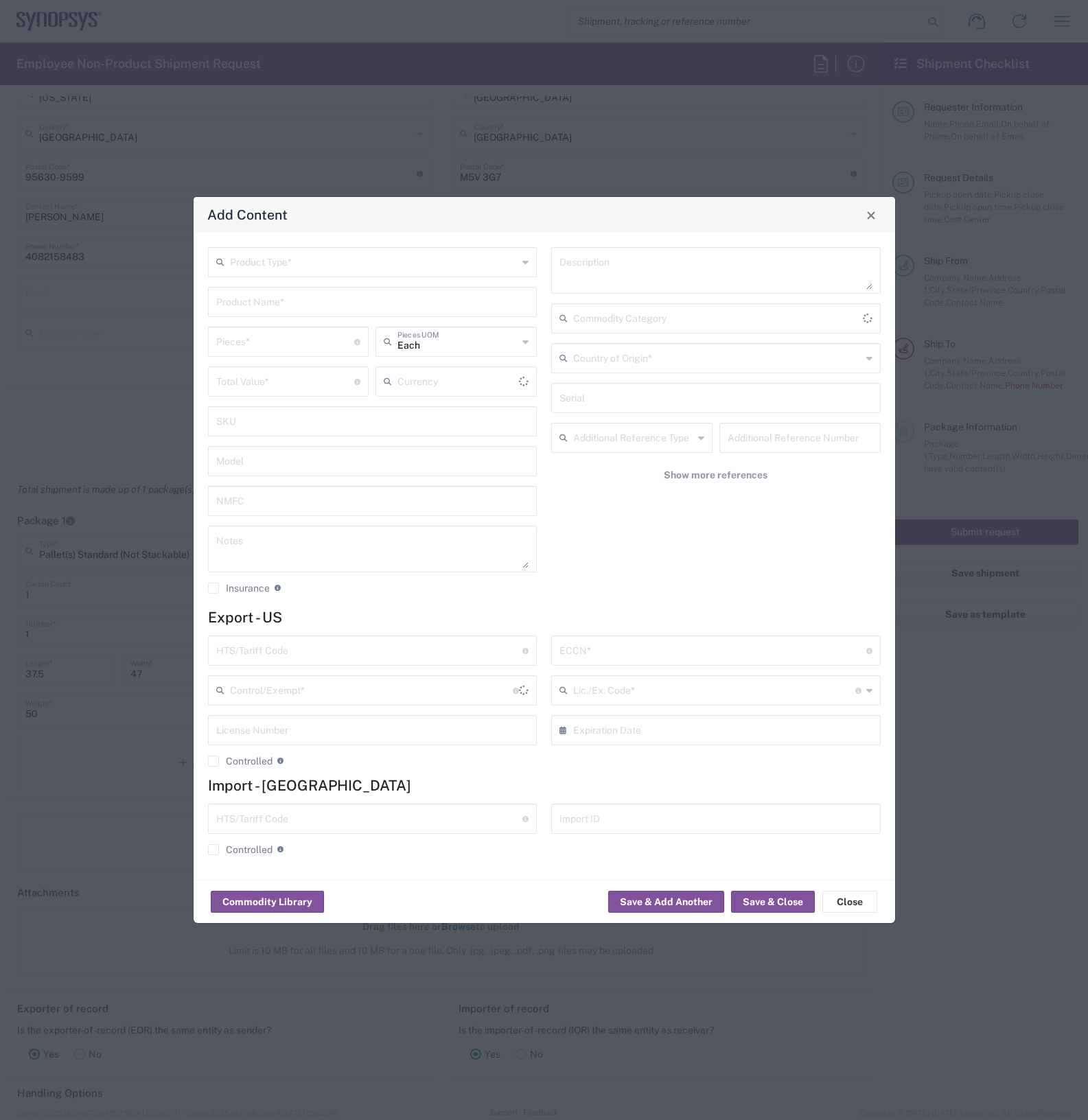
type input "US Dollar"
click at [445, 268] on input "text" at bounding box center [374, 261] width 288 height 24
click at [380, 303] on li "General Commodity" at bounding box center [371, 314] width 327 height 23
type input "General Commodity"
click at [323, 296] on input "text" at bounding box center [372, 301] width 313 height 24
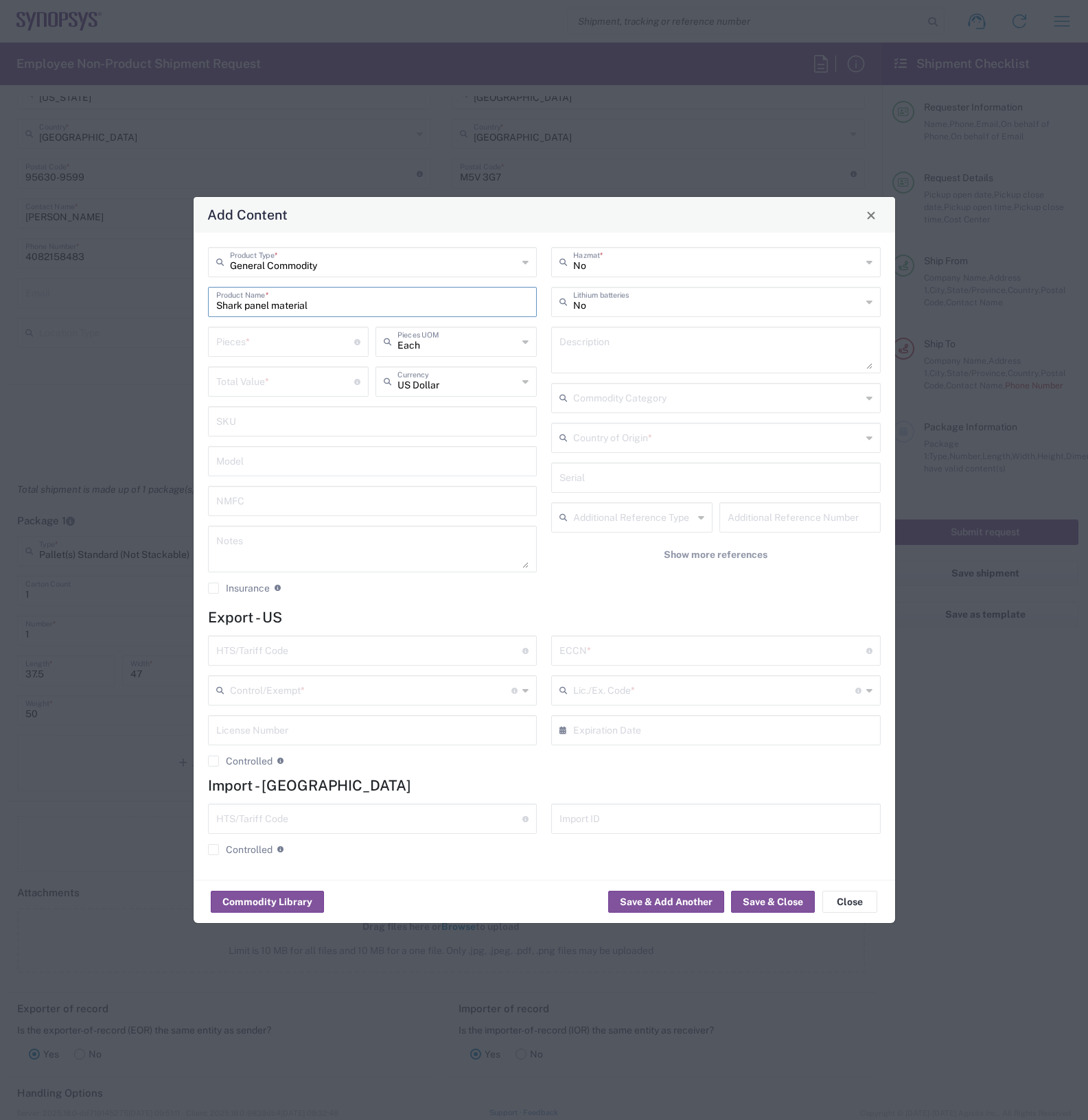
type input "Shark panel material"
click at [286, 342] on input "number" at bounding box center [285, 341] width 139 height 24
type input "3"
click at [269, 378] on input "number" at bounding box center [285, 381] width 139 height 24
type input "2"
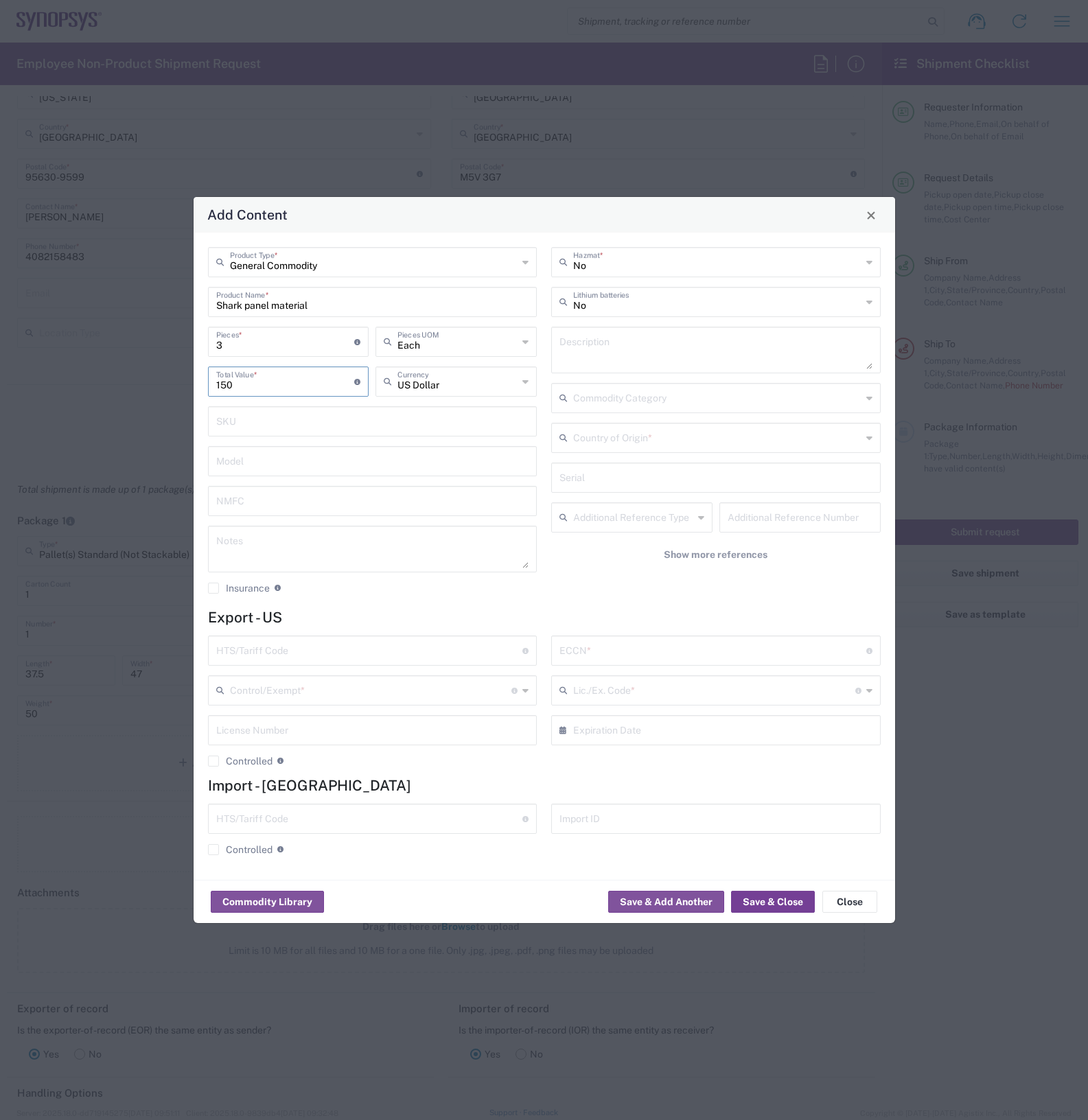
type input "150"
drag, startPoint x: 751, startPoint y: 892, endPoint x: 743, endPoint y: 896, distance: 8.9
click at [745, 893] on button "Save & Close" at bounding box center [773, 902] width 84 height 22
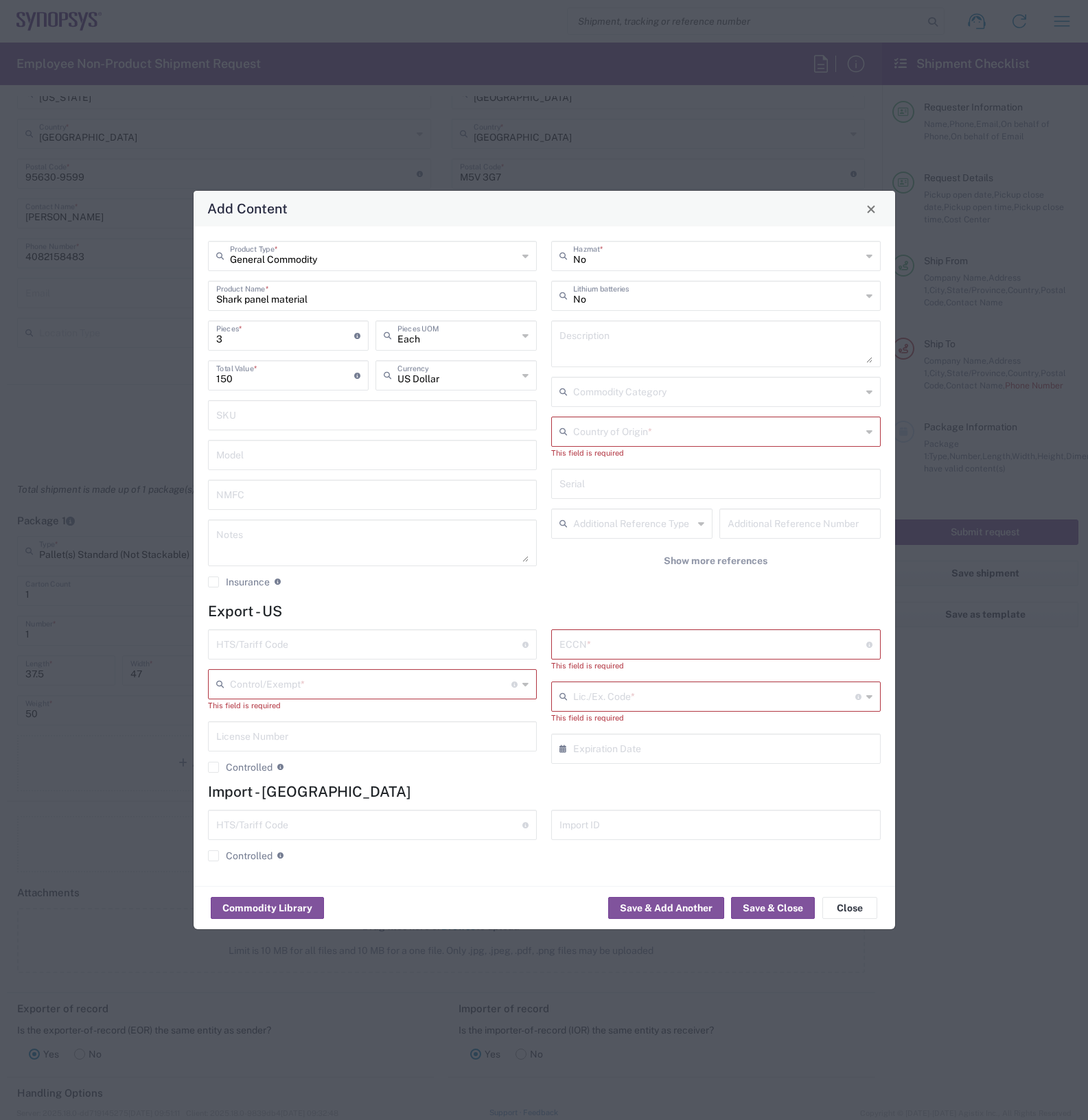
click at [740, 893] on div "Commodity Library Save & Add Another Save & Close Close" at bounding box center [544, 908] width 701 height 43
click at [870, 429] on icon at bounding box center [869, 432] width 6 height 22
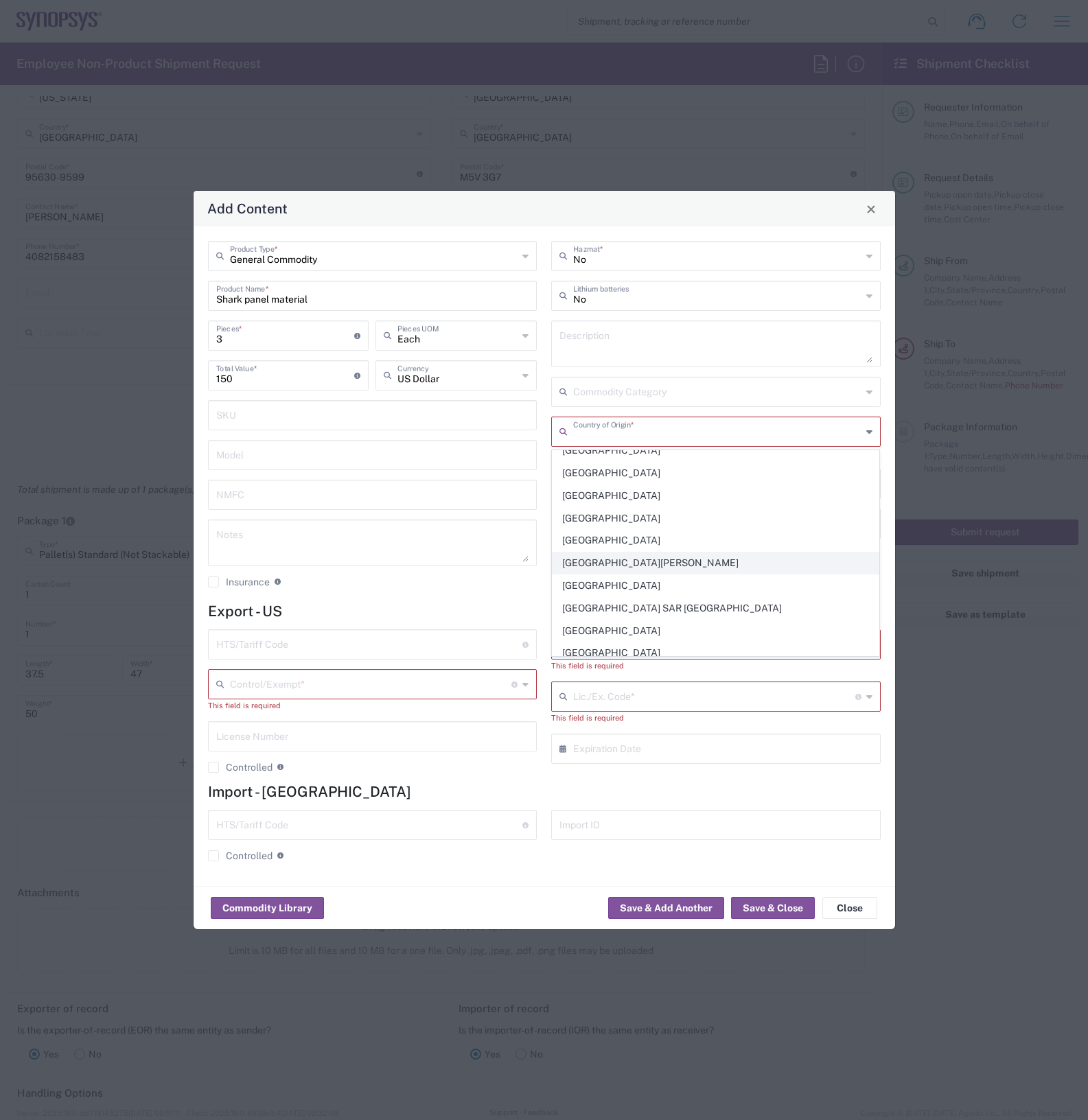
scroll to position [2145, 0]
click at [525, 690] on icon at bounding box center [525, 684] width 6 height 22
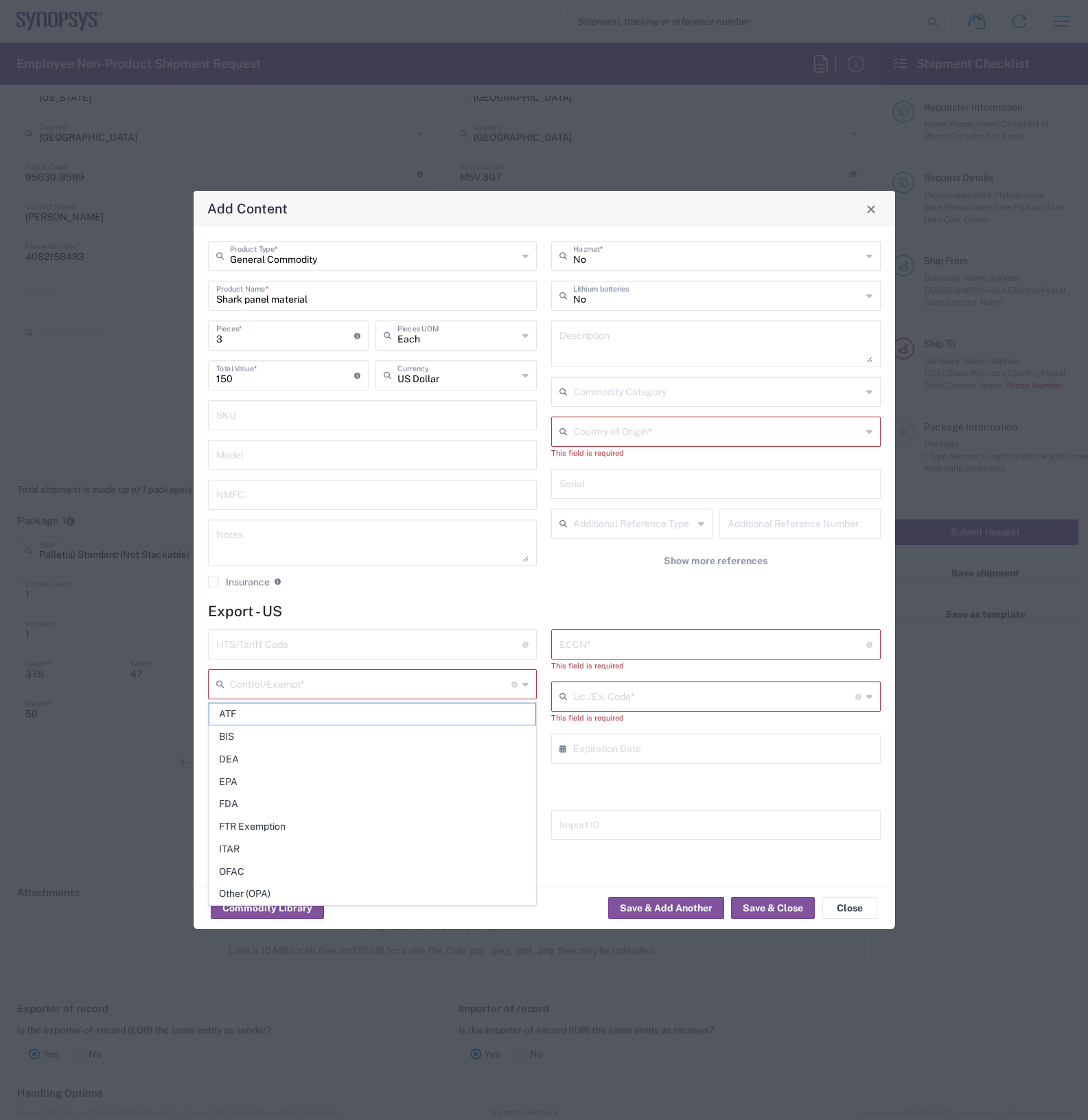
click at [525, 690] on icon at bounding box center [525, 684] width 6 height 22
click at [536, 612] on h4 "Export - US" at bounding box center [544, 611] width 672 height 17
click at [860, 423] on input "text" at bounding box center [717, 431] width 288 height 24
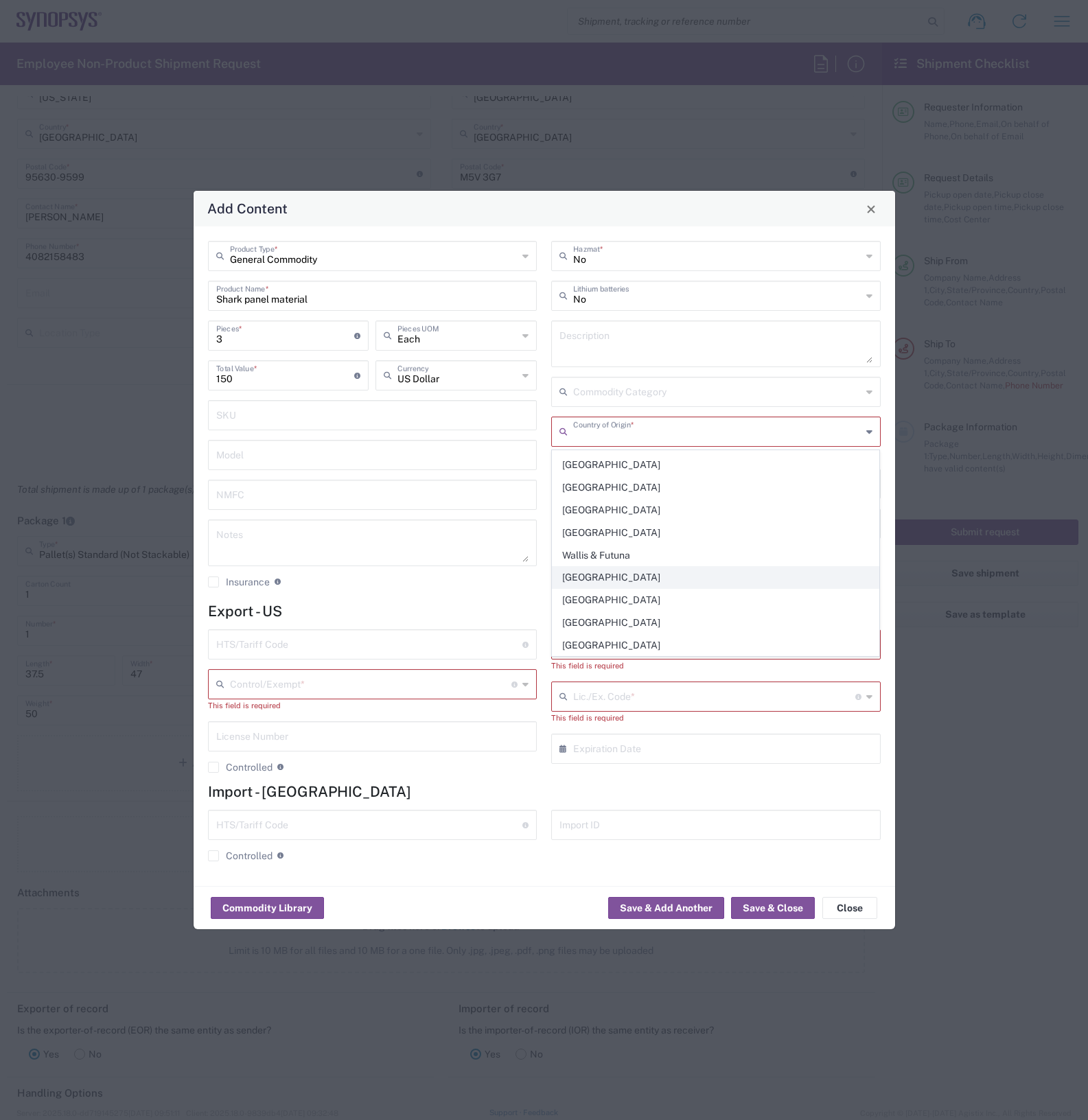
scroll to position [5313, 0]
click at [608, 494] on span "United States" at bounding box center [716, 483] width 326 height 21
type input "United States"
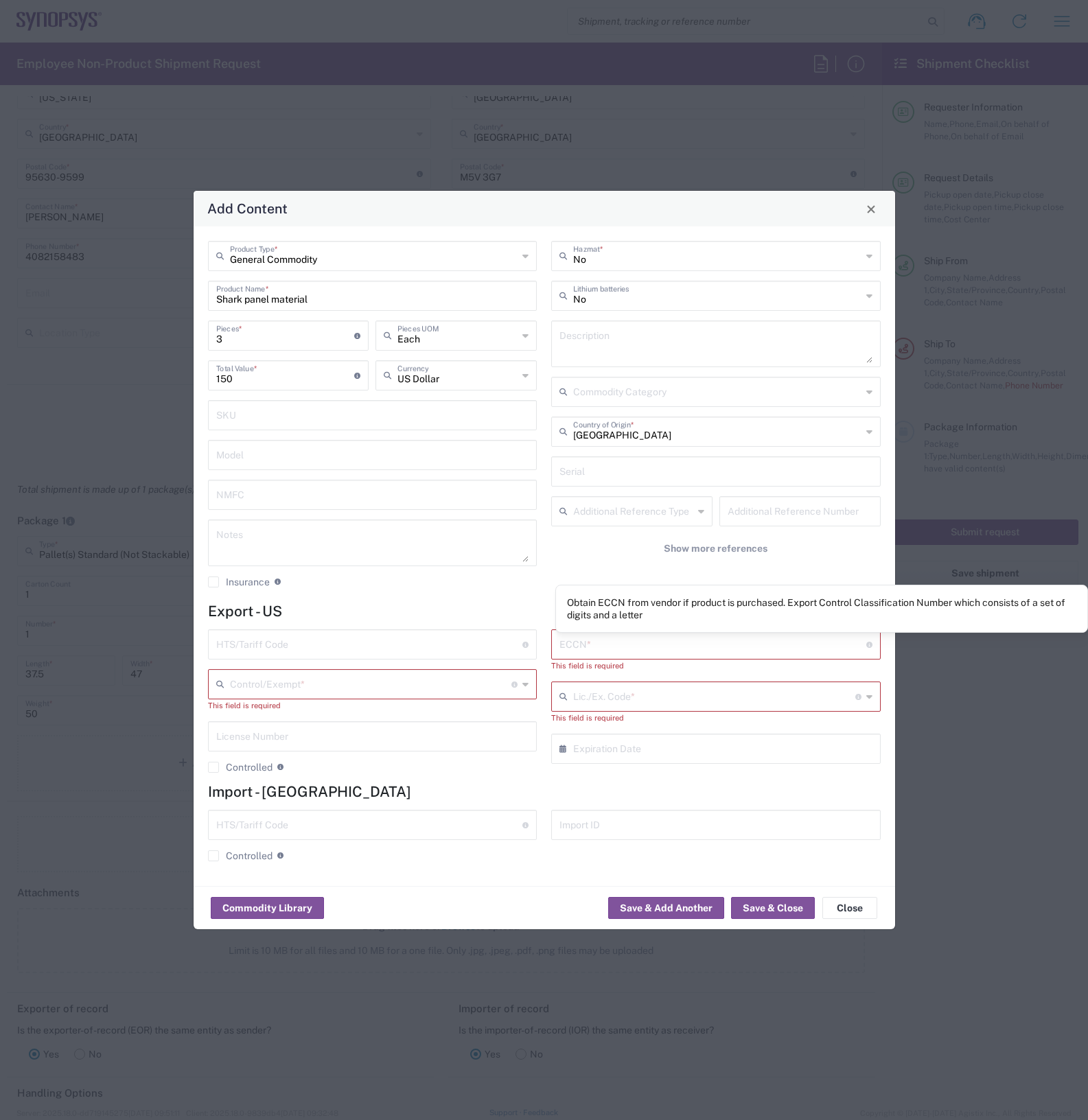
click at [798, 642] on input "text" at bounding box center [712, 643] width 307 height 24
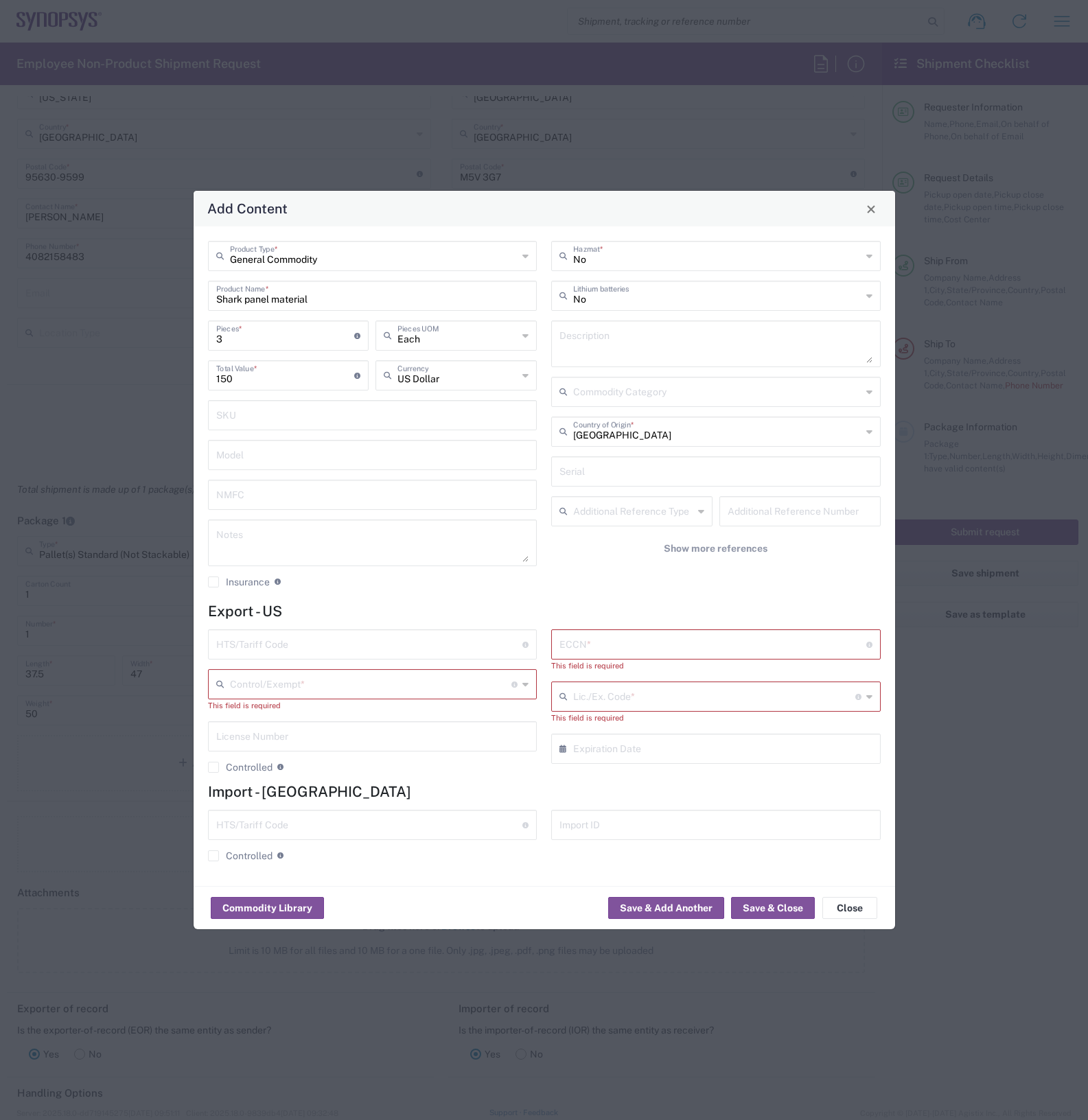
click at [523, 684] on icon at bounding box center [525, 684] width 6 height 22
click at [430, 958] on div "Add Content General Commodity Product Type * Shark panel material Product Name …" at bounding box center [544, 560] width 1088 height 1120
click at [717, 697] on input "text" at bounding box center [714, 695] width 282 height 24
type input "asd"
click at [786, 791] on h4 "Import - CA" at bounding box center [544, 791] width 672 height 17
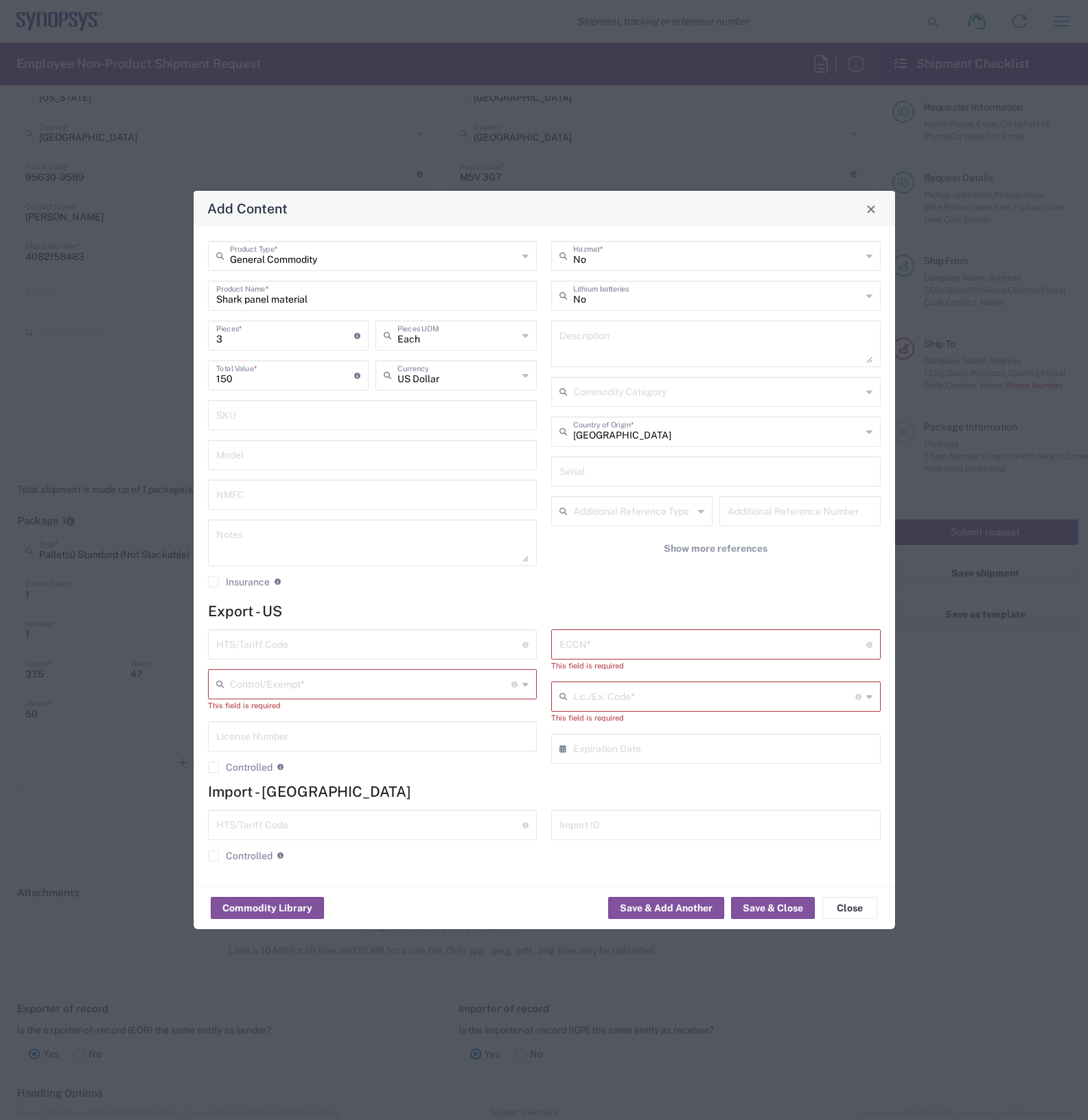
click at [533, 683] on div "Control/Exempt * The specific reason that eliminates, or necessitates, the requ…" at bounding box center [373, 684] width 330 height 31
click at [762, 903] on button "Save & Close" at bounding box center [773, 908] width 84 height 22
click at [768, 904] on button "Save & Close" at bounding box center [773, 908] width 84 height 22
click at [771, 900] on button "Save & Close" at bounding box center [773, 908] width 84 height 22
click at [867, 923] on div "Commodity Library Save & Add Another Save & Close Close" at bounding box center [544, 908] width 701 height 43
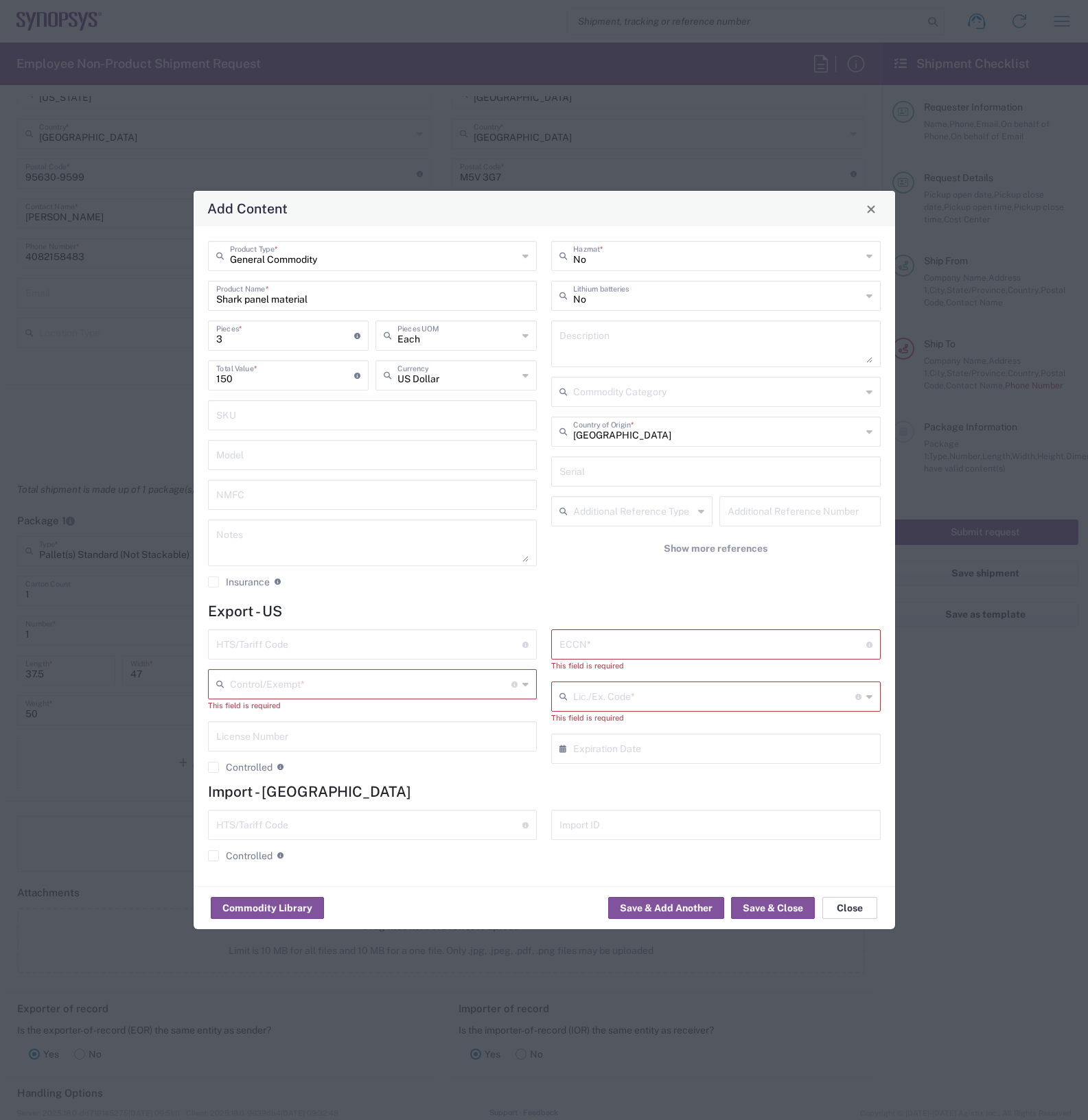
click at [847, 908] on button "Close" at bounding box center [849, 908] width 55 height 22
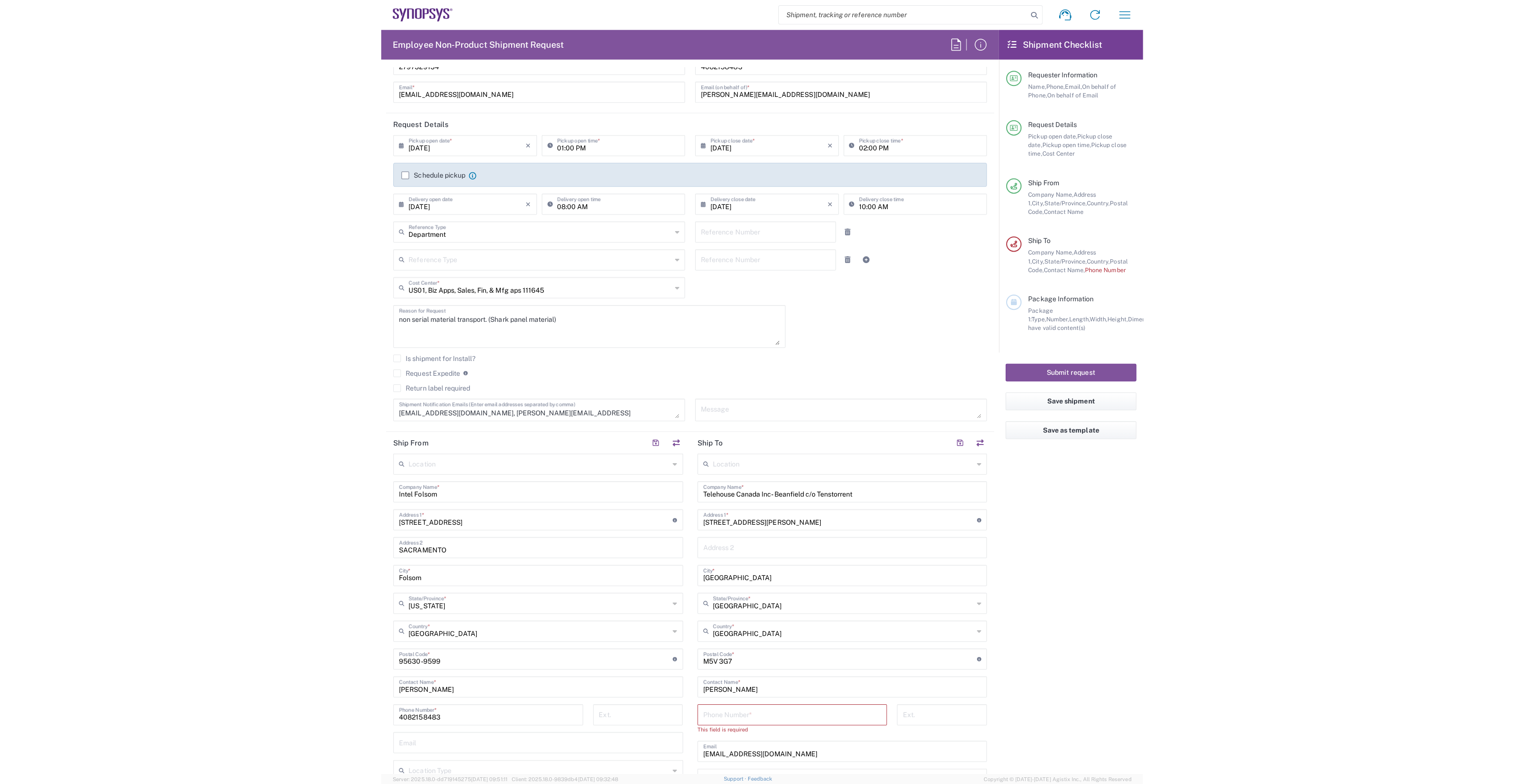
scroll to position [0, 0]
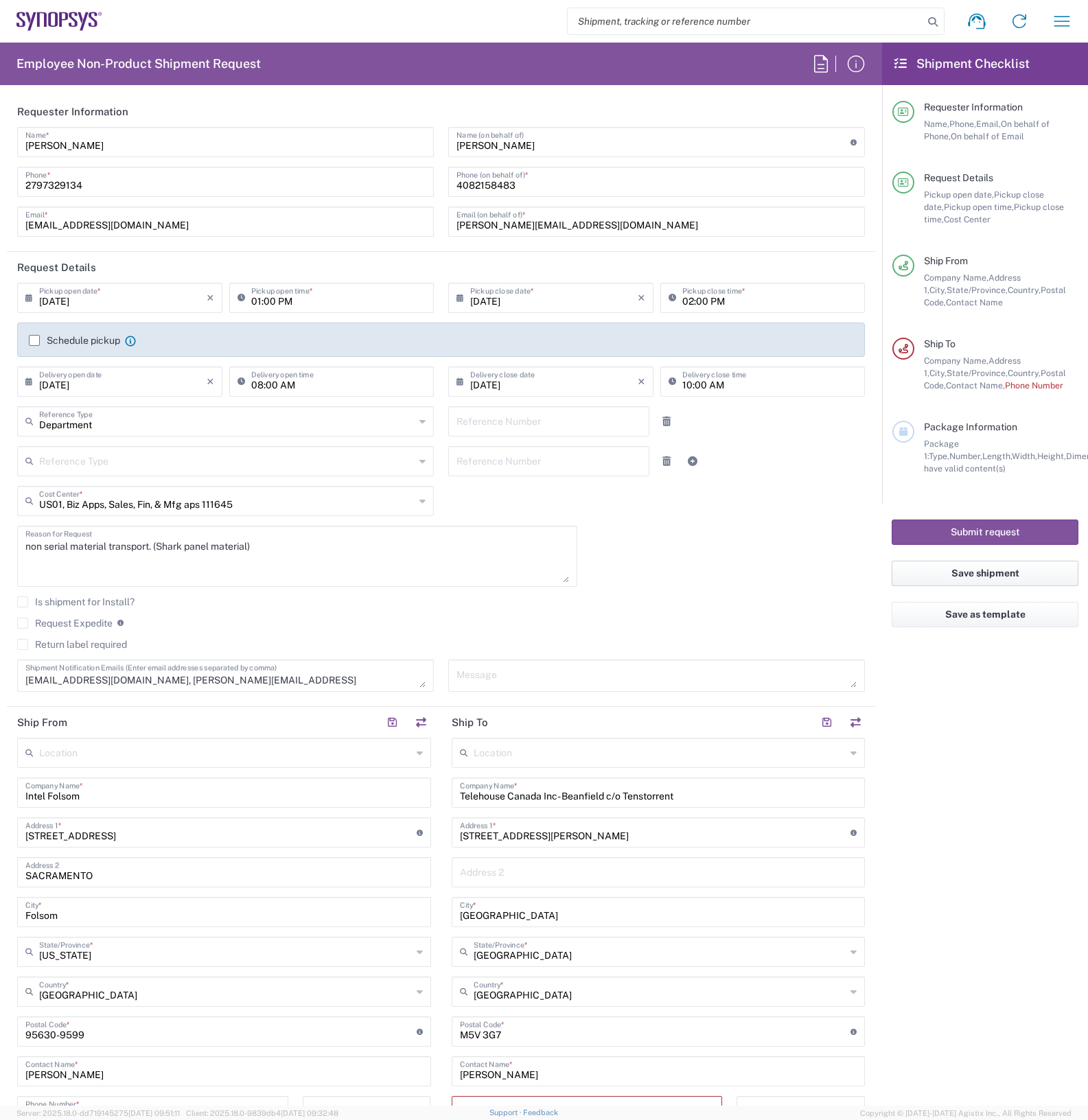
click at [995, 577] on button "Save shipment" at bounding box center [985, 574] width 187 height 25
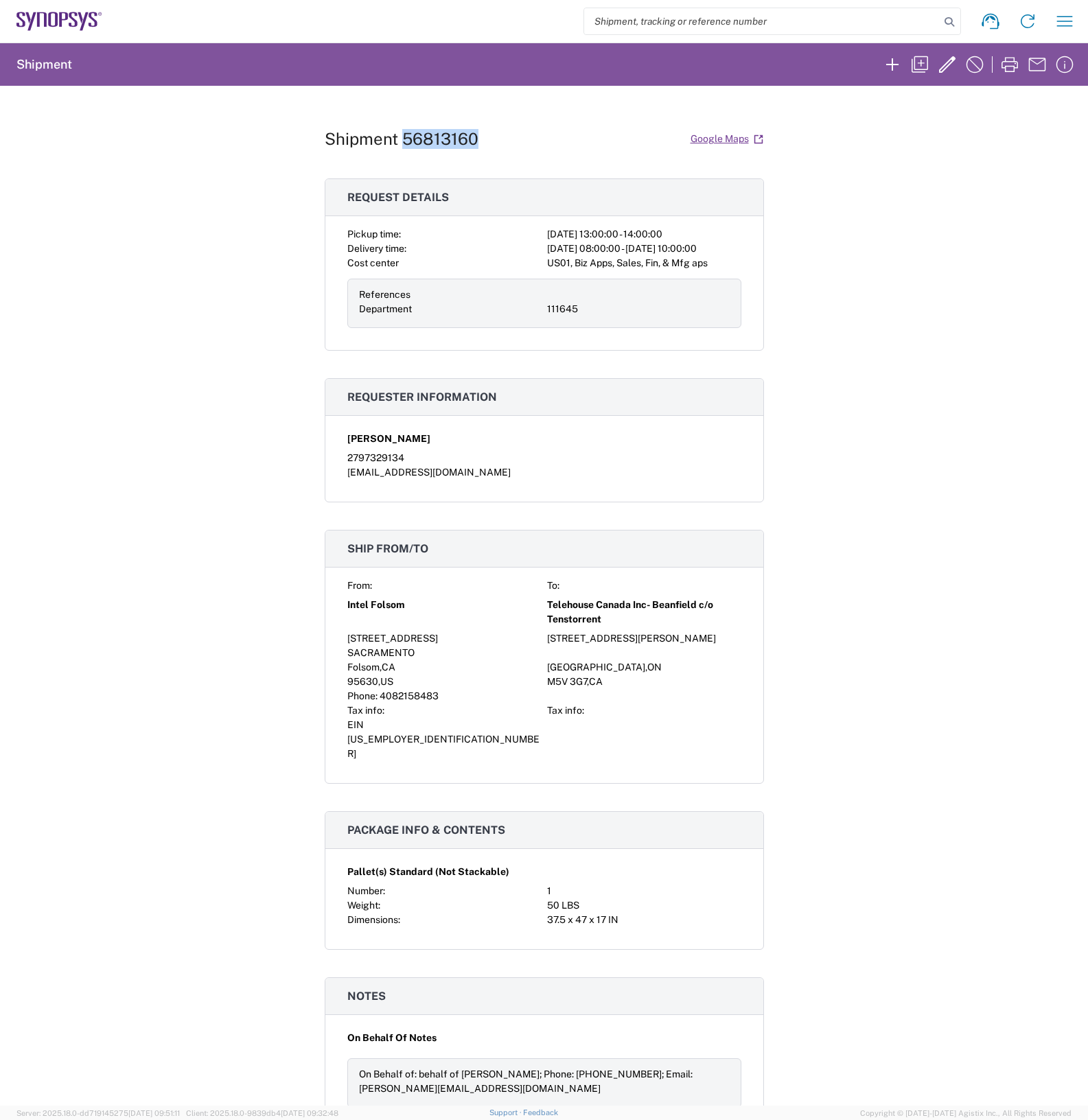
drag, startPoint x: 473, startPoint y: 130, endPoint x: 393, endPoint y: 143, distance: 81.0
click at [393, 143] on div "Shipment 56813160 Google Maps" at bounding box center [544, 139] width 439 height 24
copy h1 "56813160"
